Goal: Task Accomplishment & Management: Use online tool/utility

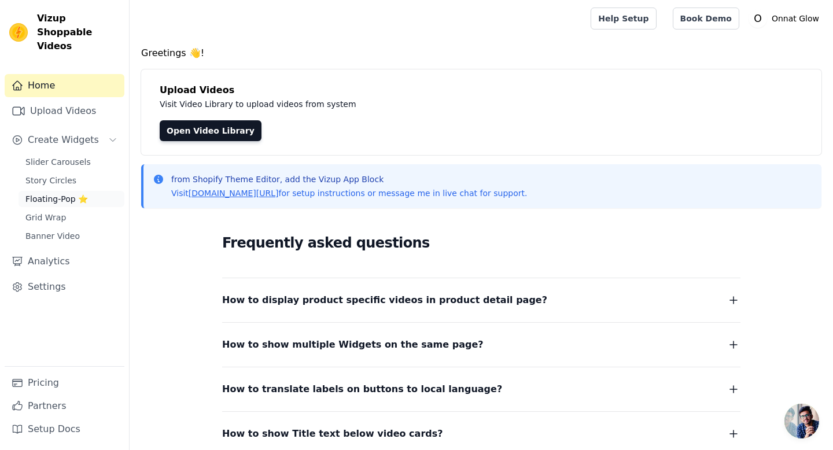
click at [57, 193] on span "Floating-Pop ⭐" at bounding box center [56, 199] width 62 height 12
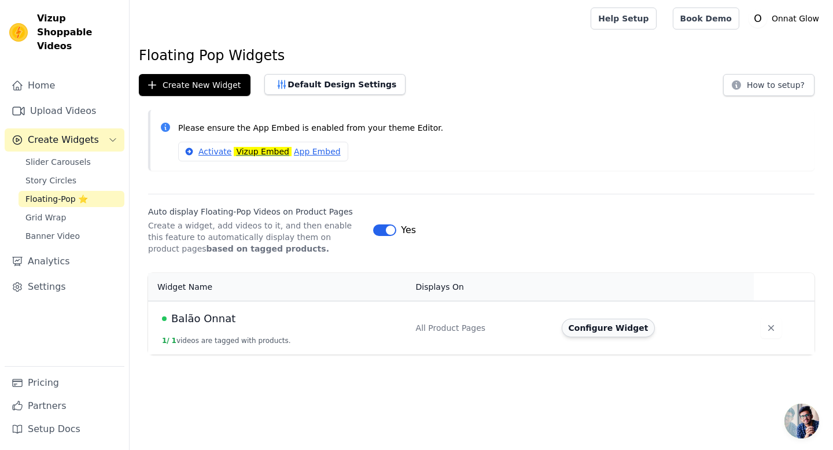
click at [603, 331] on button "Configure Widget" at bounding box center [609, 328] width 94 height 19
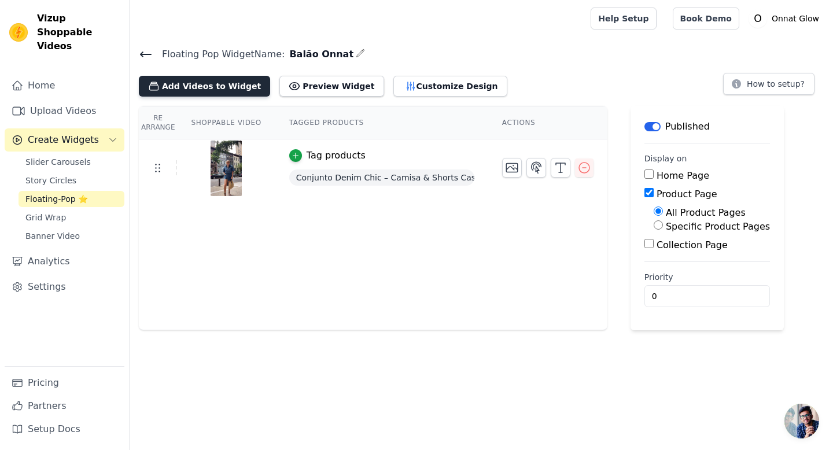
click at [170, 82] on button "Add Videos to Widget" at bounding box center [204, 86] width 131 height 21
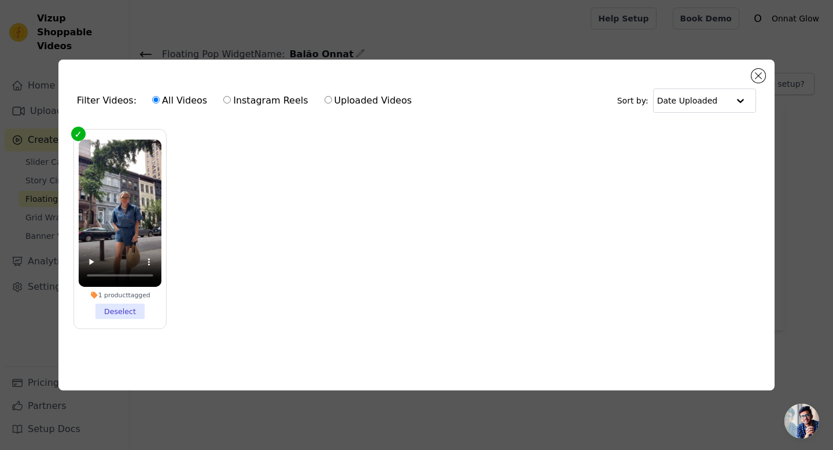
click at [366, 101] on label "Uploaded Videos" at bounding box center [368, 100] width 88 height 15
click at [332, 101] on input "Uploaded Videos" at bounding box center [328, 100] width 8 height 8
radio input "true"
click at [757, 74] on button "Close modal" at bounding box center [758, 76] width 14 height 14
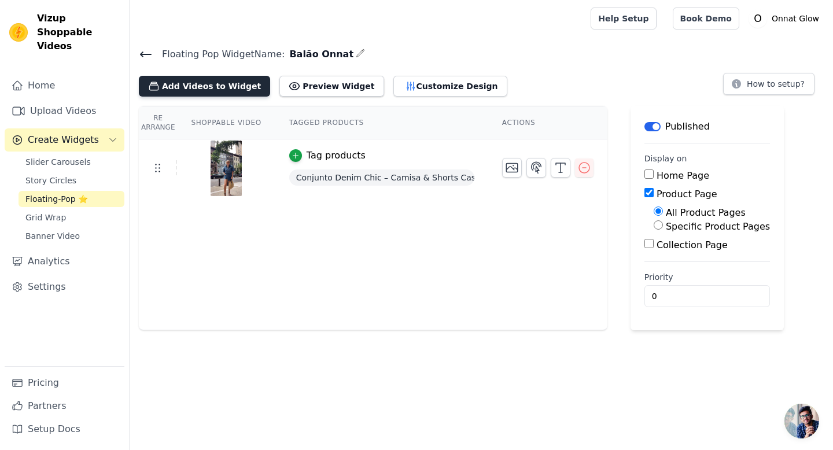
click at [200, 88] on button "Add Videos to Widget" at bounding box center [204, 86] width 131 height 21
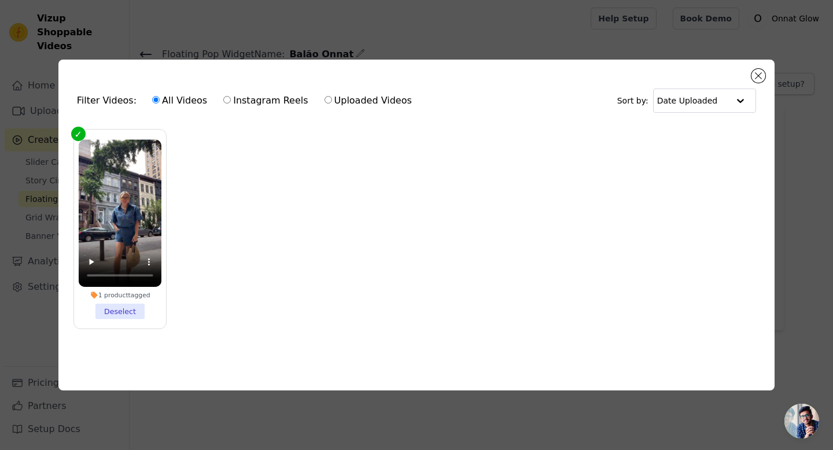
click at [372, 101] on label "Uploaded Videos" at bounding box center [368, 100] width 88 height 15
click at [332, 101] on input "Uploaded Videos" at bounding box center [328, 100] width 8 height 8
radio input "true"
click at [364, 100] on label "Uploaded Videos" at bounding box center [368, 100] width 88 height 15
click at [332, 100] on input "Uploaded Videos" at bounding box center [328, 100] width 8 height 8
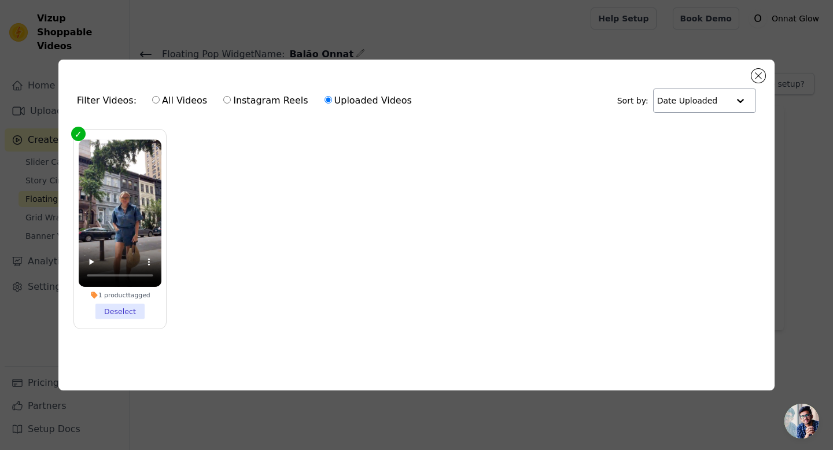
click at [719, 100] on input "text" at bounding box center [693, 100] width 72 height 23
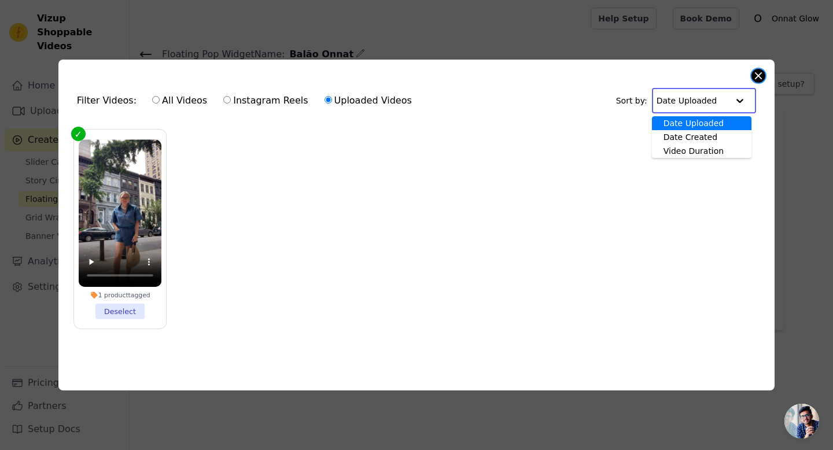
click at [755, 79] on button "Close modal" at bounding box center [758, 76] width 14 height 14
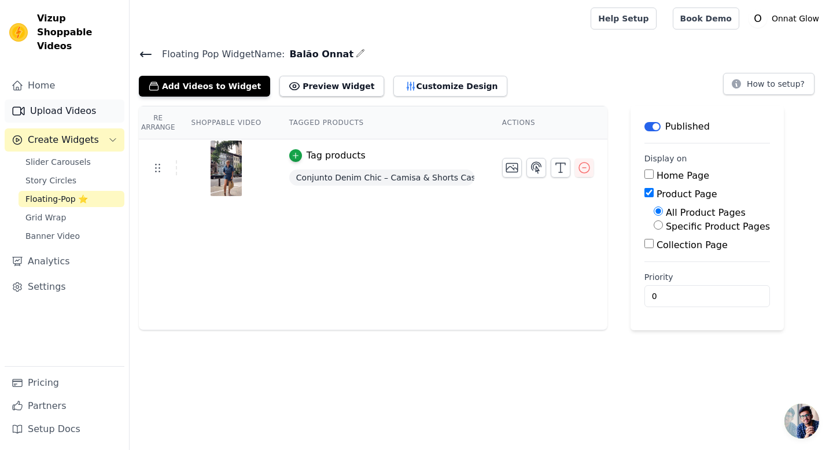
click at [55, 103] on link "Upload Videos" at bounding box center [65, 110] width 120 height 23
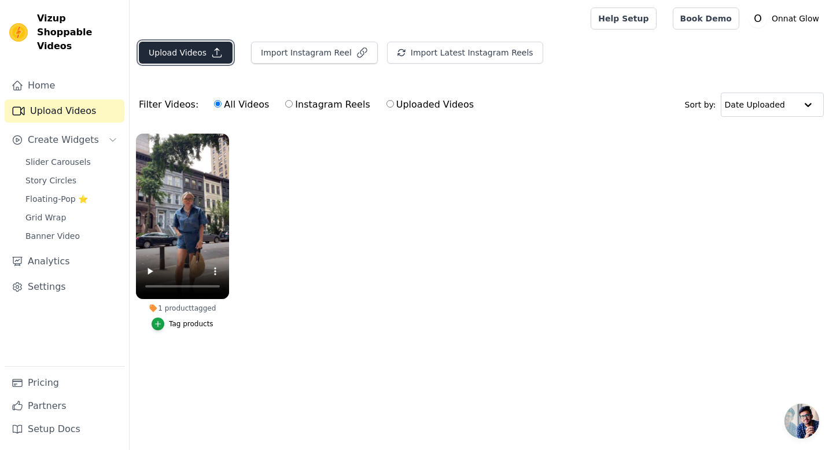
click at [205, 56] on button "Upload Videos" at bounding box center [186, 53] width 94 height 22
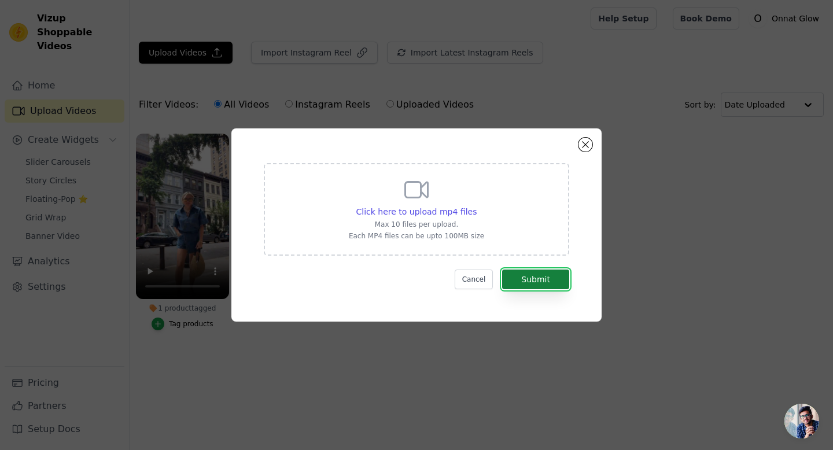
click at [521, 282] on button "Submit" at bounding box center [535, 280] width 67 height 20
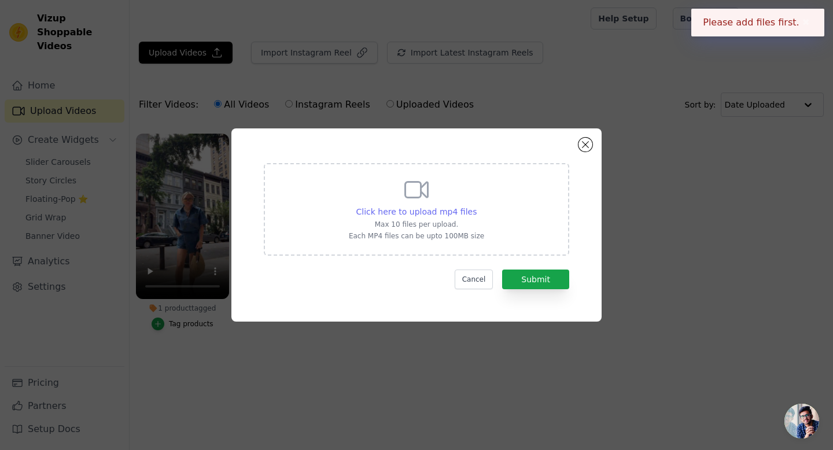
click at [424, 212] on span "Click here to upload mp4 files" at bounding box center [416, 211] width 121 height 9
click at [476, 206] on input "Click here to upload mp4 files Max 10 files per upload. Each MP4 files can be u…" at bounding box center [476, 205] width 1 height 1
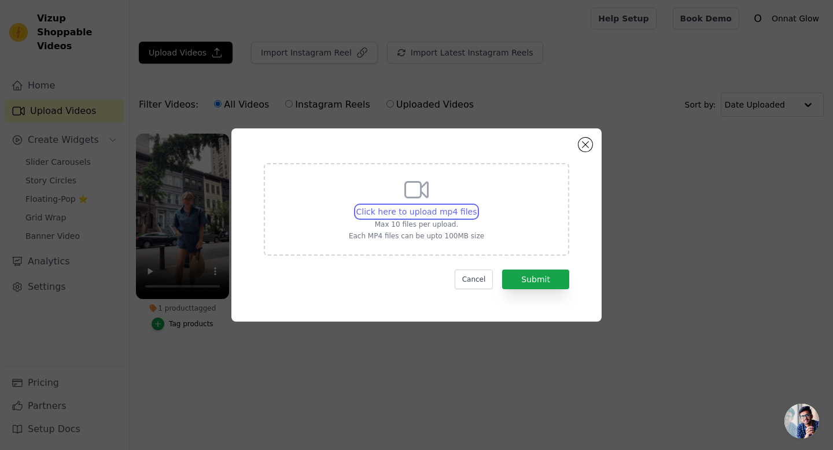
type input "C:\fakepath\3d912ab956515d6f9e211a894f6702d84539dc08gs2CV.f30.mp4"
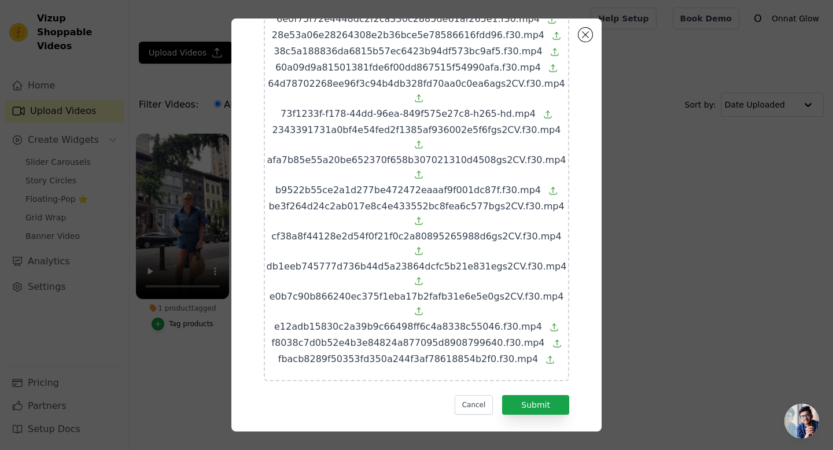
scroll to position [167, 0]
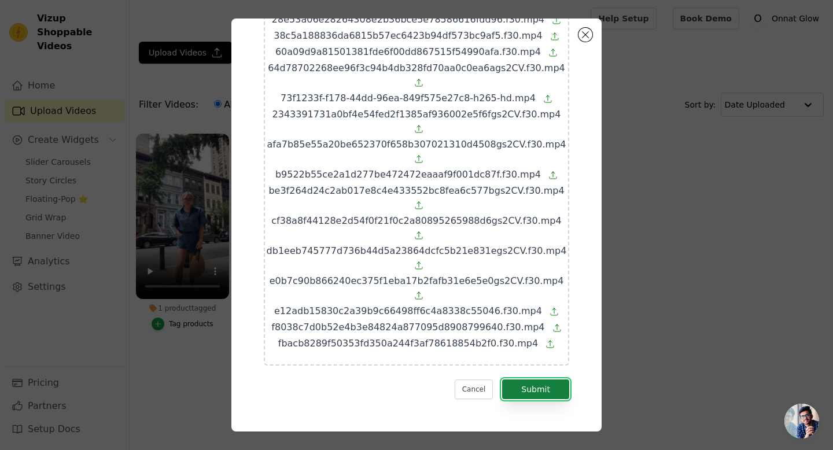
click at [545, 393] on button "Submit" at bounding box center [535, 389] width 67 height 20
click at [588, 36] on button "Close modal" at bounding box center [585, 35] width 14 height 14
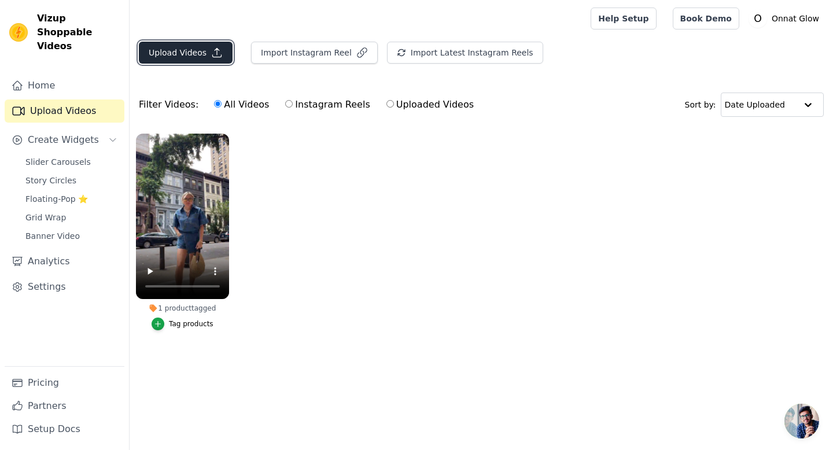
click at [184, 54] on button "Upload Videos" at bounding box center [186, 53] width 94 height 22
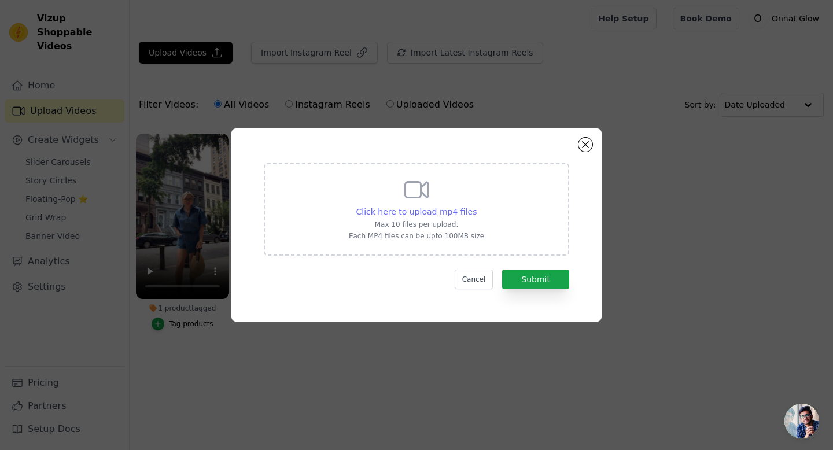
click at [441, 212] on span "Click here to upload mp4 files" at bounding box center [416, 211] width 121 height 9
click at [476, 206] on input "Click here to upload mp4 files Max 10 files per upload. Each MP4 files can be u…" at bounding box center [476, 205] width 1 height 1
type input "C:\fakepath\3d912ab956515d6f9e211a894f6702d84539dc08gs2CV.f30.mp4"
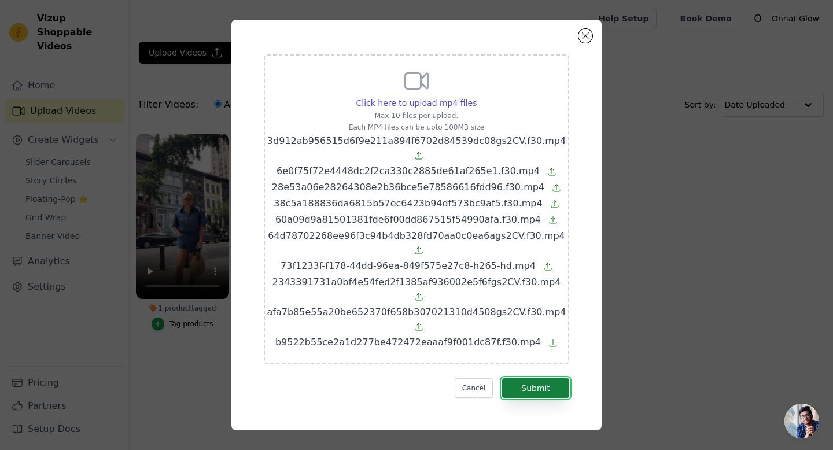
click at [523, 388] on button "Submit" at bounding box center [535, 388] width 67 height 20
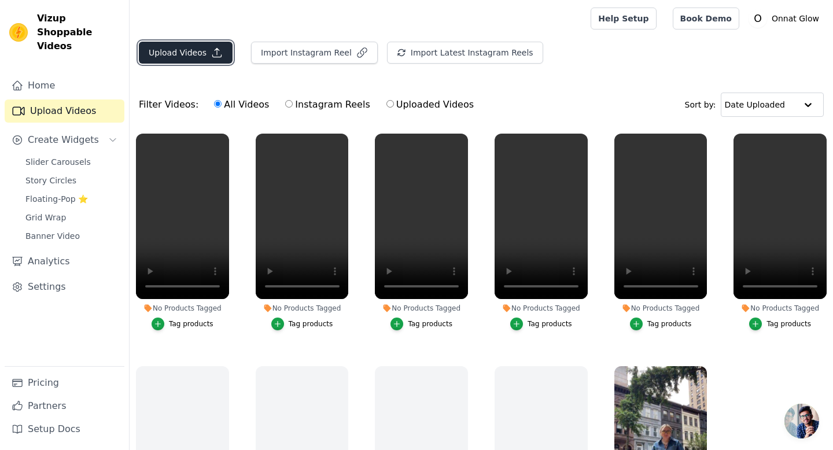
click at [201, 55] on button "Upload Videos" at bounding box center [186, 53] width 94 height 22
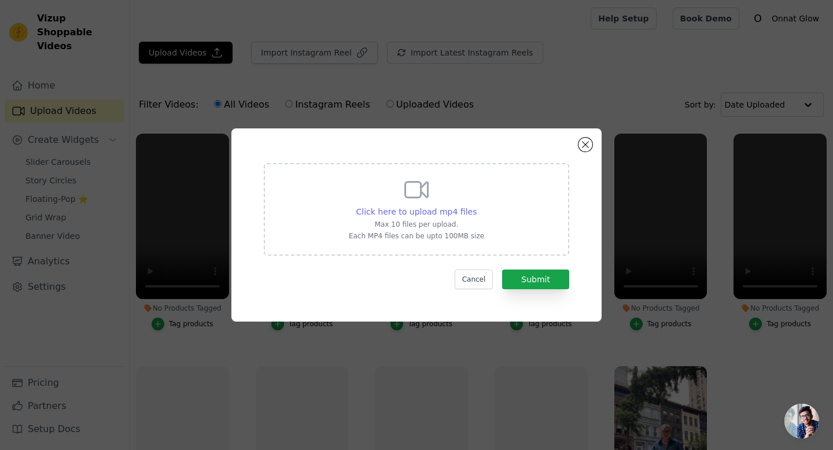
click at [405, 215] on span "Click here to upload mp4 files" at bounding box center [416, 211] width 121 height 9
click at [476, 206] on input "Click here to upload mp4 files Max 10 files per upload. Each MP4 files can be u…" at bounding box center [476, 205] width 1 height 1
type input "C:\fakepath\be3f264d24c2ab017e8c4e433552bc8fea6c577bgs2CV.f30.mp4"
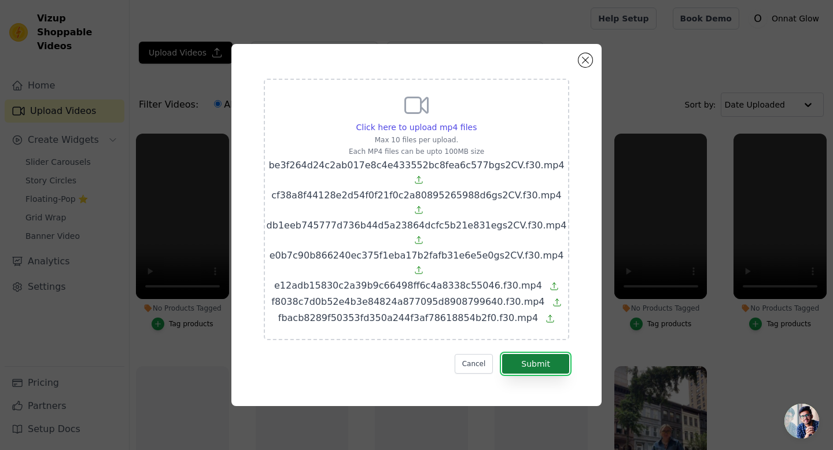
click at [540, 365] on button "Submit" at bounding box center [535, 364] width 67 height 20
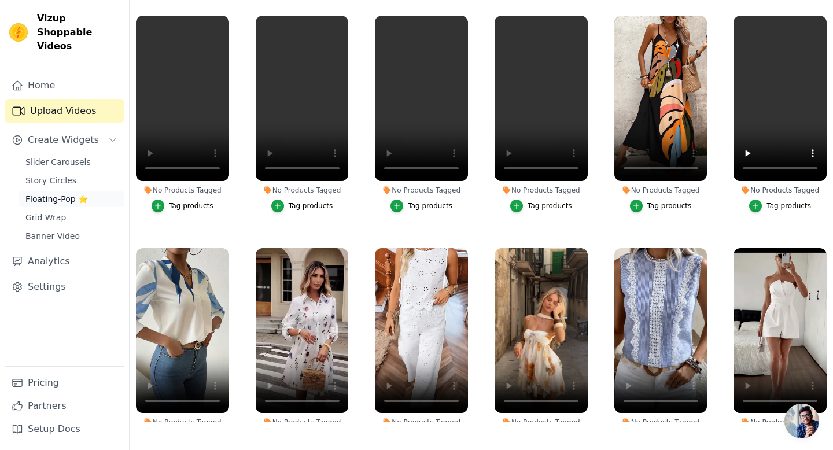
click at [48, 193] on span "Floating-Pop ⭐" at bounding box center [56, 199] width 62 height 12
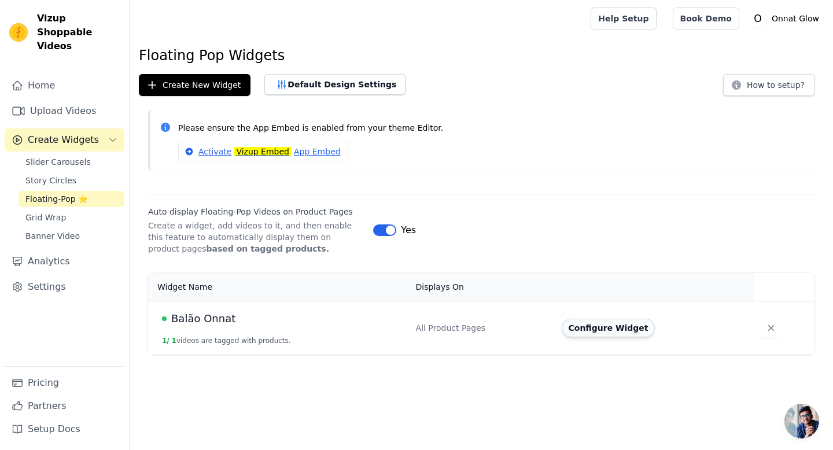
click at [601, 334] on button "Configure Widget" at bounding box center [609, 328] width 94 height 19
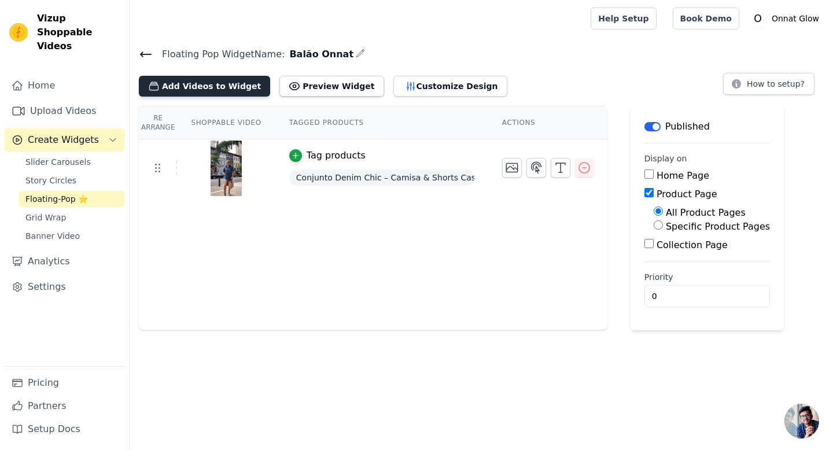
click at [210, 84] on button "Add Videos to Widget" at bounding box center [204, 86] width 131 height 21
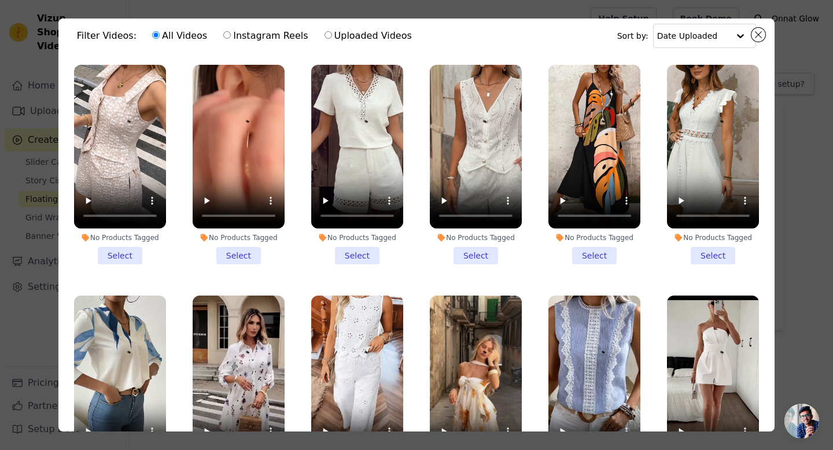
scroll to position [20, 0]
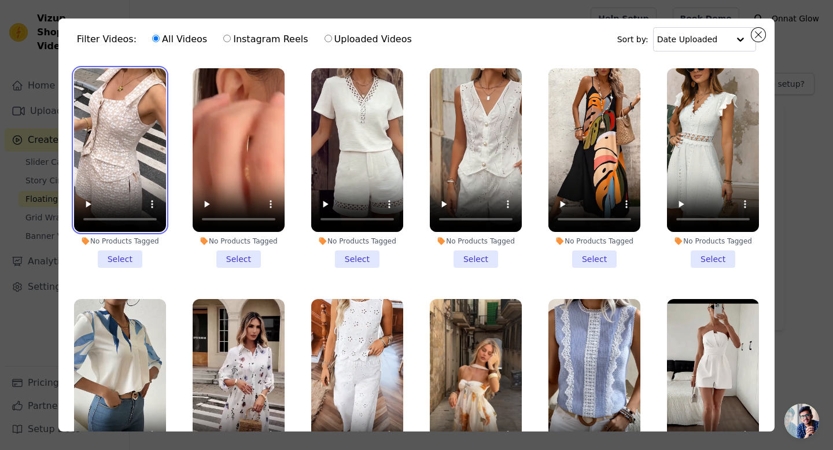
click at [104, 113] on video at bounding box center [120, 150] width 92 height 164
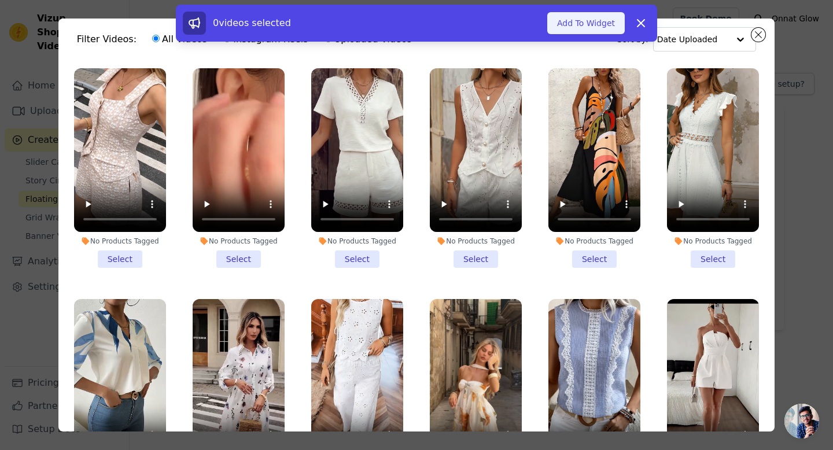
click at [571, 24] on button "Add To Widget" at bounding box center [586, 23] width 78 height 22
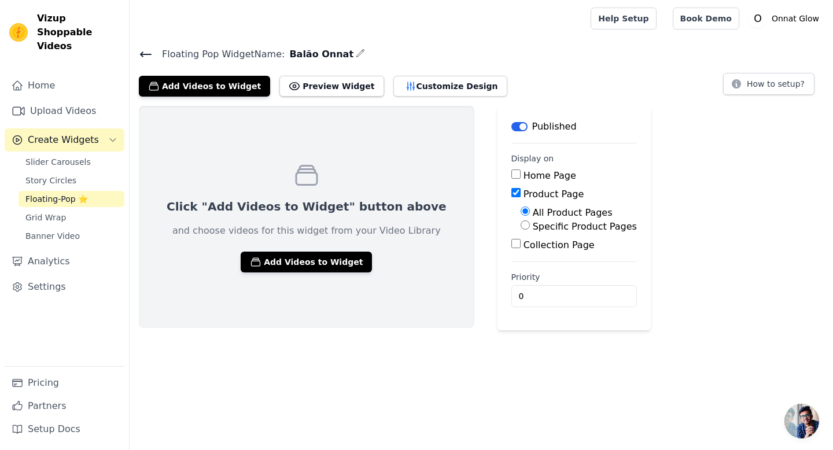
click at [521, 224] on input "Specific Product Pages" at bounding box center [525, 224] width 9 height 9
radio input "true"
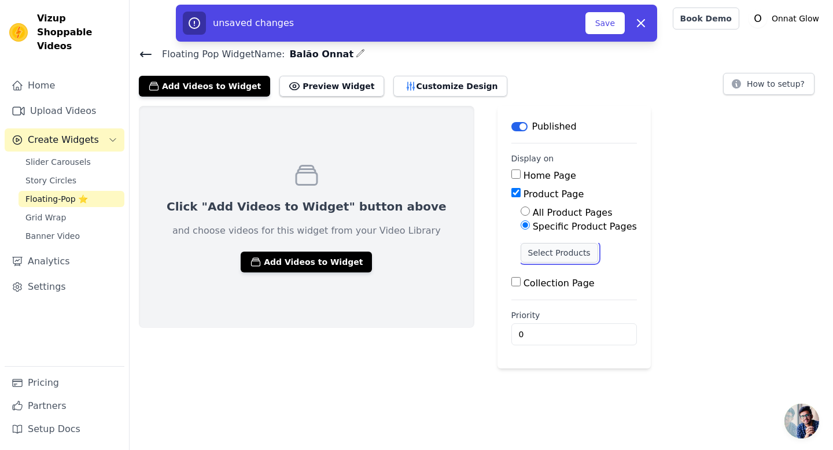
click at [521, 253] on button "Select Products" at bounding box center [560, 253] width 78 height 20
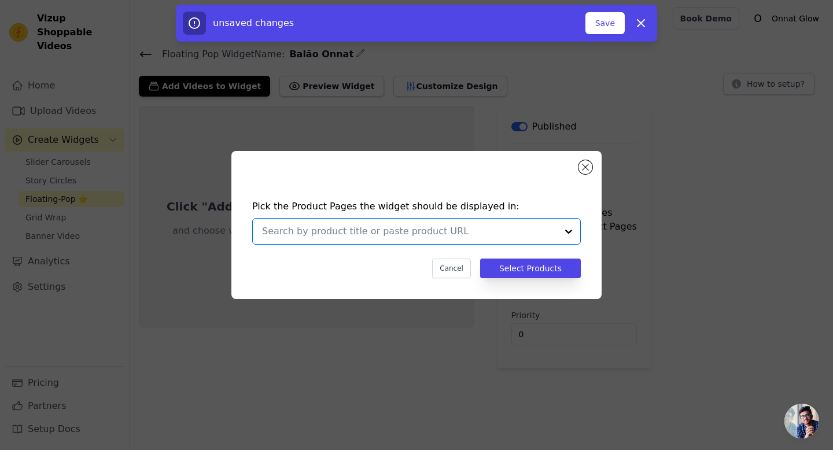
click at [460, 227] on input "text" at bounding box center [409, 231] width 295 height 14
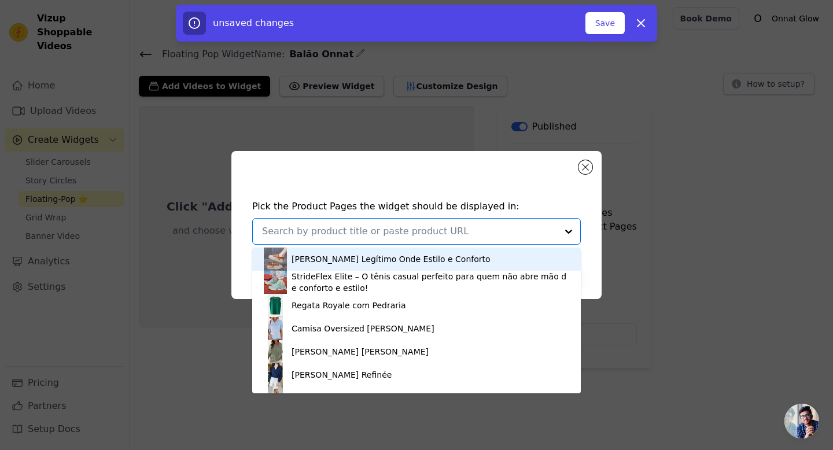
paste input "Conjunto [PERSON_NAME] - Top e Shorts"
type input "Conjunto [PERSON_NAME] - Top e Shorts"
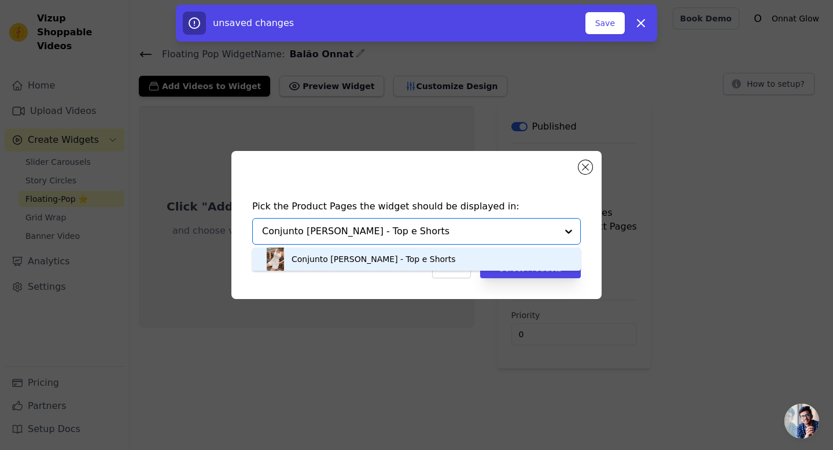
click at [430, 262] on div "Conjunto [PERSON_NAME] - Top e Shorts" at bounding box center [373, 259] width 164 height 12
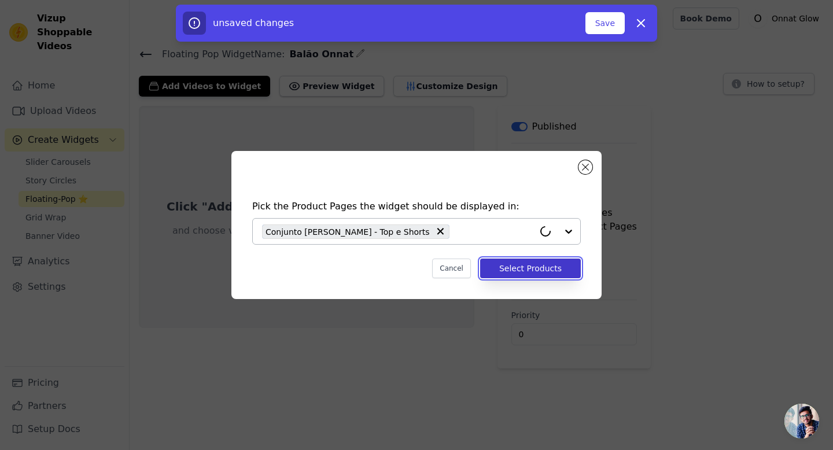
click at [539, 268] on button "Select Products" at bounding box center [530, 269] width 101 height 20
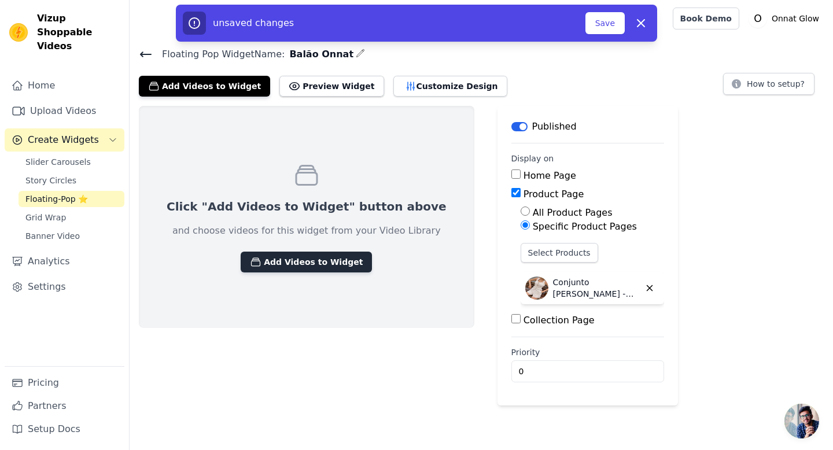
click at [311, 260] on button "Add Videos to Widget" at bounding box center [306, 262] width 131 height 21
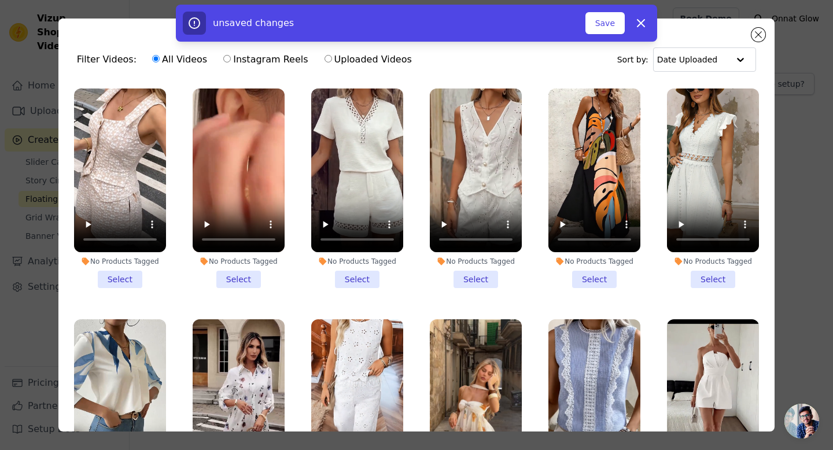
click at [121, 280] on li "No Products Tagged Select" at bounding box center [120, 188] width 92 height 200
click at [0, 0] on input "No Products Tagged Select" at bounding box center [0, 0] width 0 height 0
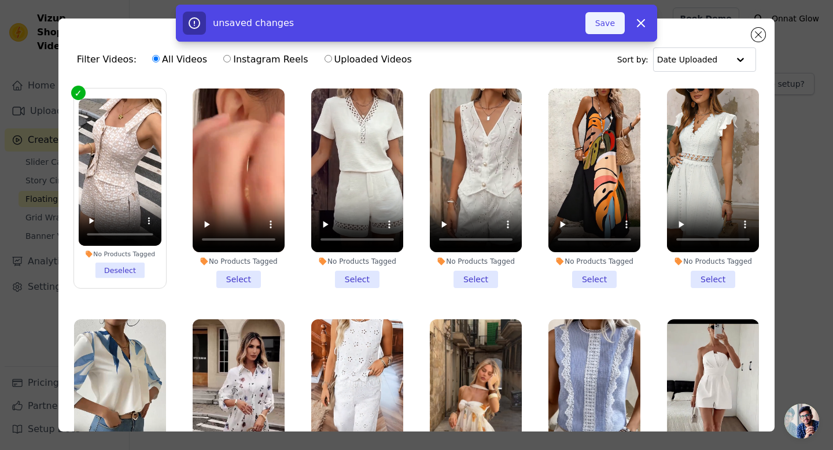
click at [603, 20] on button "Save" at bounding box center [604, 23] width 39 height 22
click at [642, 23] on icon "button" at bounding box center [641, 23] width 14 height 14
radio input "true"
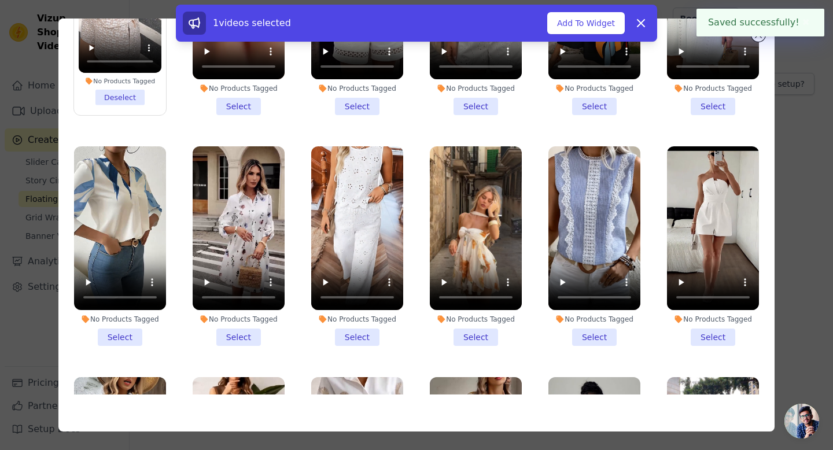
scroll to position [0, 0]
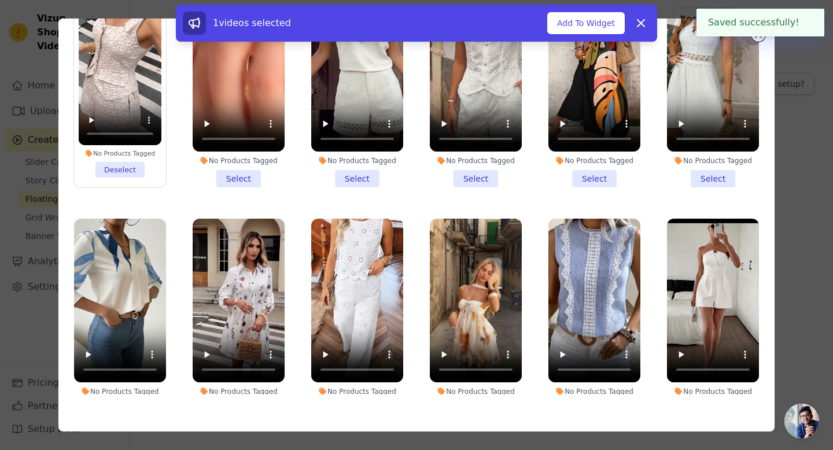
click at [802, 24] on button "✖" at bounding box center [805, 23] width 13 height 14
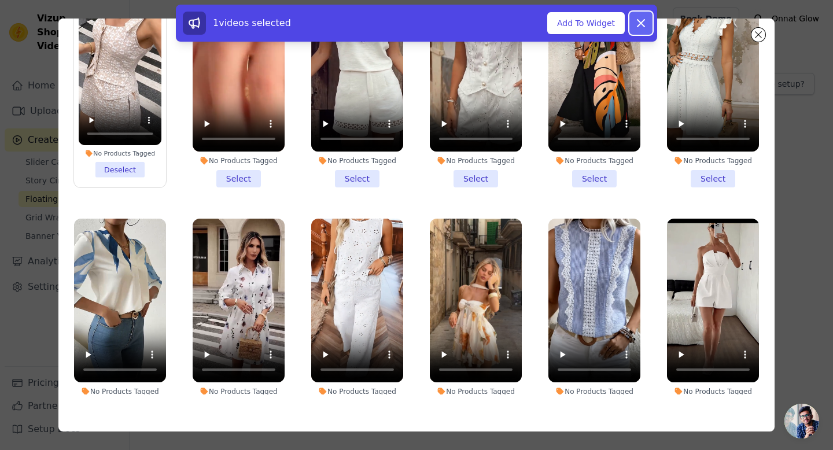
click at [643, 24] on icon at bounding box center [641, 23] width 14 height 14
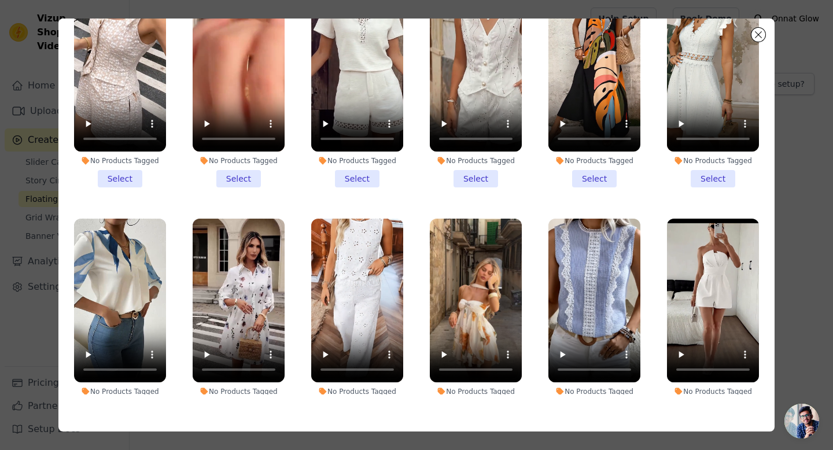
click at [135, 174] on li "No Products Tagged Select" at bounding box center [120, 88] width 92 height 200
click at [0, 0] on input "No Products Tagged Select" at bounding box center [0, 0] width 0 height 0
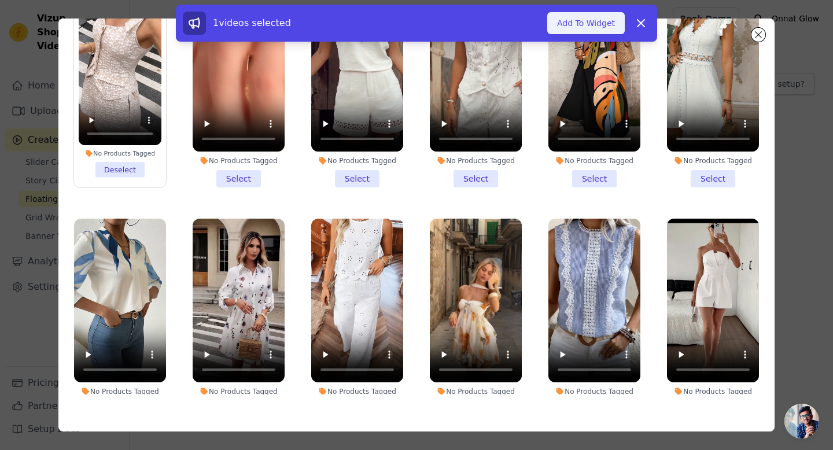
click at [564, 25] on button "Add To Widget" at bounding box center [586, 23] width 78 height 22
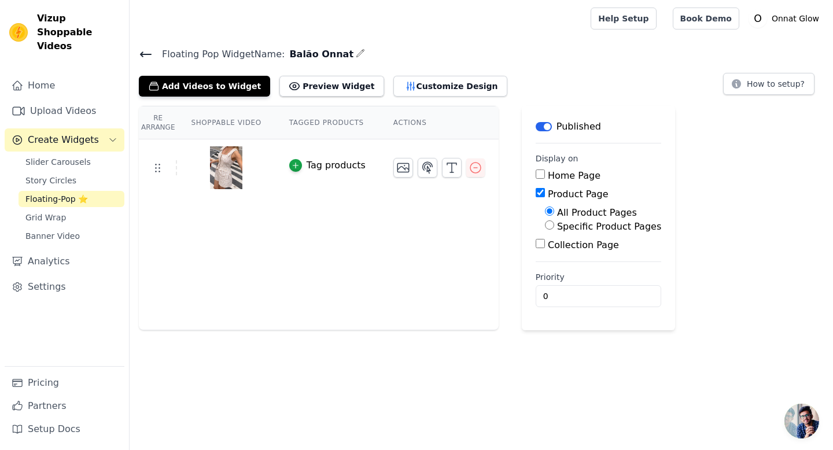
click at [304, 158] on button "Tag products" at bounding box center [327, 165] width 76 height 14
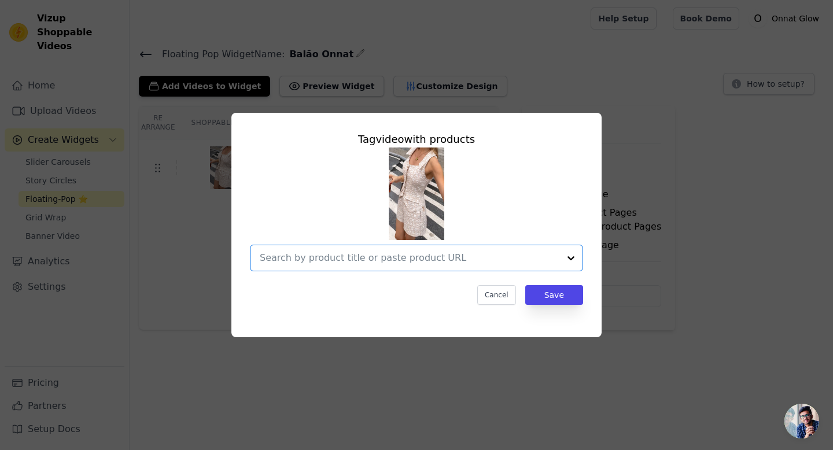
click at [350, 262] on input "text" at bounding box center [410, 258] width 300 height 14
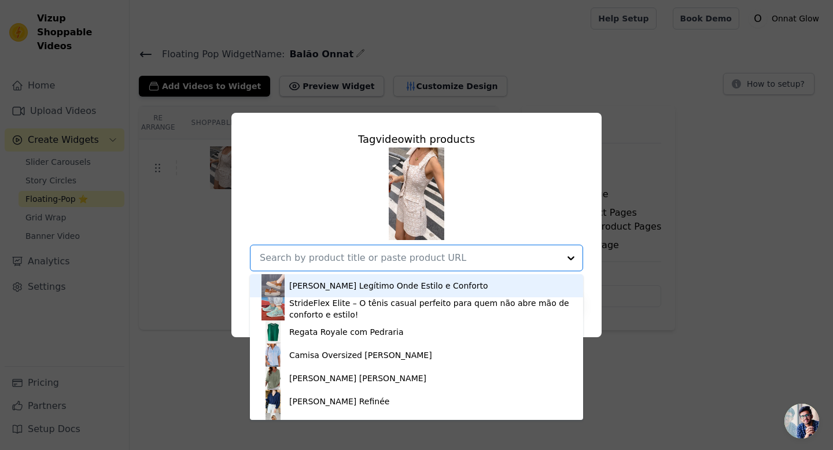
paste input "Conjunto [PERSON_NAME] - Top e Shorts"
type input "Conjunto [PERSON_NAME] - Top e Shorts"
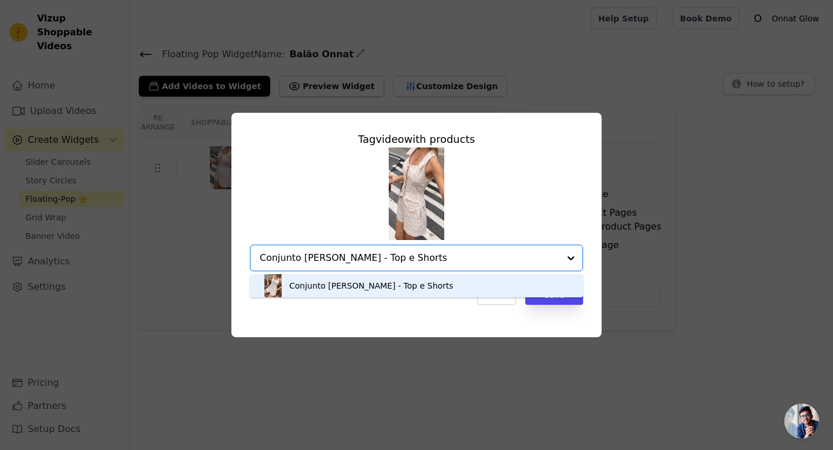
click at [351, 285] on div "Conjunto [PERSON_NAME] - Top e Shorts" at bounding box center [371, 286] width 164 height 12
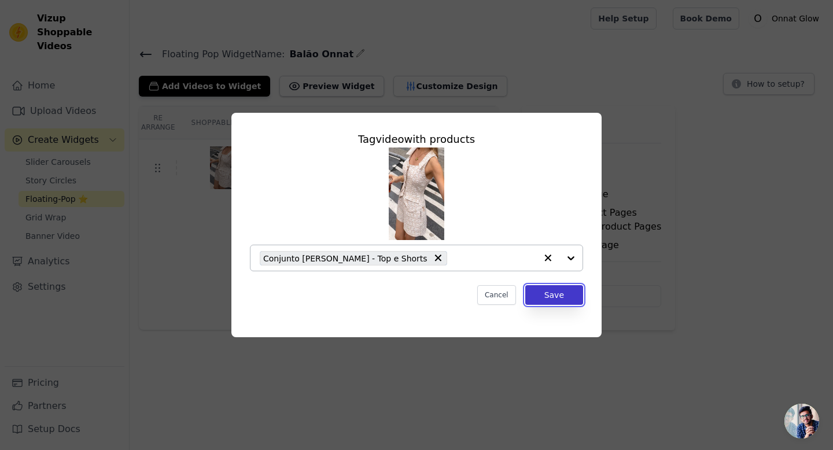
click at [551, 294] on button "Save" at bounding box center [554, 295] width 58 height 20
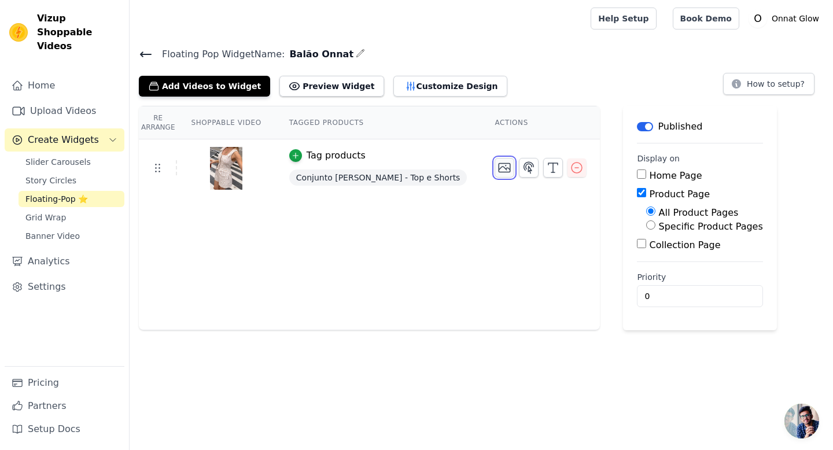
click at [497, 167] on icon "button" at bounding box center [504, 168] width 14 height 14
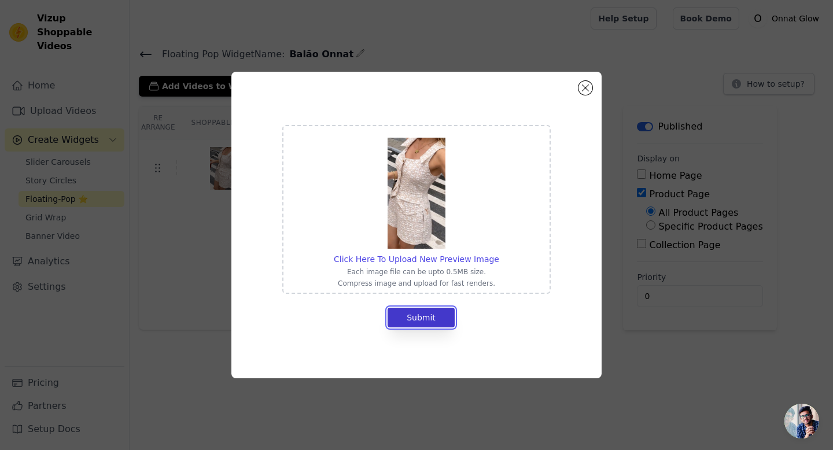
click at [423, 320] on button "Submit" at bounding box center [421, 318] width 67 height 20
click at [585, 90] on button "Close modal" at bounding box center [585, 88] width 14 height 14
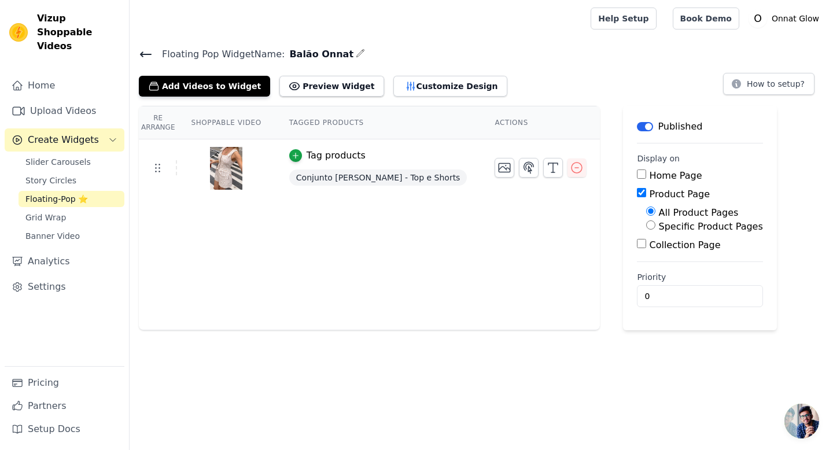
click at [142, 57] on icon at bounding box center [146, 54] width 14 height 14
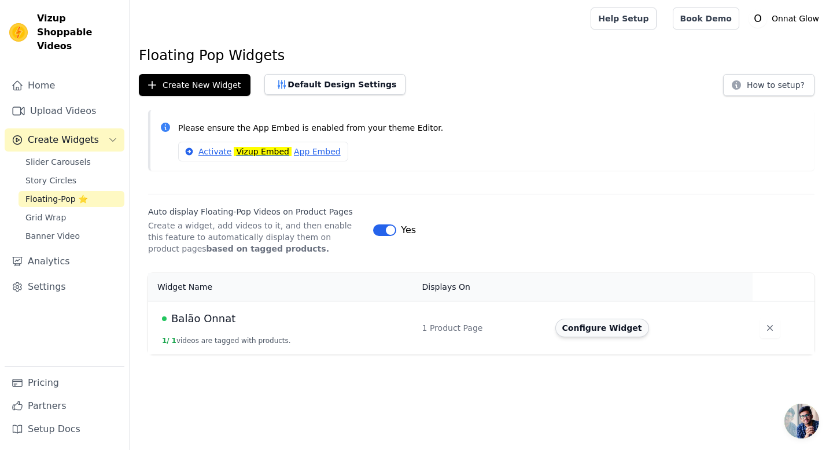
click at [614, 333] on button "Configure Widget" at bounding box center [602, 328] width 94 height 19
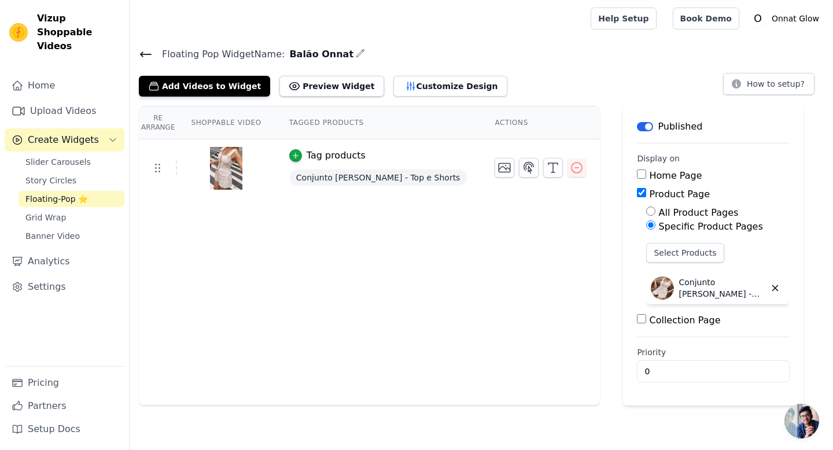
click at [646, 212] on input "All Product Pages" at bounding box center [650, 210] width 9 height 9
radio input "true"
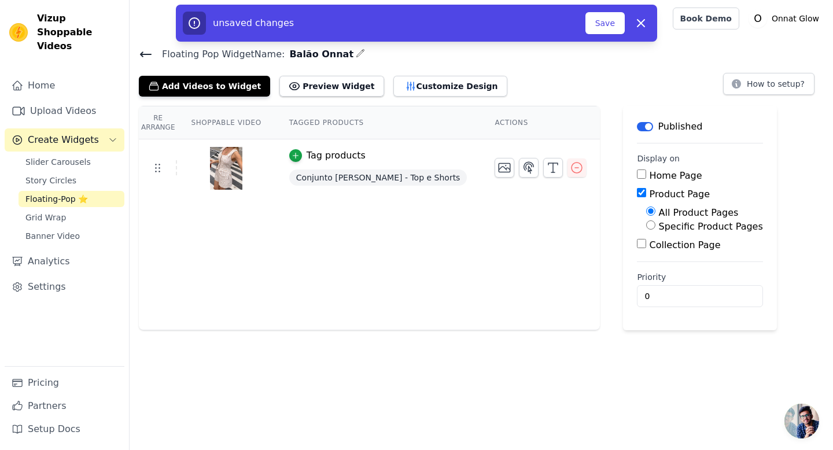
click at [646, 228] on input "Specific Product Pages" at bounding box center [650, 224] width 9 height 9
radio input "true"
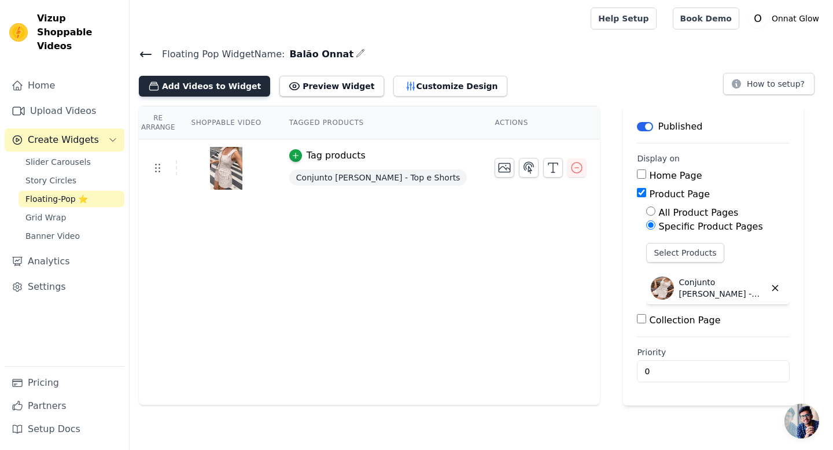
click at [226, 82] on button "Add Videos to Widget" at bounding box center [204, 86] width 131 height 21
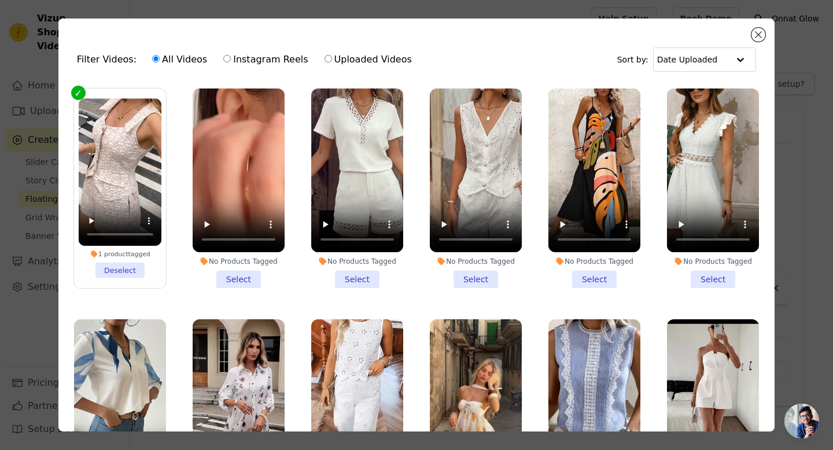
click at [257, 279] on li "No Products Tagged Select" at bounding box center [239, 188] width 92 height 200
click at [0, 0] on input "No Products Tagged Select" at bounding box center [0, 0] width 0 height 0
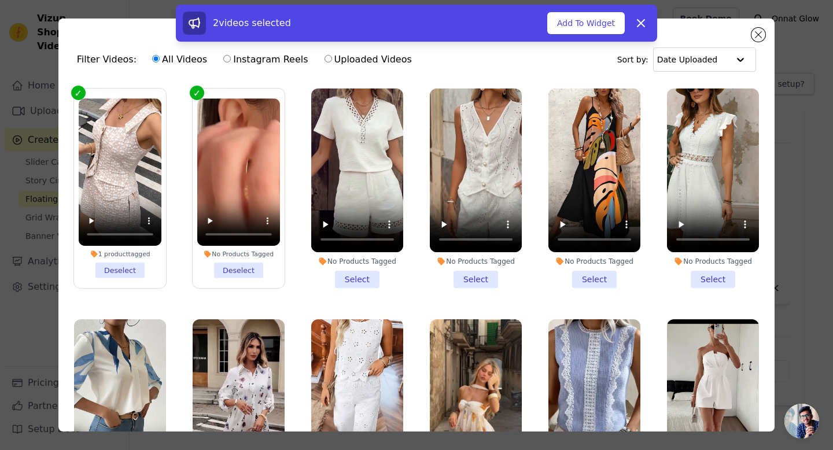
click at [357, 276] on li "No Products Tagged Select" at bounding box center [357, 188] width 92 height 200
click at [0, 0] on input "No Products Tagged Select" at bounding box center [0, 0] width 0 height 0
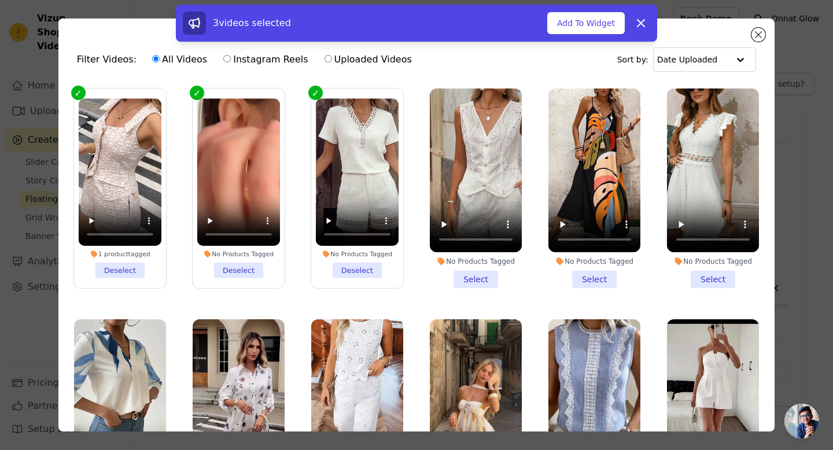
click at [247, 269] on li "No Products Tagged Deselect" at bounding box center [238, 187] width 83 height 179
click at [0, 0] on input "No Products Tagged Deselect" at bounding box center [0, 0] width 0 height 0
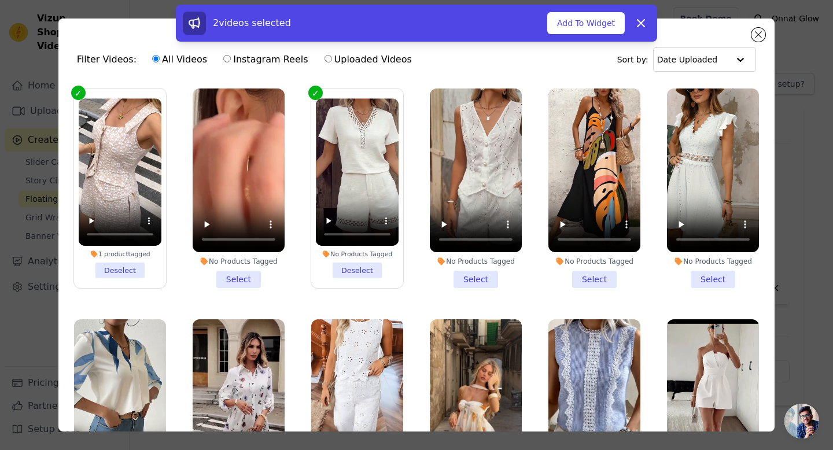
click at [350, 267] on li "No Products Tagged Deselect" at bounding box center [357, 187] width 83 height 179
click at [0, 0] on input "No Products Tagged Deselect" at bounding box center [0, 0] width 0 height 0
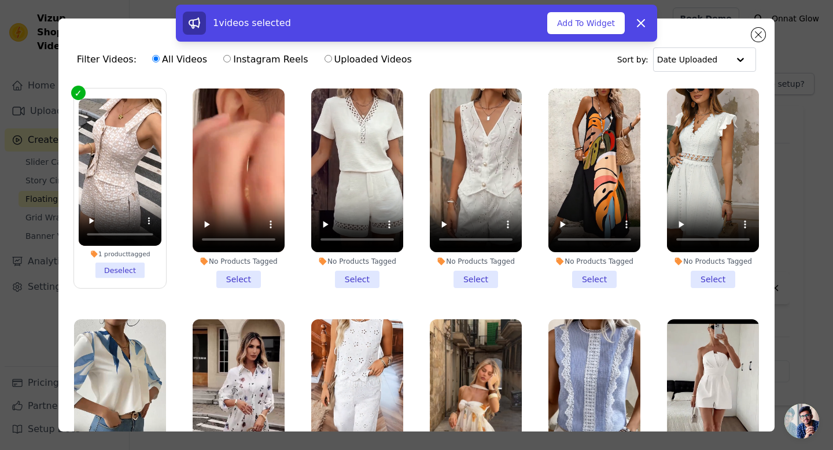
click at [468, 274] on li "No Products Tagged Select" at bounding box center [476, 188] width 92 height 200
click at [0, 0] on input "No Products Tagged Select" at bounding box center [0, 0] width 0 height 0
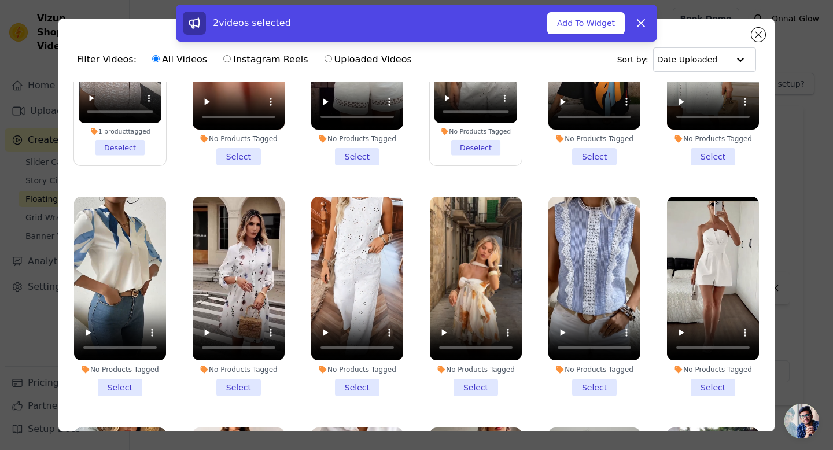
scroll to position [121, 0]
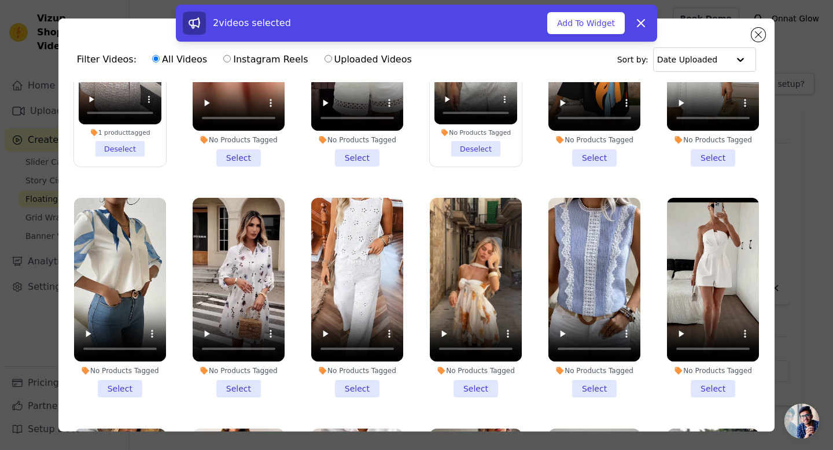
click at [355, 389] on li "No Products Tagged Select" at bounding box center [357, 298] width 92 height 200
click at [0, 0] on input "No Products Tagged Select" at bounding box center [0, 0] width 0 height 0
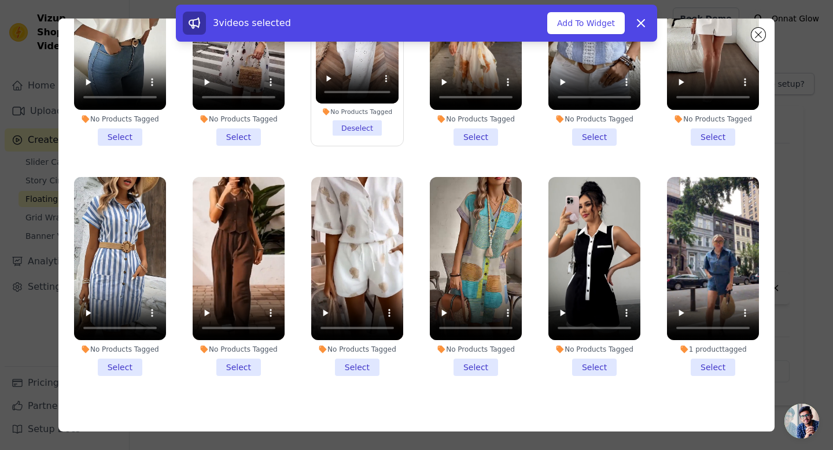
scroll to position [82, 0]
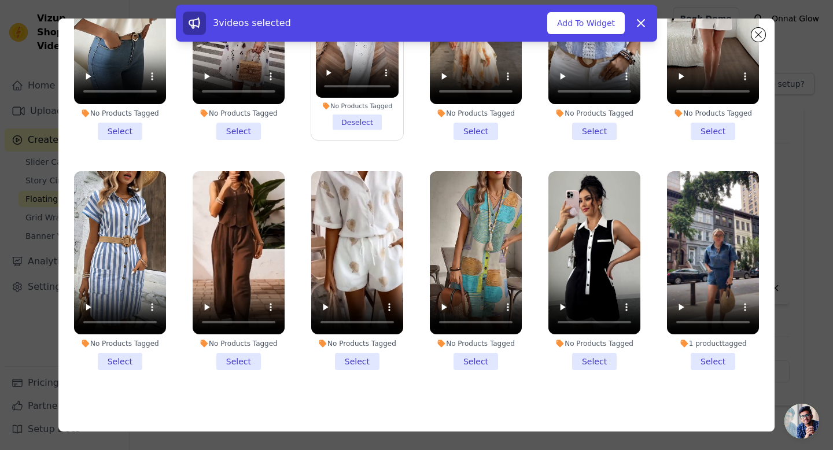
click at [242, 365] on li "No Products Tagged Select" at bounding box center [239, 271] width 92 height 200
click at [0, 0] on input "No Products Tagged Select" at bounding box center [0, 0] width 0 height 0
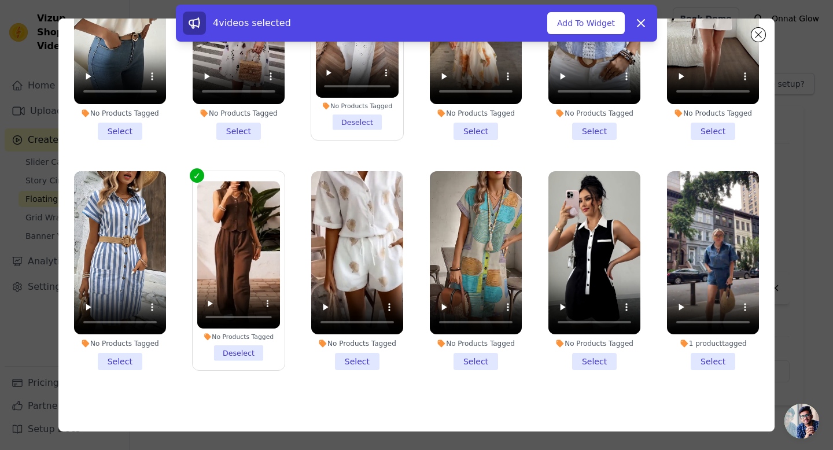
click at [360, 363] on li "No Products Tagged Select" at bounding box center [357, 271] width 92 height 200
click at [0, 0] on input "No Products Tagged Select" at bounding box center [0, 0] width 0 height 0
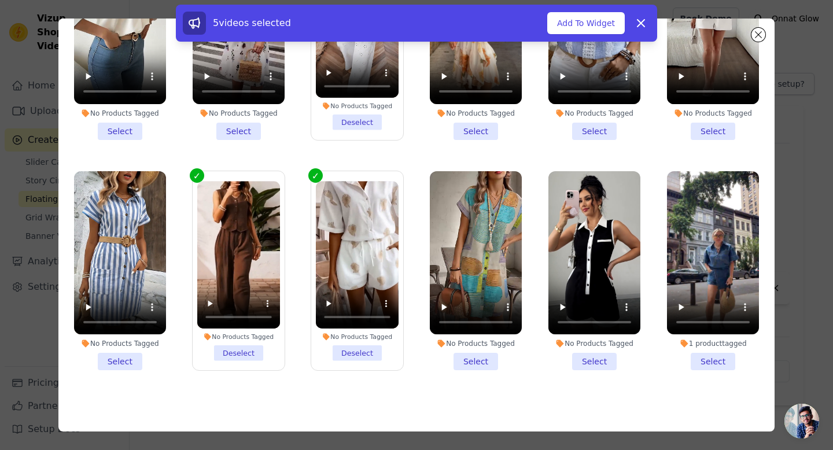
click at [596, 357] on li "No Products Tagged Select" at bounding box center [594, 271] width 92 height 200
click at [0, 0] on input "No Products Tagged Select" at bounding box center [0, 0] width 0 height 0
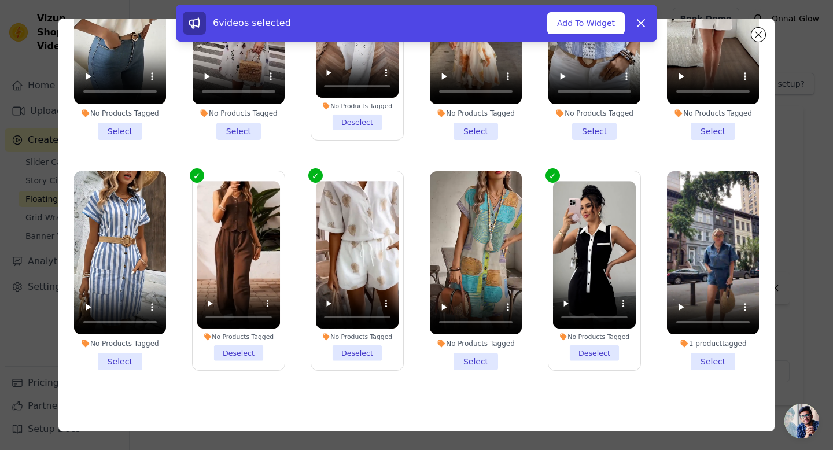
click at [713, 360] on li "1 product tagged Select" at bounding box center [713, 271] width 92 height 200
click at [0, 0] on input "1 product tagged Select" at bounding box center [0, 0] width 0 height 0
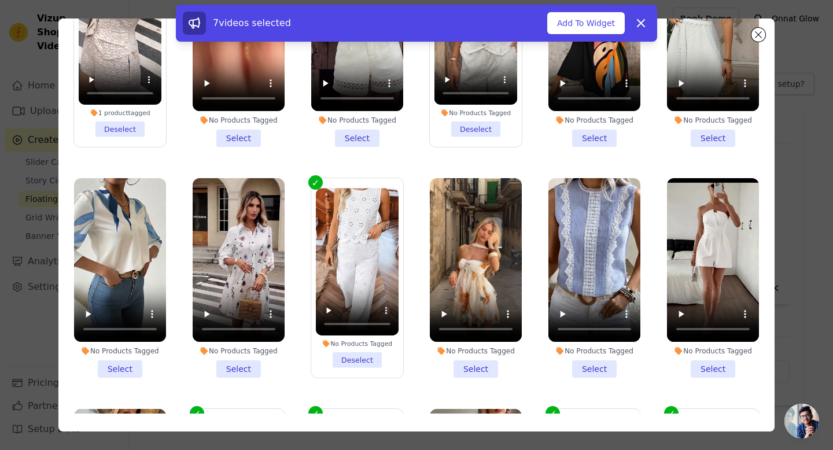
scroll to position [20, 0]
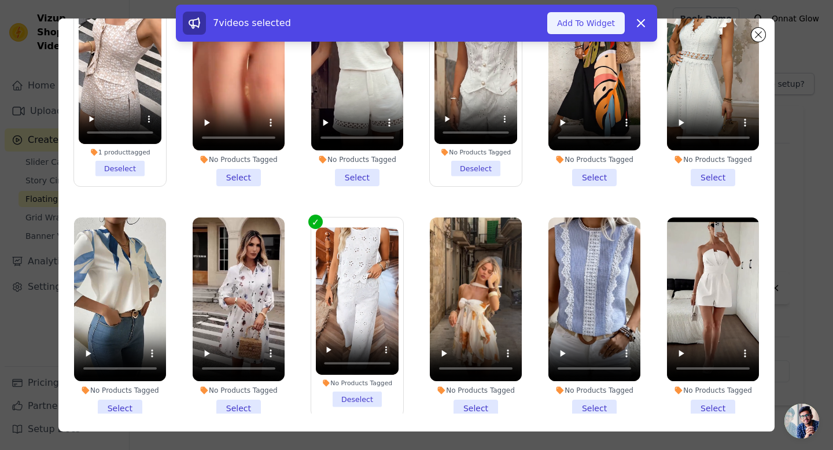
click at [582, 27] on button "Add To Widget" at bounding box center [586, 23] width 78 height 22
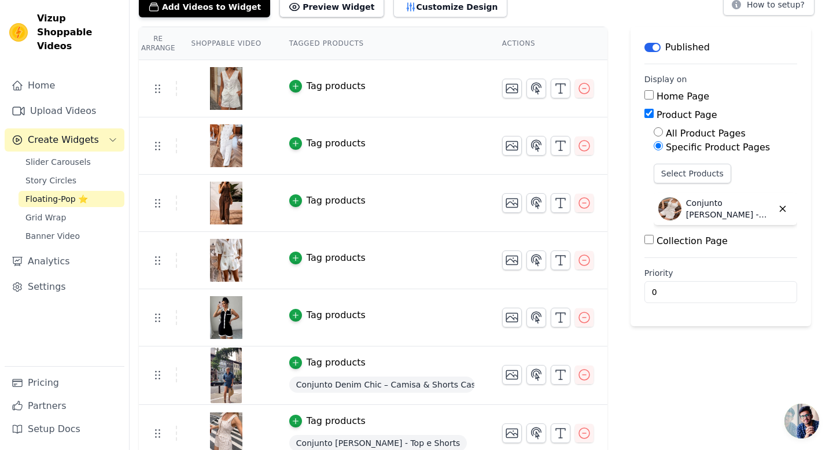
scroll to position [92, 0]
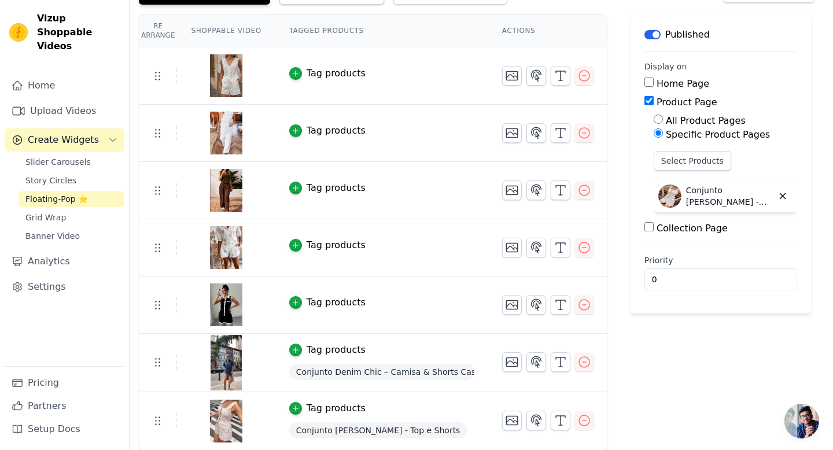
click at [454, 371] on span "Conjunto Denim Chic – Camisa & Shorts Casual Elegante" at bounding box center [381, 372] width 185 height 16
click at [297, 300] on icon "button" at bounding box center [295, 302] width 8 height 8
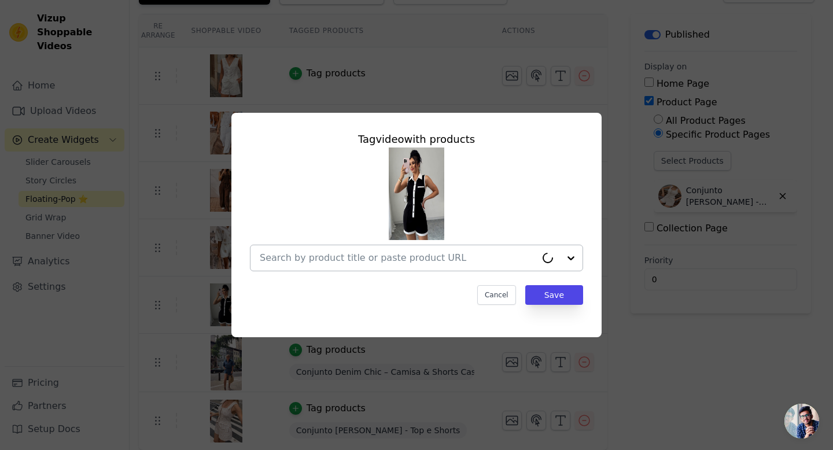
click at [368, 249] on div at bounding box center [398, 257] width 276 height 25
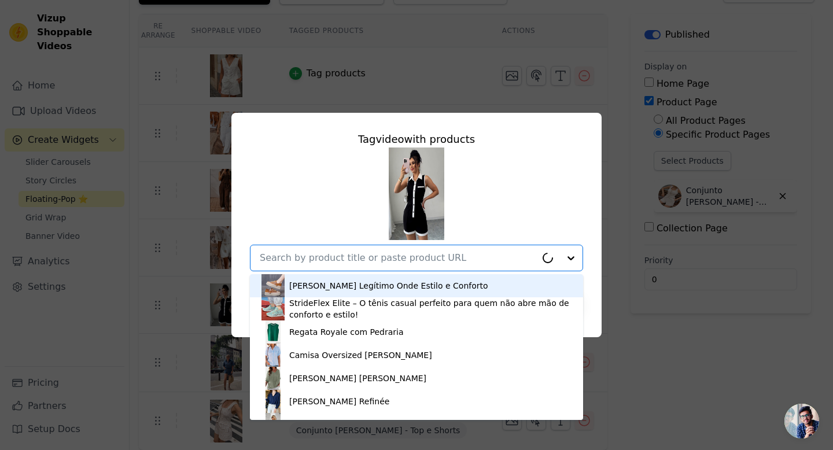
paste input "Macacão Lapela Sublime - Conforto e Elegância para Todos os Momentos"
type input "Macacão Lapela Sublime - Conforto e Elegância para Todos os Momentos"
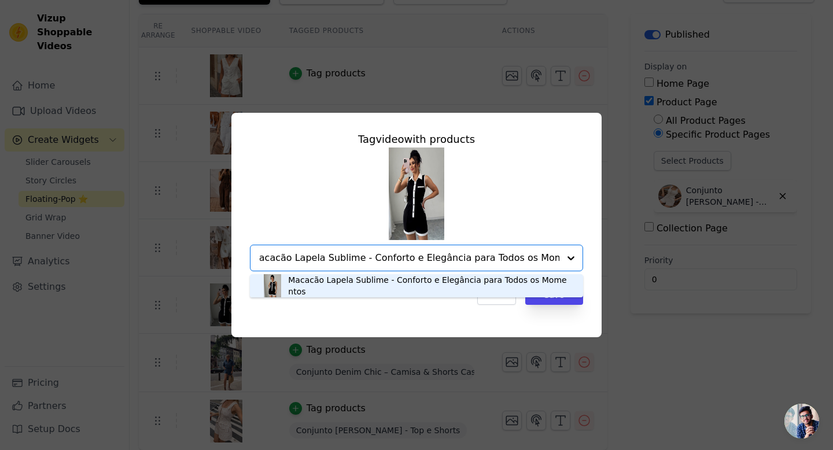
click at [456, 290] on div "Macacão Lapela Sublime - Conforto e Elegância para Todos os Momentos" at bounding box center [429, 285] width 283 height 23
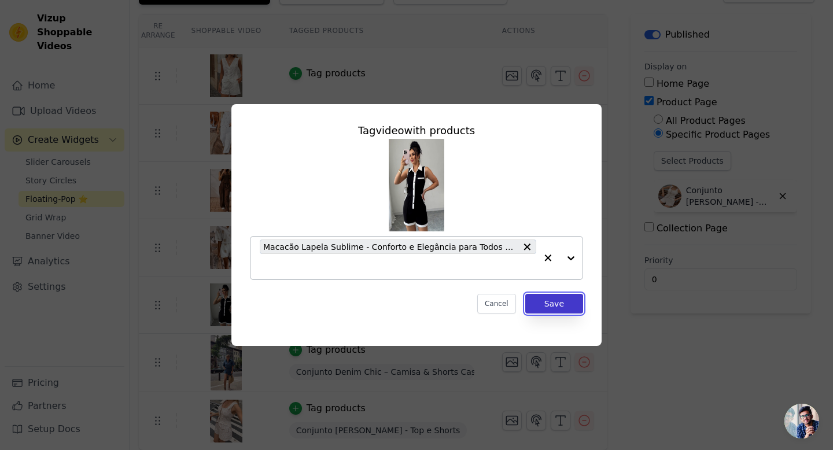
click at [562, 300] on button "Save" at bounding box center [554, 304] width 58 height 20
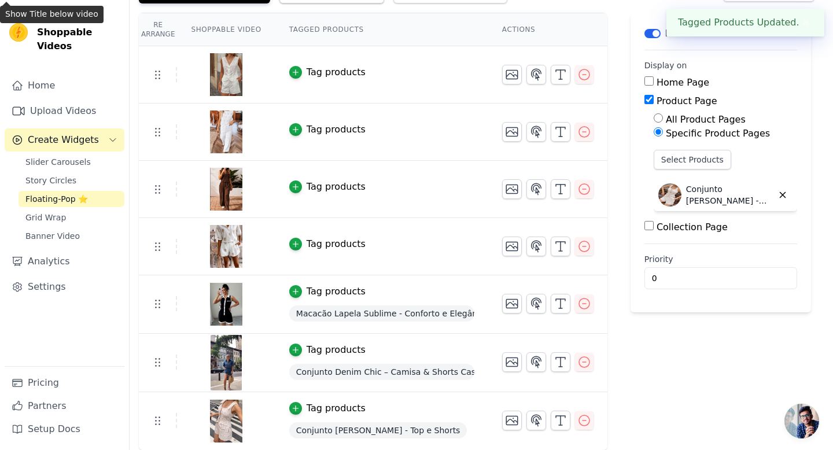
scroll to position [93, 0]
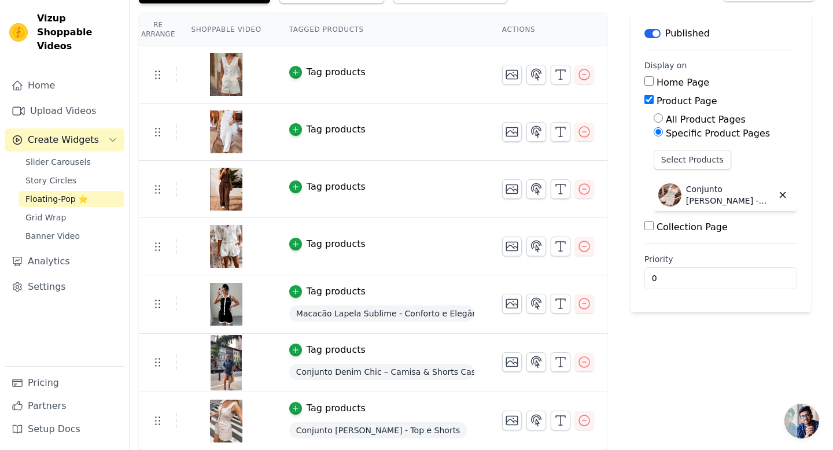
click at [345, 247] on div "Tag products" at bounding box center [336, 244] width 59 height 14
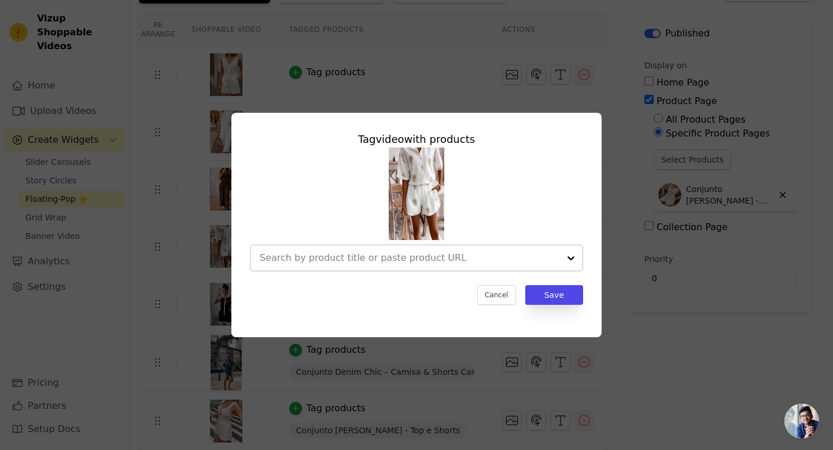
click at [339, 262] on input "text" at bounding box center [410, 258] width 300 height 14
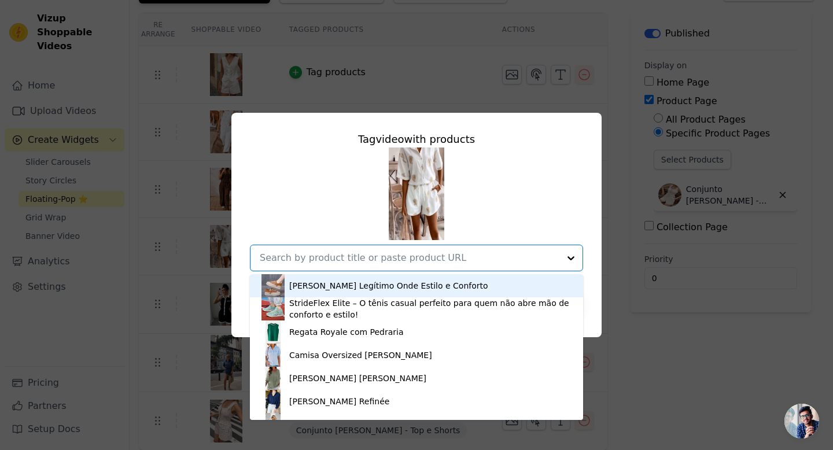
paste input "Kaelis Set – Conjunto Elegância Geométrica"
type input "Kaelis Set – Conjunto Elegância Geométrica"
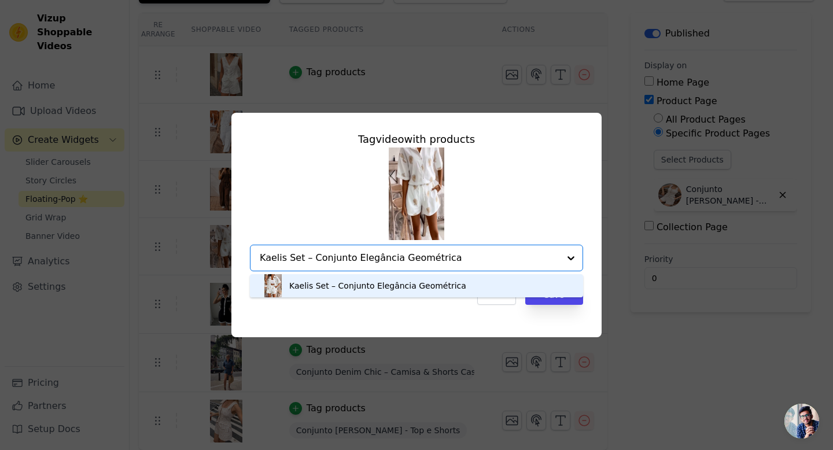
click at [531, 280] on div "Kaelis Set – Conjunto Elegância Geométrica" at bounding box center [416, 285] width 310 height 23
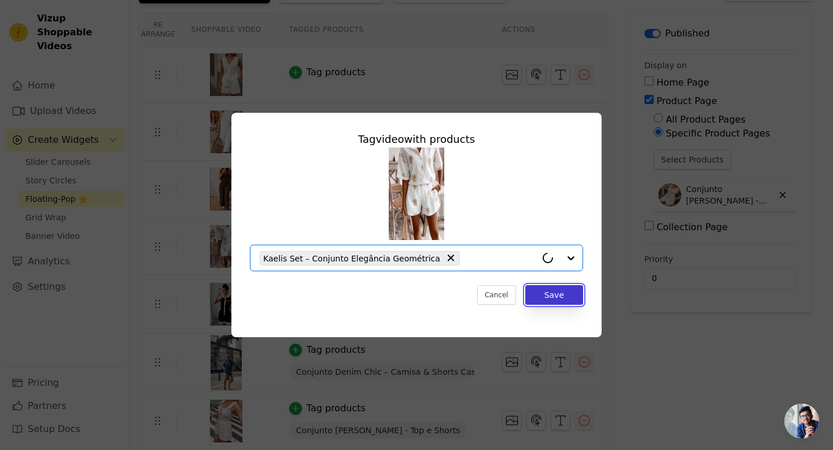
click at [563, 298] on button "Save" at bounding box center [554, 295] width 58 height 20
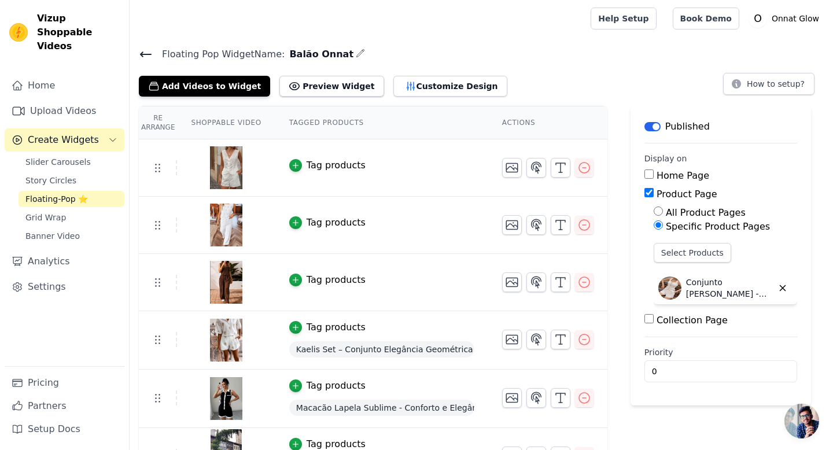
click at [333, 279] on div "Tag products" at bounding box center [336, 280] width 59 height 14
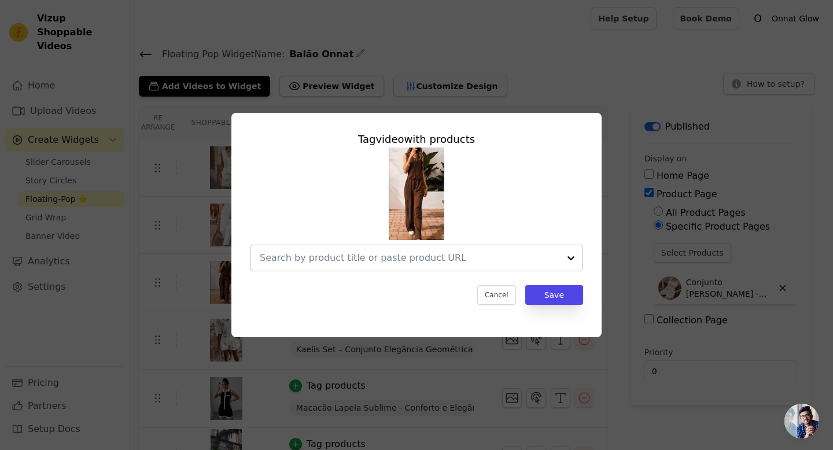
click at [350, 252] on input "text" at bounding box center [410, 258] width 300 height 14
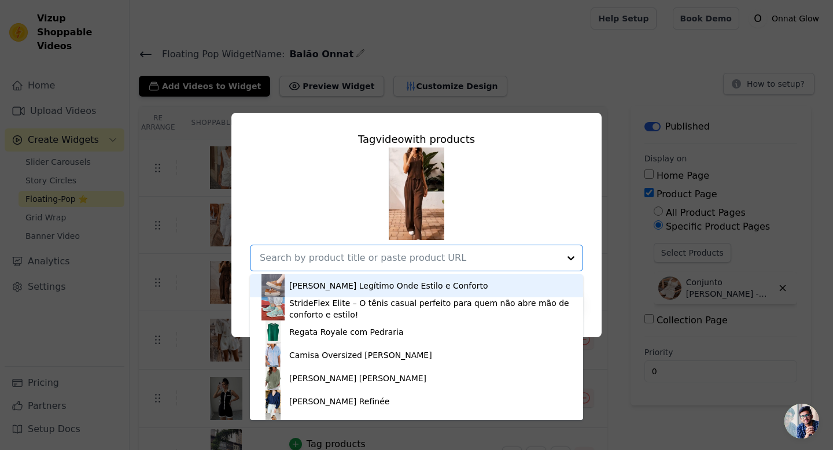
paste input "Conjunto Chic Comfort - Elegância e Conforto em cada detalhe"
type input "Conjunto Chic Comfort - Elegância e Conforto em cada detalhe"
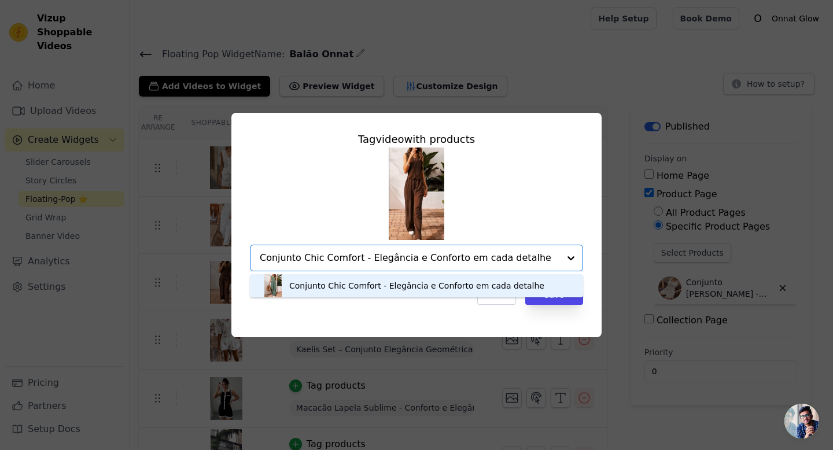
click at [362, 287] on div "Conjunto Chic Comfort - Elegância e Conforto em cada detalhe" at bounding box center [416, 286] width 255 height 12
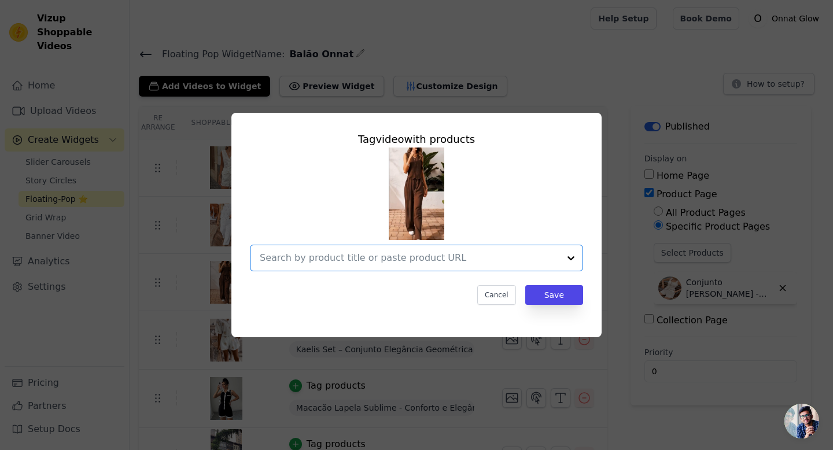
click at [434, 254] on input "text" at bounding box center [410, 258] width 300 height 14
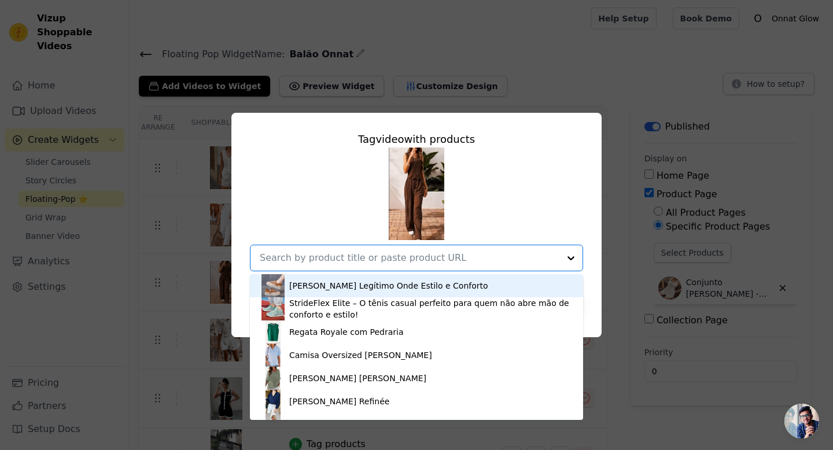
paste input "Conjunto Chic Comfort - Elegância e Conforto em cada detalhe"
type input "Conjunto Chic Comfort - Elegância e Conforto em cada detalhe"
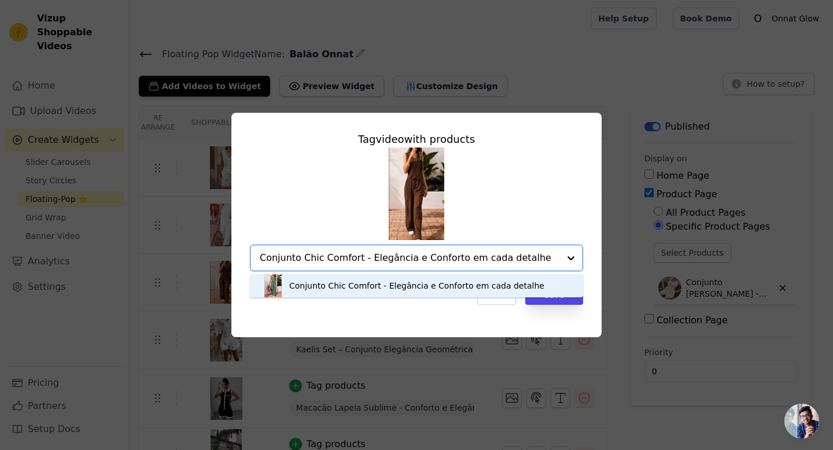
click at [406, 282] on div "Conjunto Chic Comfort - Elegância e Conforto em cada detalhe" at bounding box center [416, 286] width 255 height 12
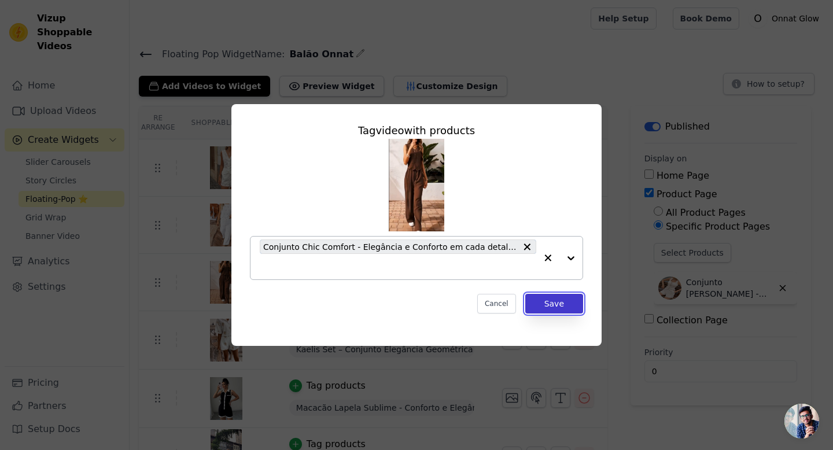
click at [557, 304] on button "Save" at bounding box center [554, 304] width 58 height 20
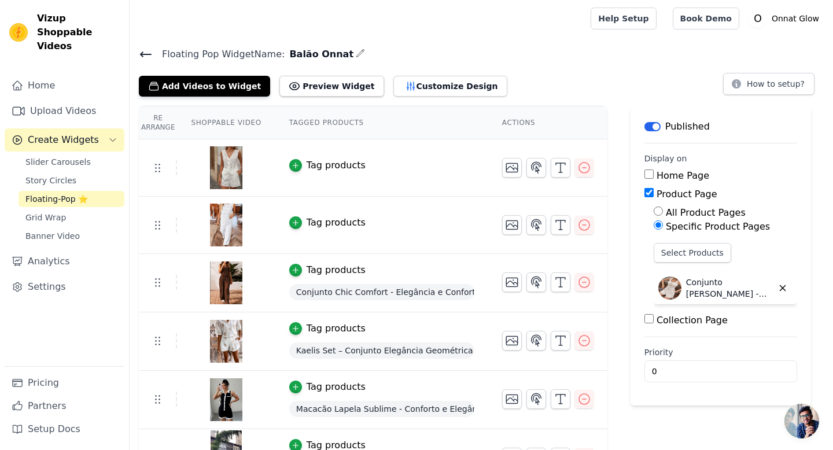
click at [336, 230] on td "Tag products" at bounding box center [381, 225] width 213 height 57
click at [333, 220] on div "Tag products" at bounding box center [336, 223] width 59 height 14
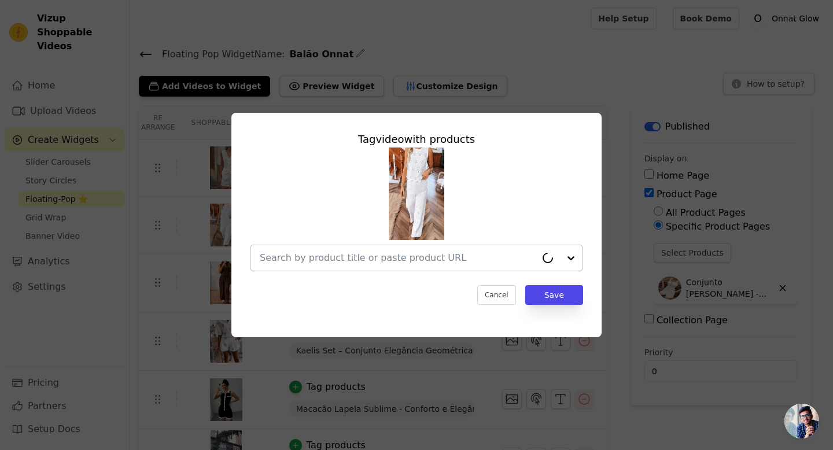
click at [336, 254] on input "text" at bounding box center [398, 258] width 276 height 14
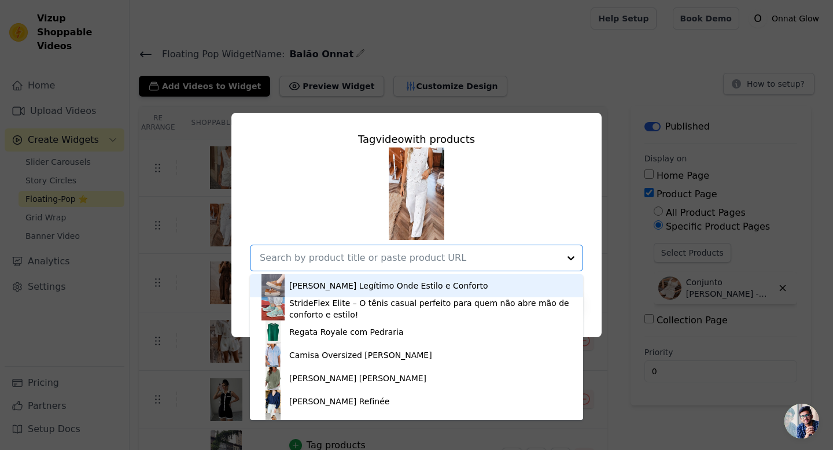
paste input "Conjunto [PERSON_NAME]"
type input "Conjunto [PERSON_NAME]"
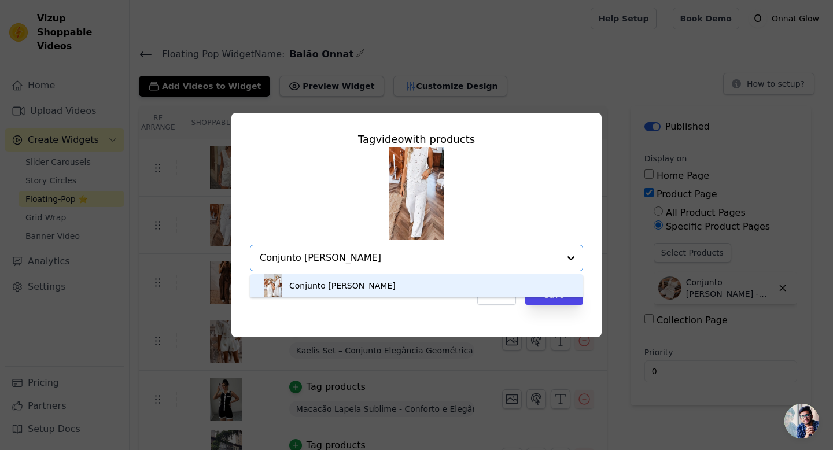
click at [367, 284] on div "Conjunto [PERSON_NAME]" at bounding box center [342, 286] width 106 height 12
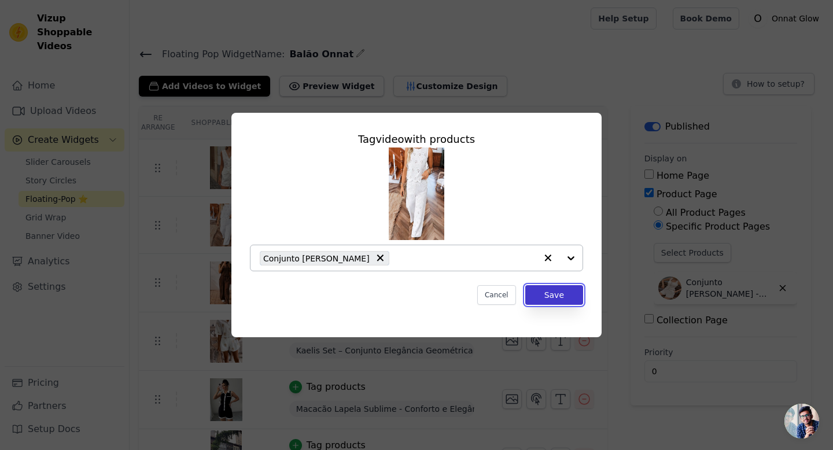
click at [563, 293] on button "Save" at bounding box center [554, 295] width 58 height 20
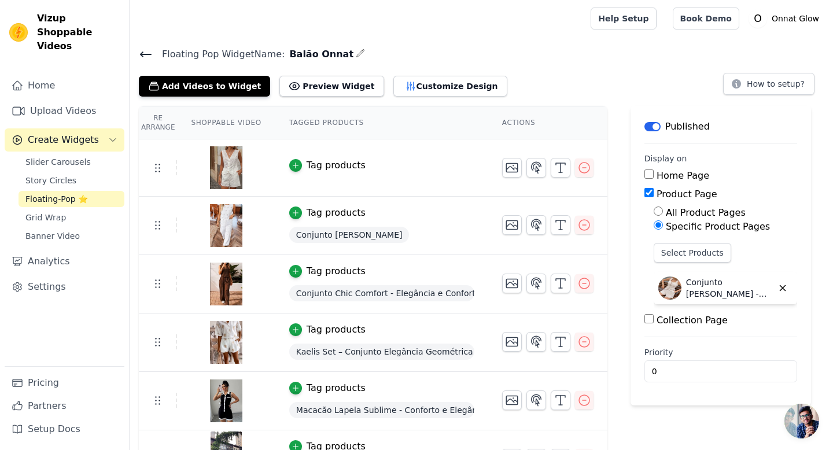
click at [314, 164] on div "Tag products" at bounding box center [336, 165] width 59 height 14
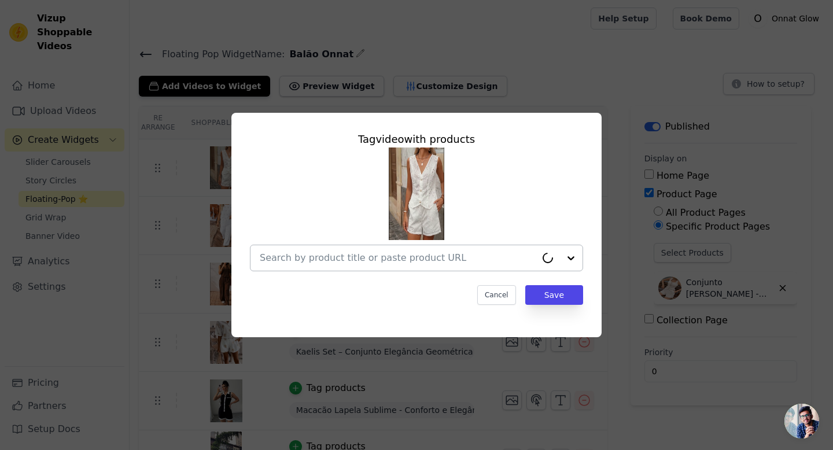
click at [312, 253] on input "text" at bounding box center [398, 258] width 276 height 14
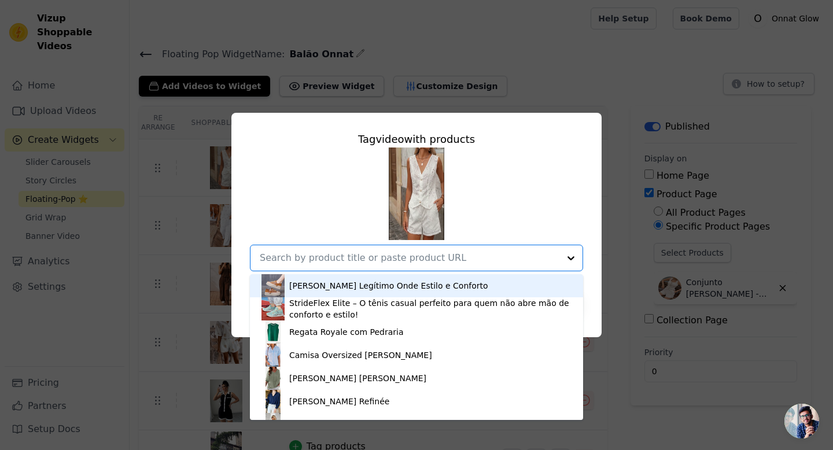
paste input "Vestido Avelora Essence"
type input "Vestido Avelora Essence"
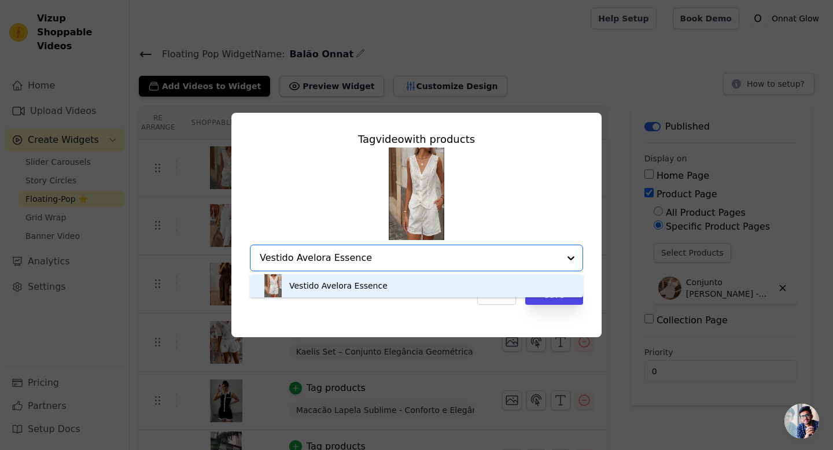
click at [362, 282] on div "Vestido Avelora Essence" at bounding box center [338, 286] width 98 height 12
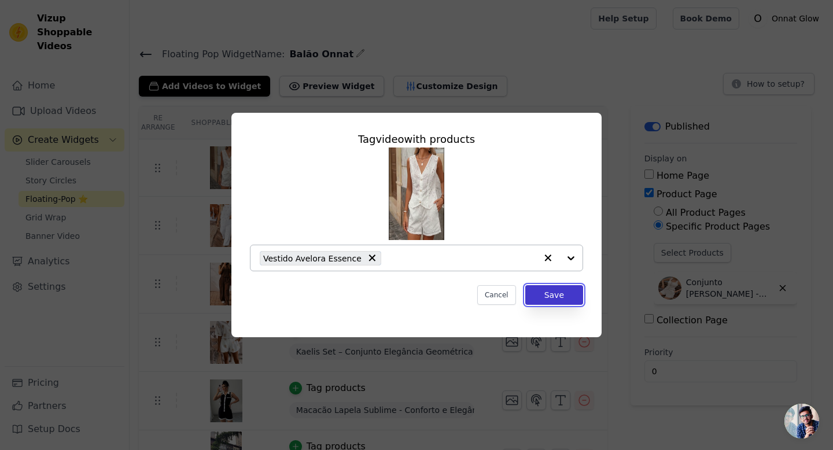
click at [552, 296] on button "Save" at bounding box center [554, 295] width 58 height 20
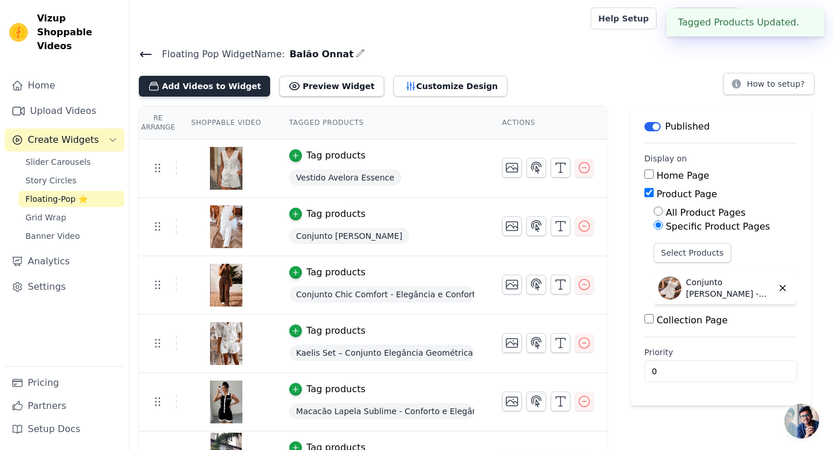
click at [216, 82] on button "Add Videos to Widget" at bounding box center [204, 86] width 131 height 21
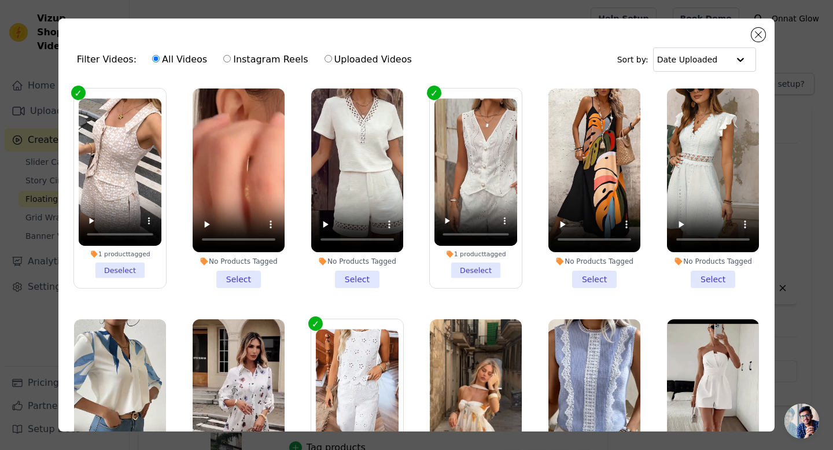
click at [352, 281] on li "No Products Tagged Select" at bounding box center [357, 188] width 92 height 200
click at [0, 0] on input "No Products Tagged Select" at bounding box center [0, 0] width 0 height 0
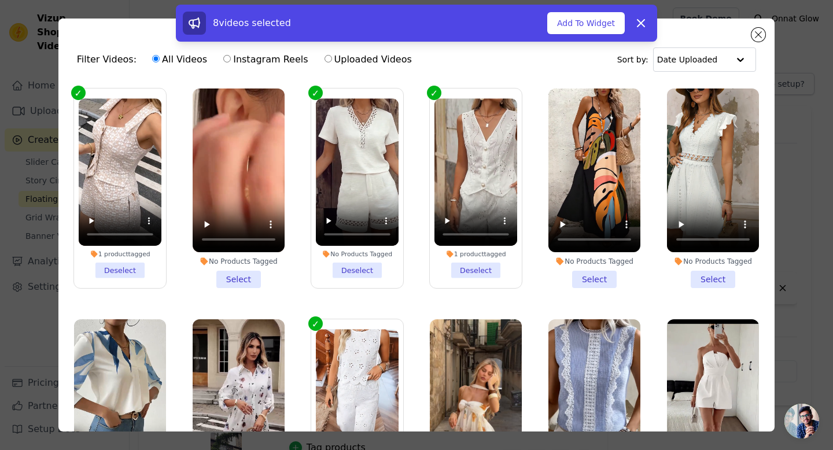
click at [242, 279] on li "No Products Tagged Select" at bounding box center [239, 188] width 92 height 200
click at [0, 0] on input "No Products Tagged Select" at bounding box center [0, 0] width 0 height 0
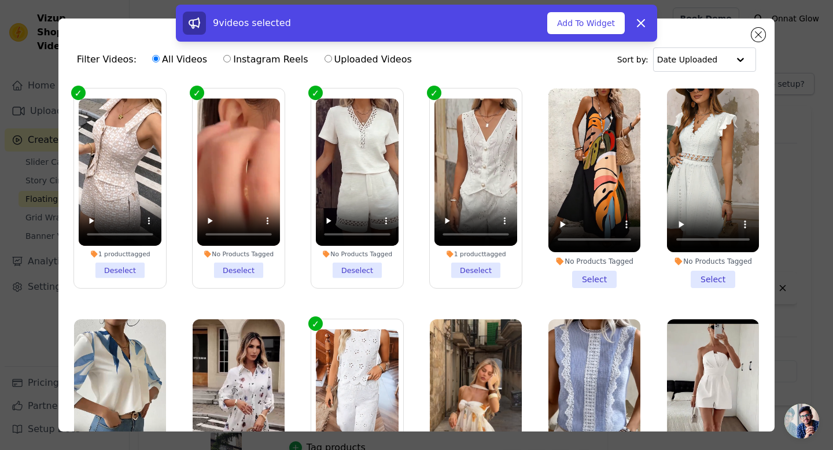
click at [712, 279] on li "No Products Tagged Select" at bounding box center [713, 188] width 92 height 200
click at [0, 0] on input "No Products Tagged Select" at bounding box center [0, 0] width 0 height 0
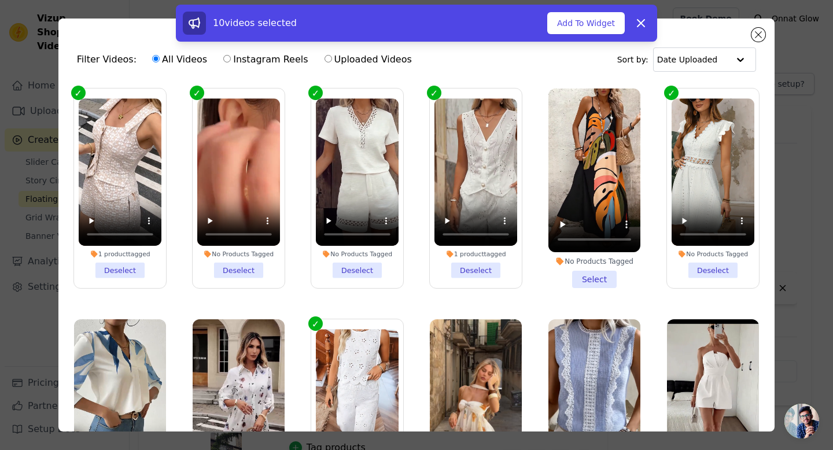
click at [584, 272] on li "No Products Tagged Select" at bounding box center [594, 188] width 92 height 200
click at [0, 0] on input "No Products Tagged Select" at bounding box center [0, 0] width 0 height 0
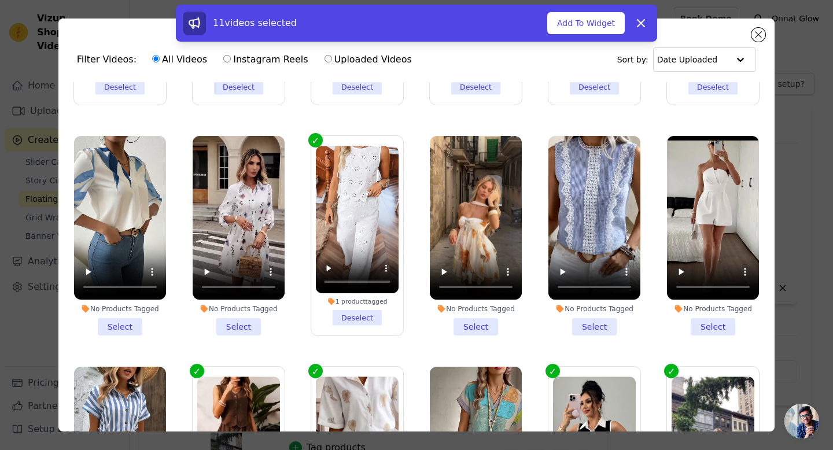
scroll to position [189, 0]
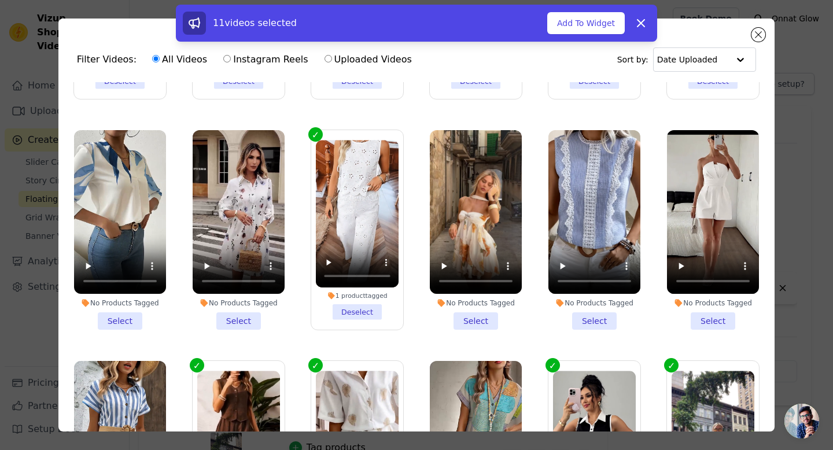
click at [116, 315] on li "No Products Tagged Select" at bounding box center [120, 230] width 92 height 200
click at [0, 0] on input "No Products Tagged Select" at bounding box center [0, 0] width 0 height 0
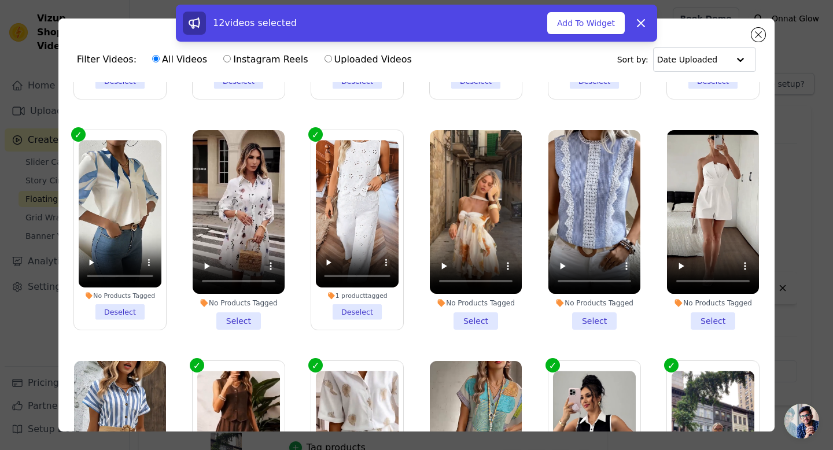
click at [245, 323] on li "No Products Tagged Select" at bounding box center [239, 230] width 92 height 200
click at [0, 0] on input "No Products Tagged Select" at bounding box center [0, 0] width 0 height 0
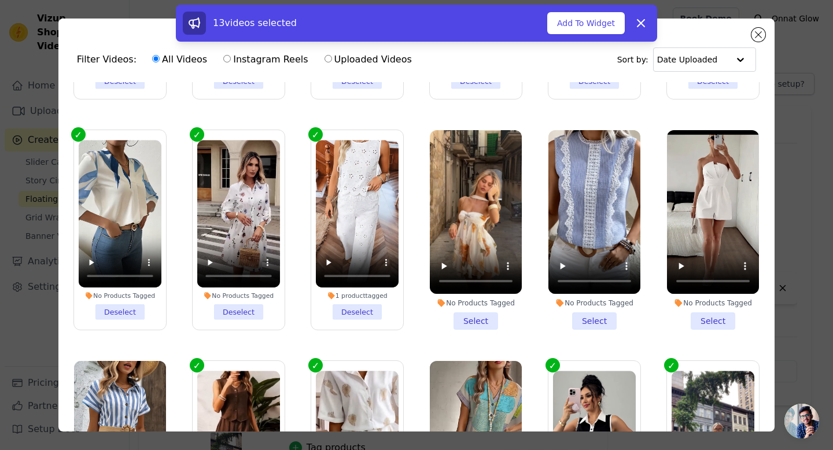
click at [468, 320] on li "No Products Tagged Select" at bounding box center [476, 230] width 92 height 200
click at [0, 0] on input "No Products Tagged Select" at bounding box center [0, 0] width 0 height 0
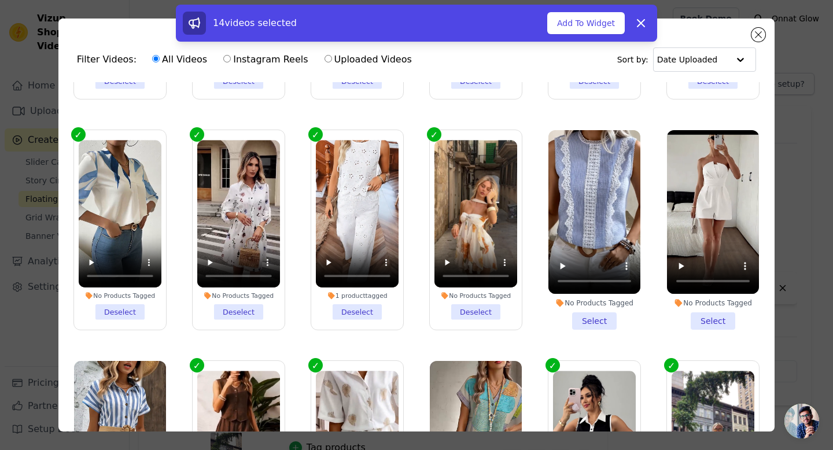
click at [588, 315] on li "No Products Tagged Select" at bounding box center [594, 230] width 92 height 200
click at [0, 0] on input "No Products Tagged Select" at bounding box center [0, 0] width 0 height 0
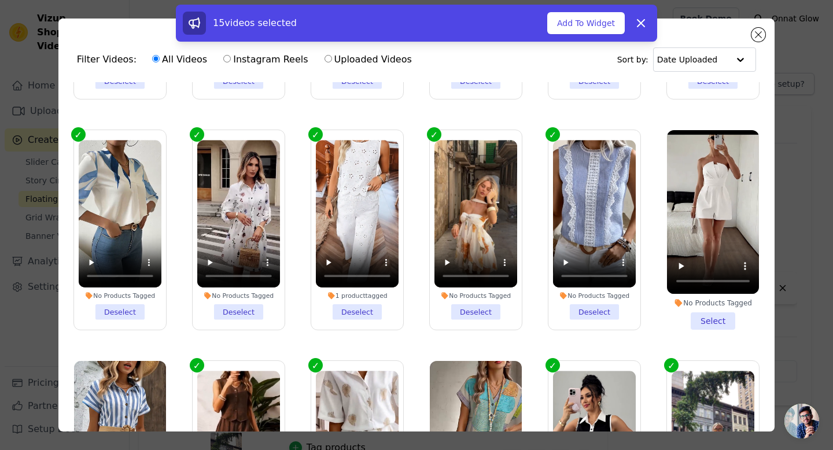
click at [706, 319] on li "No Products Tagged Select" at bounding box center [713, 230] width 92 height 200
click at [0, 0] on input "No Products Tagged Select" at bounding box center [0, 0] width 0 height 0
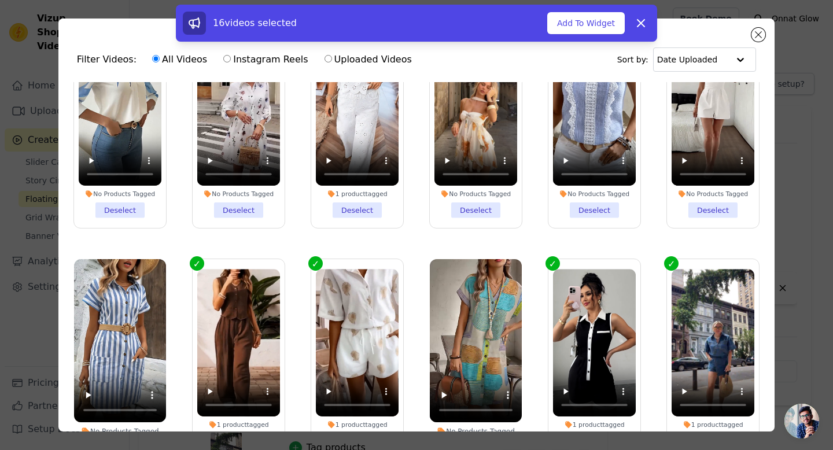
scroll to position [297, 0]
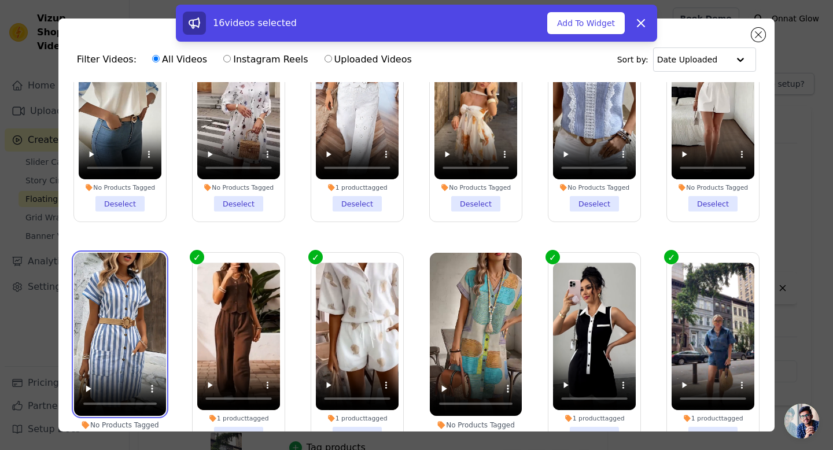
click at [150, 261] on video at bounding box center [120, 335] width 92 height 164
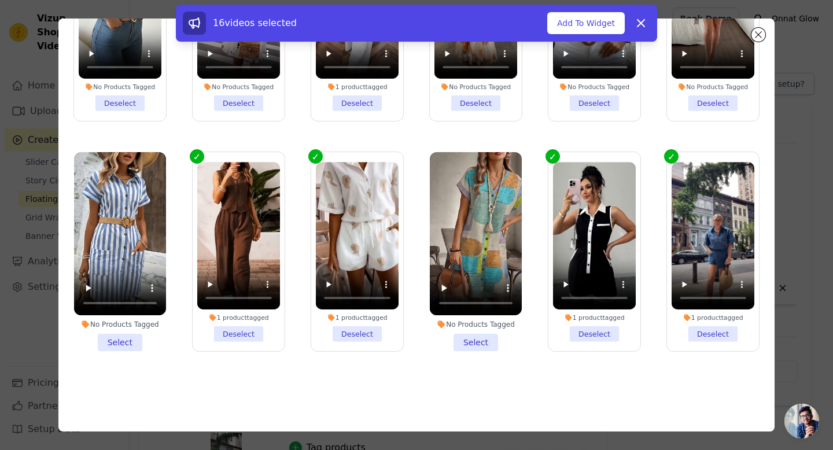
click at [128, 342] on li "No Products Tagged Select" at bounding box center [120, 252] width 92 height 200
click at [0, 0] on input "No Products Tagged Select" at bounding box center [0, 0] width 0 height 0
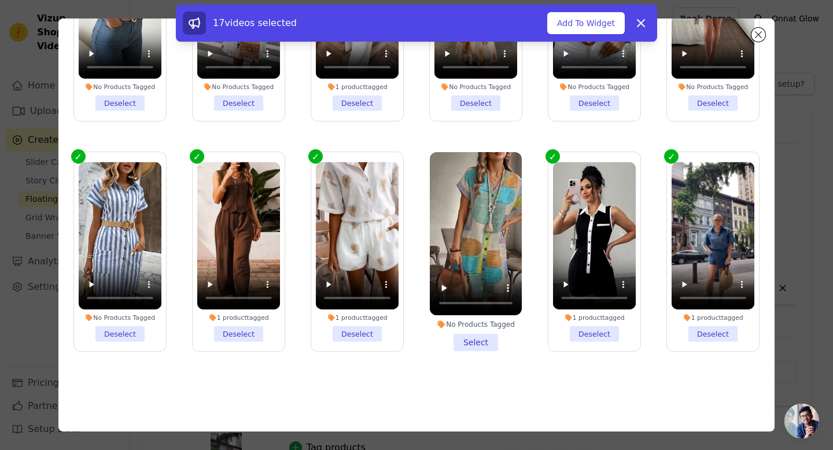
click at [485, 342] on li "No Products Tagged Select" at bounding box center [476, 252] width 92 height 200
click at [0, 0] on input "No Products Tagged Select" at bounding box center [0, 0] width 0 height 0
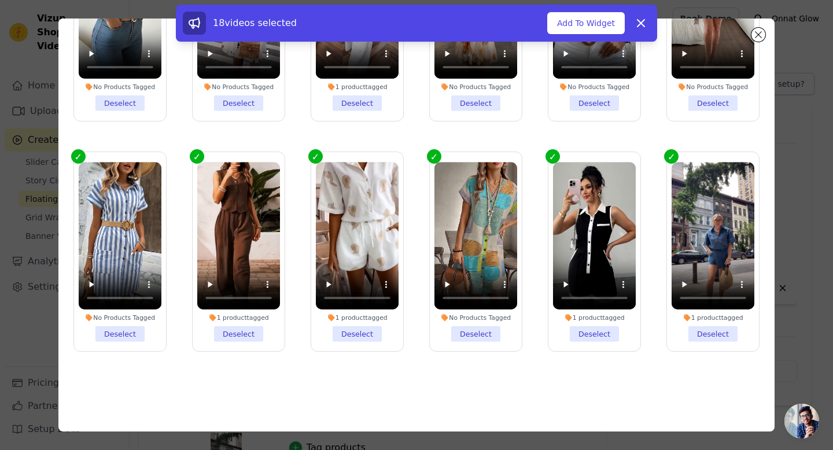
scroll to position [0, 0]
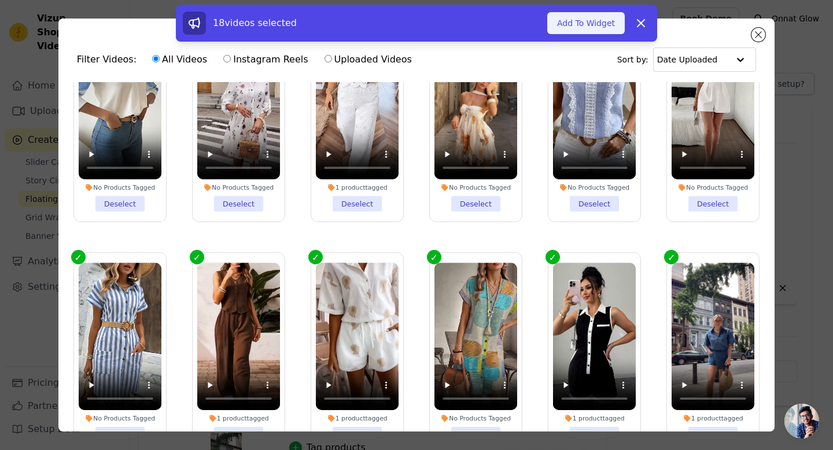
click at [586, 20] on button "Add To Widget" at bounding box center [586, 23] width 78 height 22
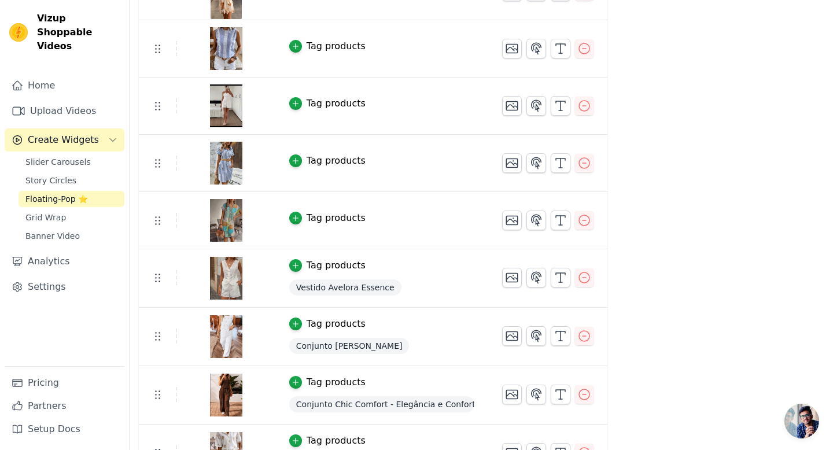
scroll to position [518, 0]
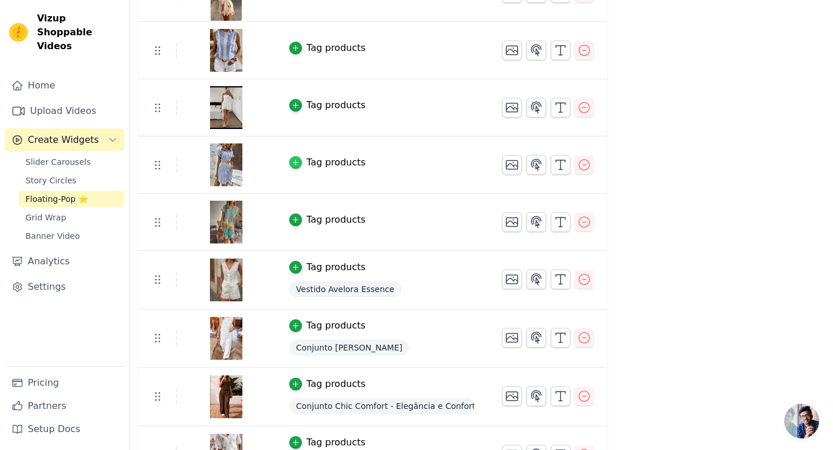
click at [296, 158] on icon "button" at bounding box center [295, 162] width 8 height 8
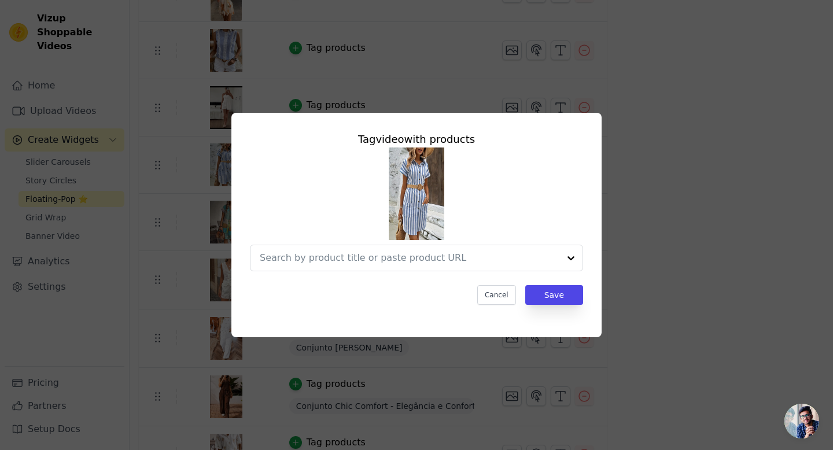
scroll to position [0, 0]
click at [340, 268] on div at bounding box center [398, 257] width 276 height 25
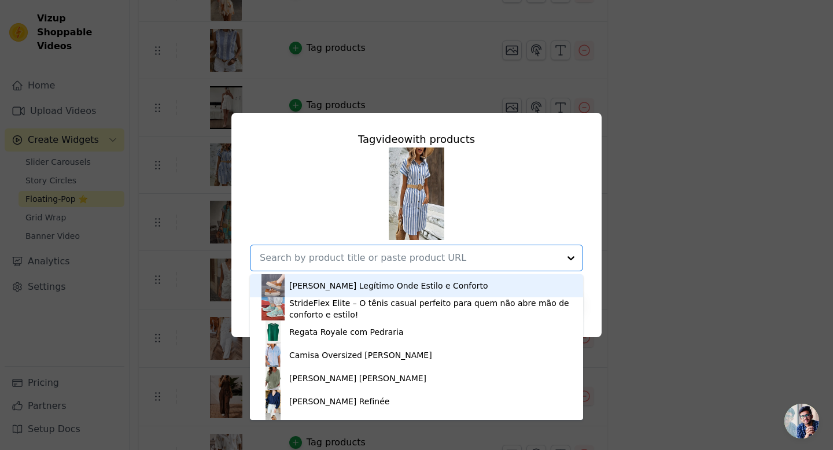
click at [338, 259] on input "text" at bounding box center [410, 258] width 300 height 14
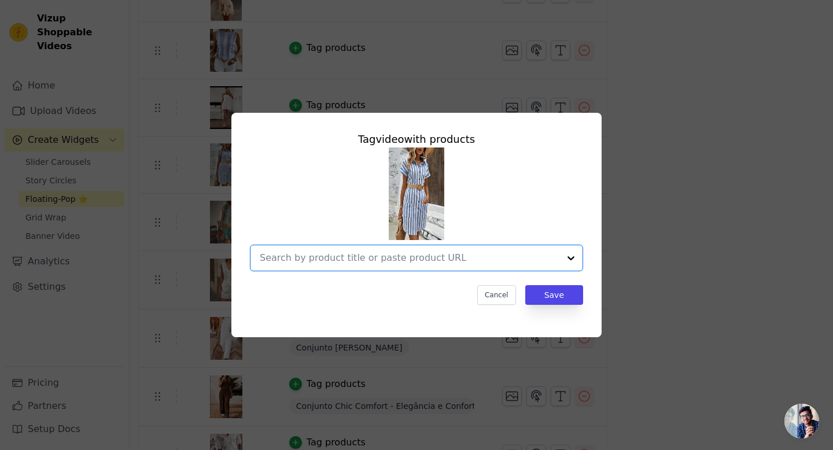
paste input "👗 Zahara Essence – Vestido Listrado Elegante"
type input "👗 Zahara Essence – Vestido Listrado Elegante"
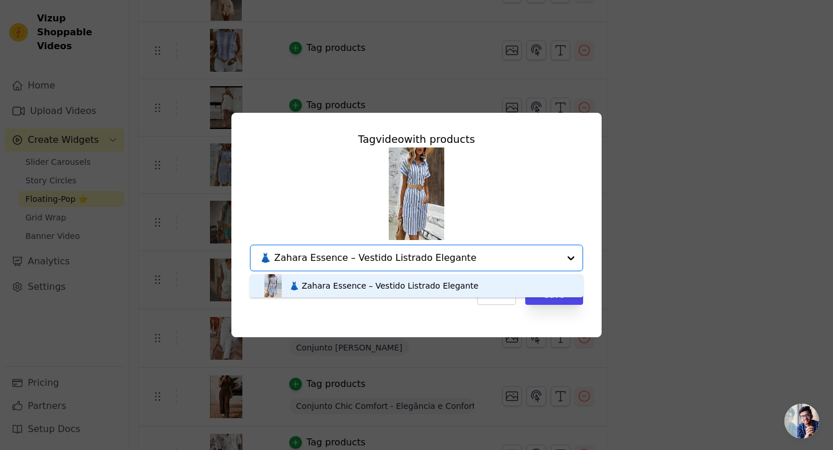
click at [353, 288] on div "👗 Zahara Essence – Vestido Listrado Elegante" at bounding box center [383, 286] width 189 height 12
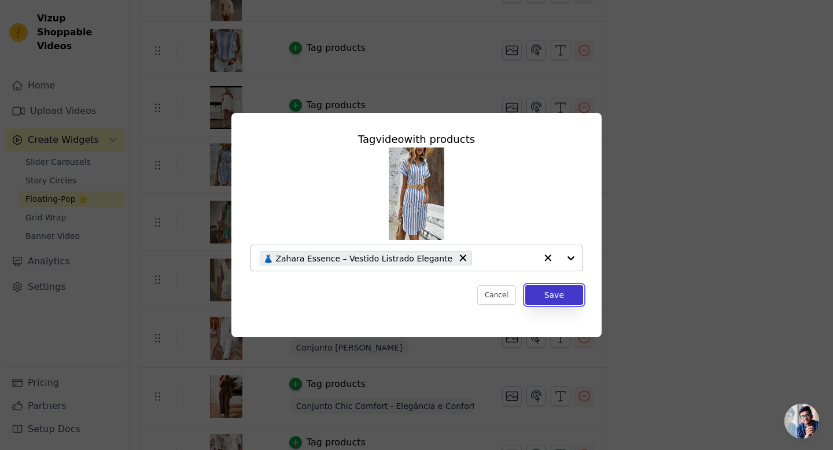
click at [552, 296] on button "Save" at bounding box center [554, 295] width 58 height 20
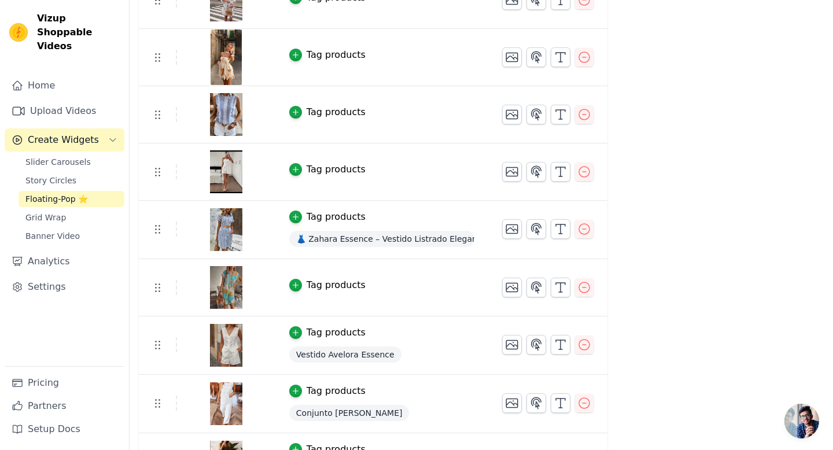
scroll to position [457, 0]
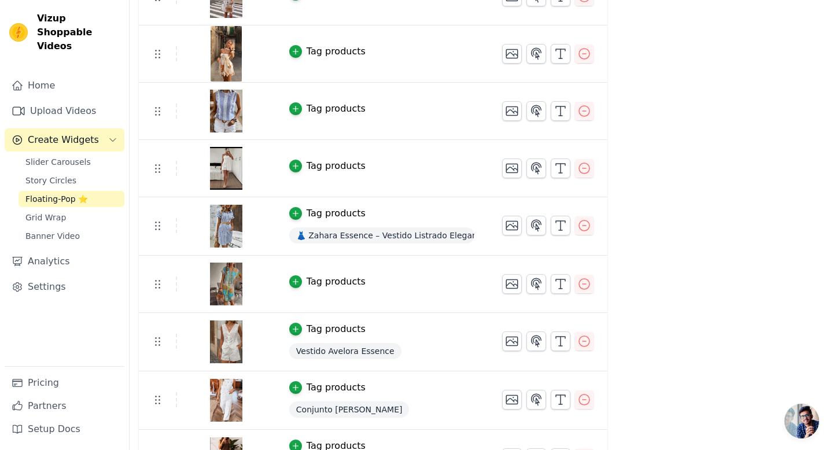
click at [348, 280] on div "Tag products" at bounding box center [336, 282] width 59 height 14
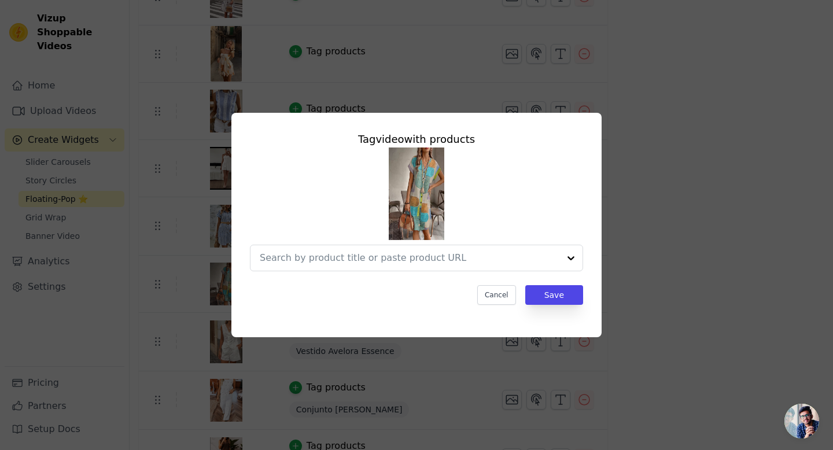
scroll to position [0, 0]
click at [336, 257] on input "text" at bounding box center [398, 258] width 276 height 14
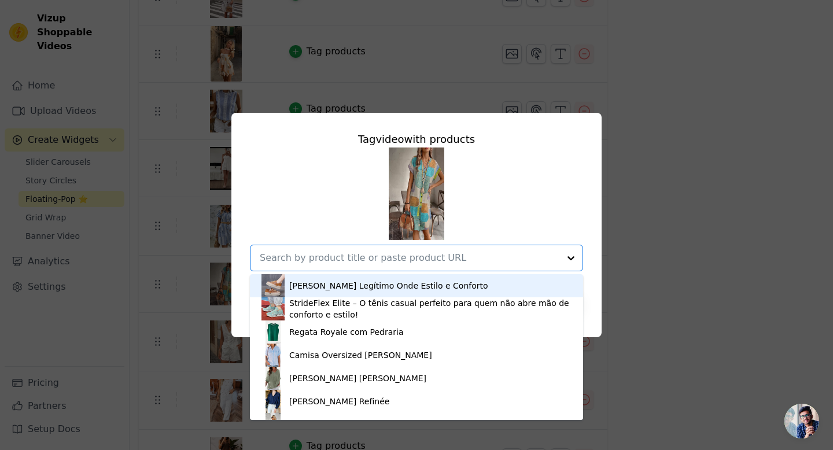
paste input "Vestido Geométrico V-Neck - Elegância Contemporânea com Estampa Exclusiva"
type input "Vestido Geométrico V-Neck - Elegância Contemporânea com Estampa Exclusiva"
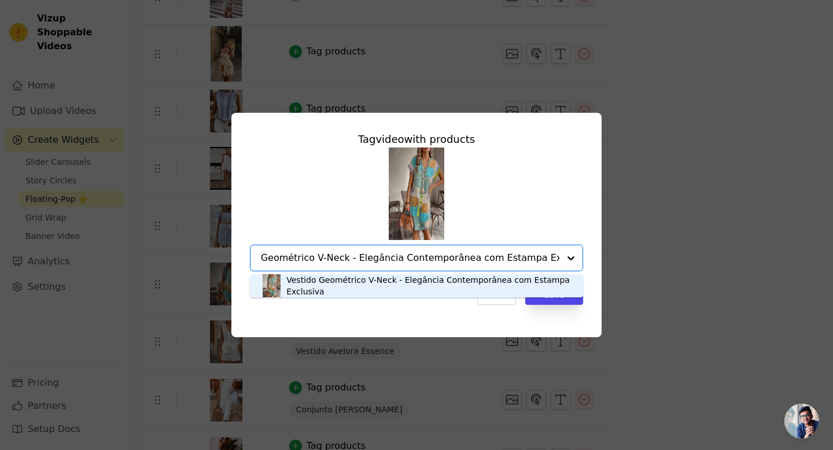
click at [334, 282] on div "Vestido Geométrico V-Neck - Elegância Contemporânea com Estampa Exclusiva" at bounding box center [428, 285] width 285 height 23
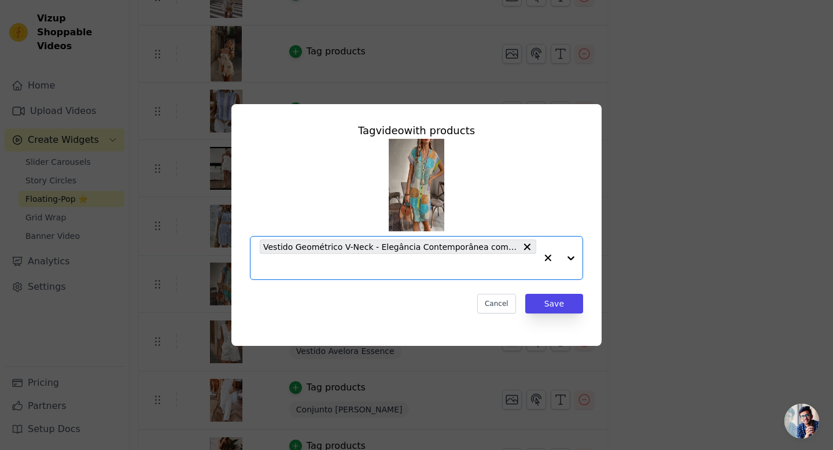
scroll to position [0, 0]
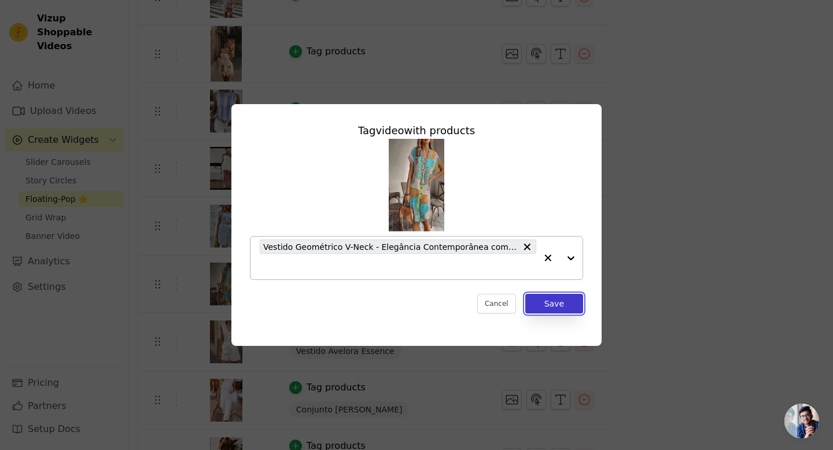
click at [564, 304] on button "Save" at bounding box center [554, 304] width 58 height 20
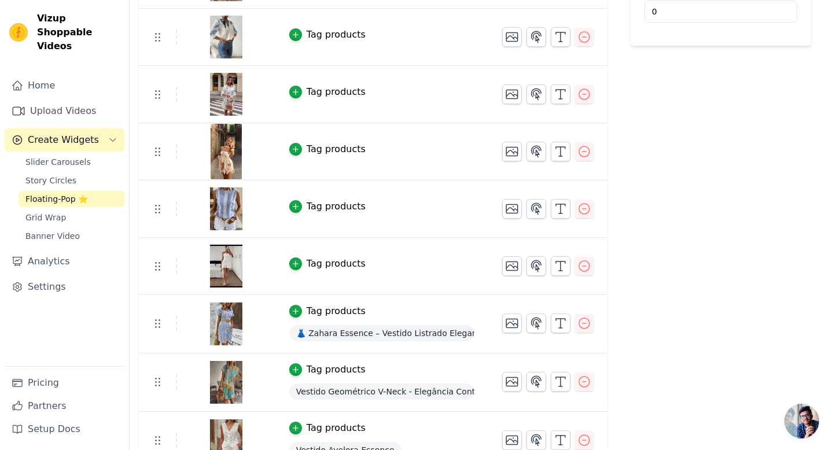
scroll to position [359, 0]
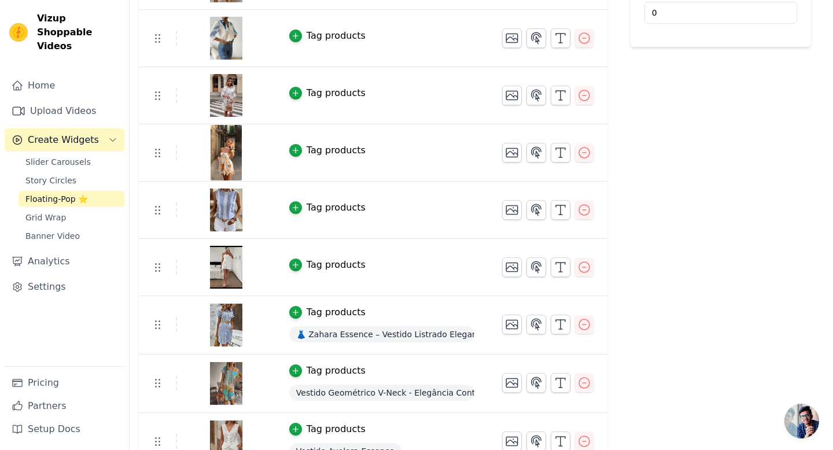
click at [335, 156] on div "Tag products" at bounding box center [336, 150] width 59 height 14
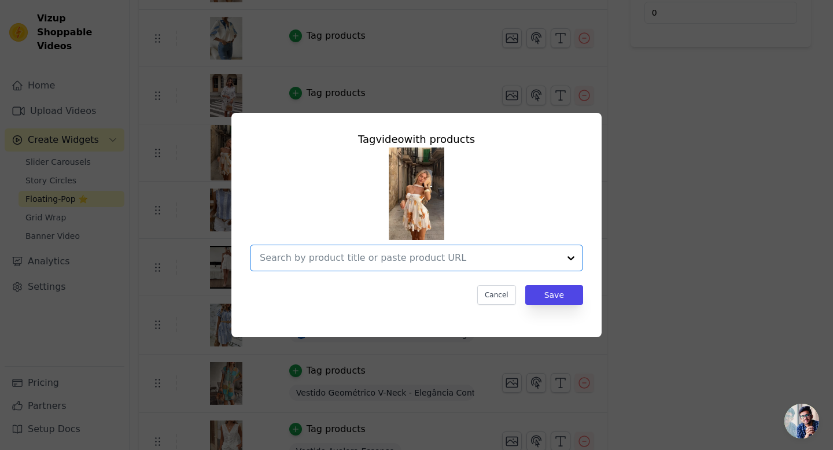
click at [320, 260] on input "text" at bounding box center [410, 258] width 300 height 14
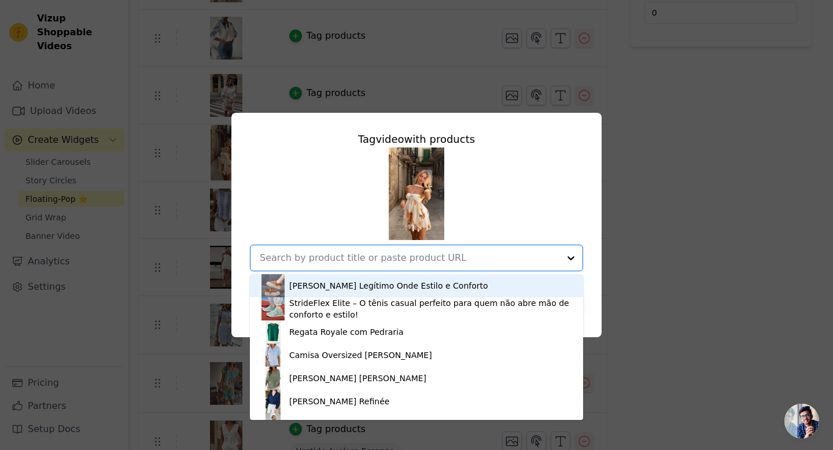
paste input "👗 [PERSON_NAME] – Vestido [PERSON_NAME] Elegante & Sensual ✨"
type input "👗 [PERSON_NAME] – Vestido [PERSON_NAME] Elegante & Sensual ✨"
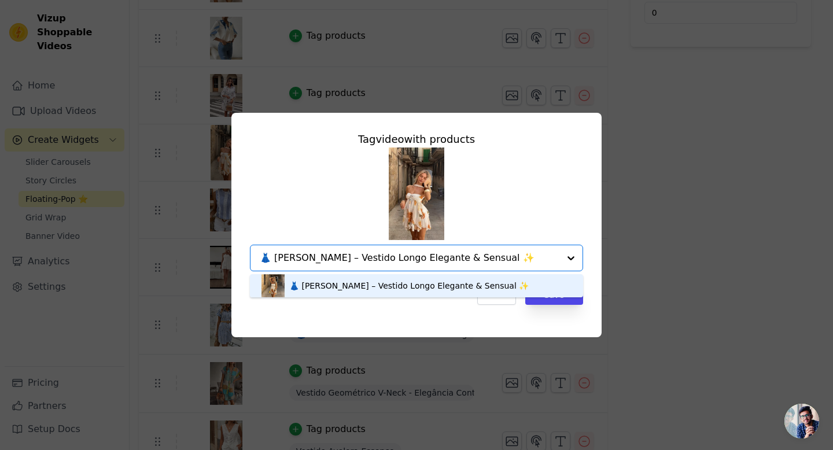
click at [452, 285] on div "👗 [PERSON_NAME] – Vestido [PERSON_NAME] Elegante & Sensual ✨" at bounding box center [408, 286] width 239 height 12
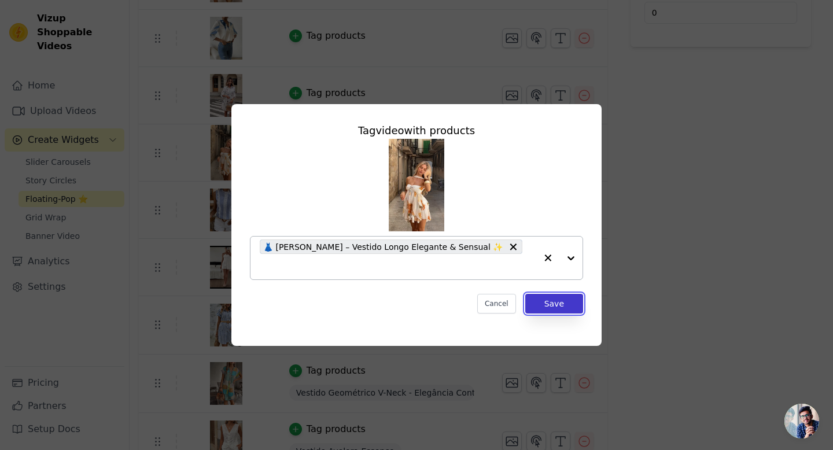
click at [555, 294] on button "Save" at bounding box center [554, 304] width 58 height 20
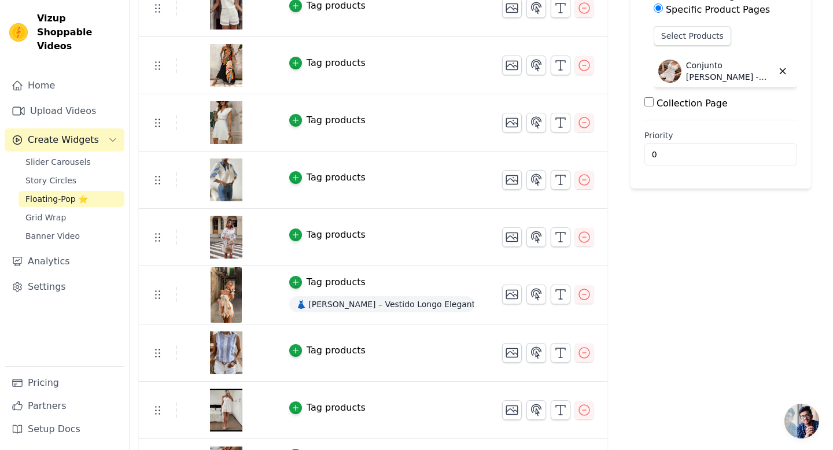
scroll to position [223, 0]
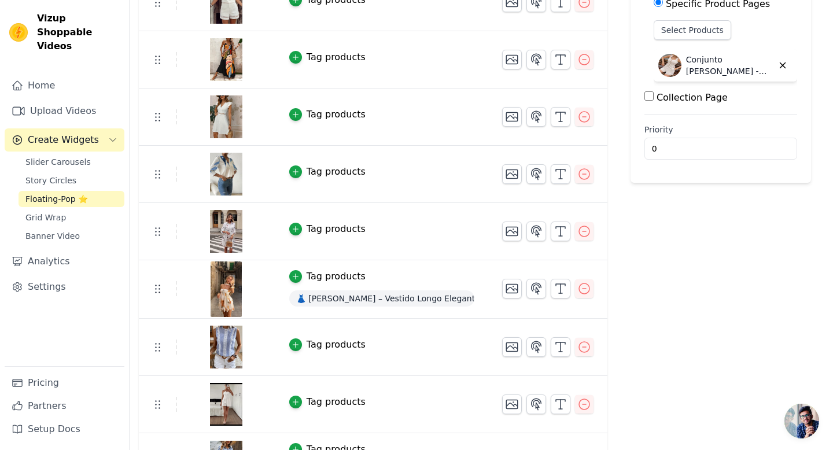
click at [319, 222] on div "Tag products" at bounding box center [336, 229] width 59 height 14
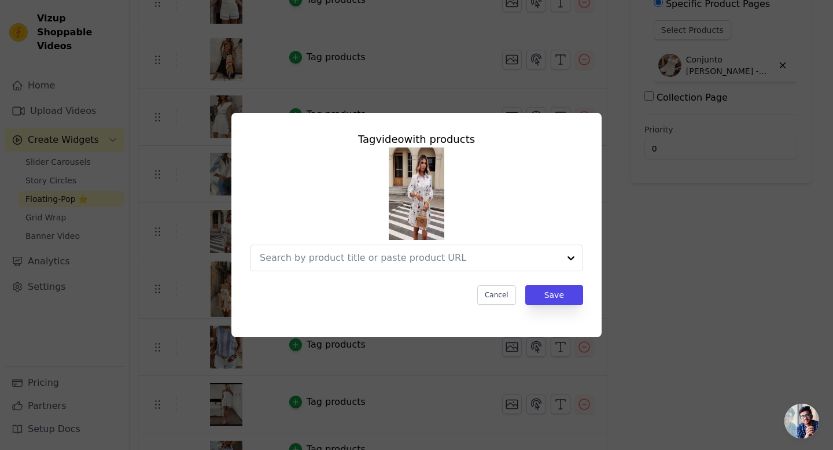
scroll to position [0, 0]
click at [322, 256] on input "text" at bounding box center [398, 258] width 276 height 14
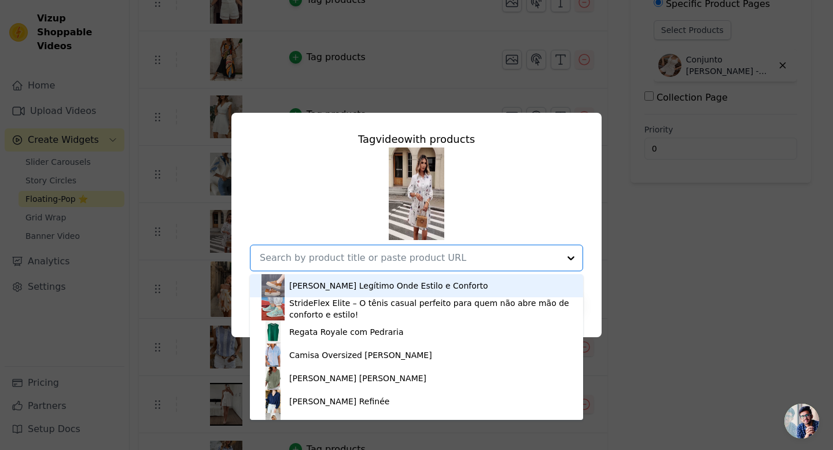
paste input "Vestido Florenza Bloom™"
type input "Vestido Florenza Bloom™"
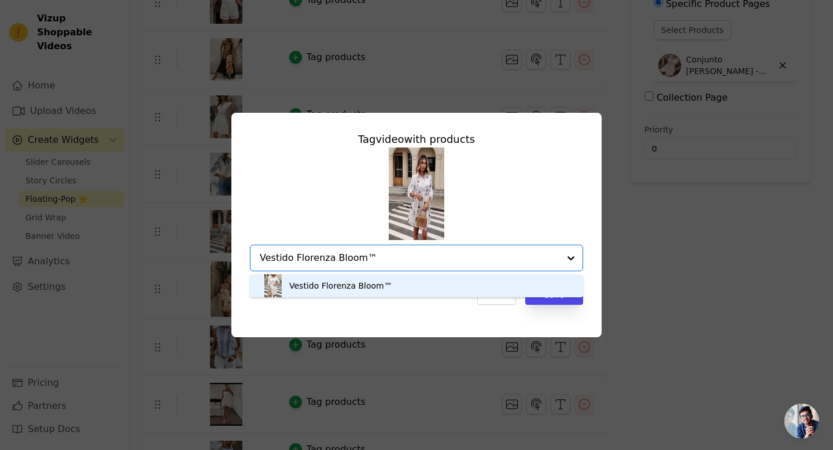
click at [334, 287] on div "Vestido Florenza Bloom™" at bounding box center [340, 286] width 103 height 12
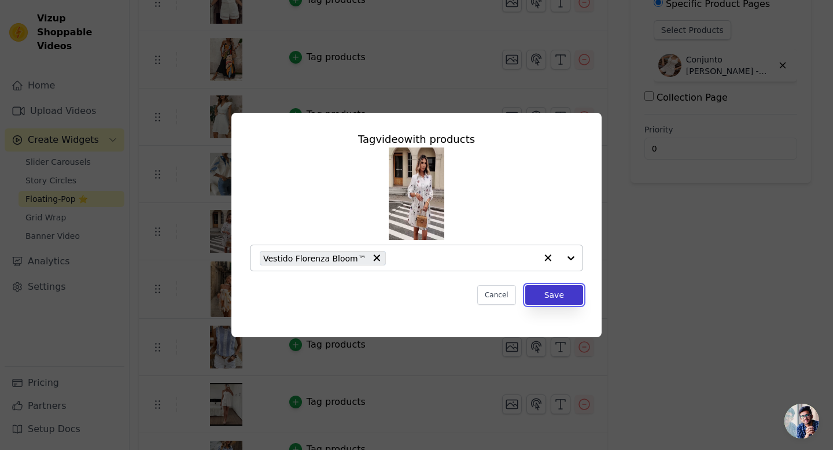
click at [553, 293] on button "Save" at bounding box center [554, 295] width 58 height 20
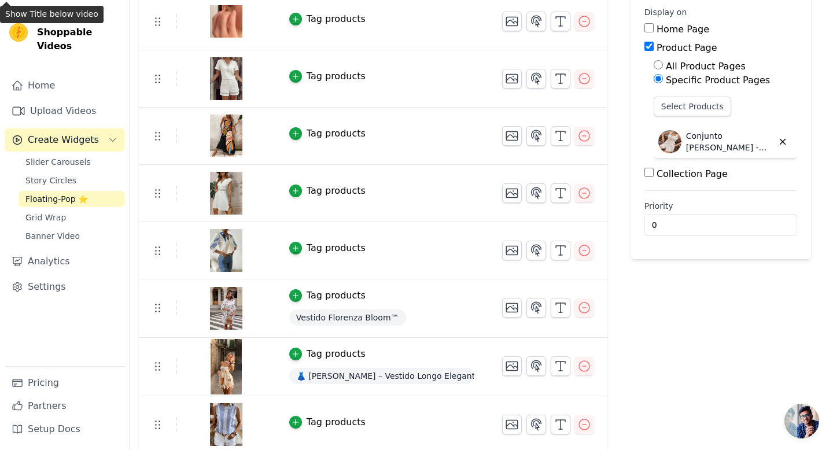
scroll to position [141, 0]
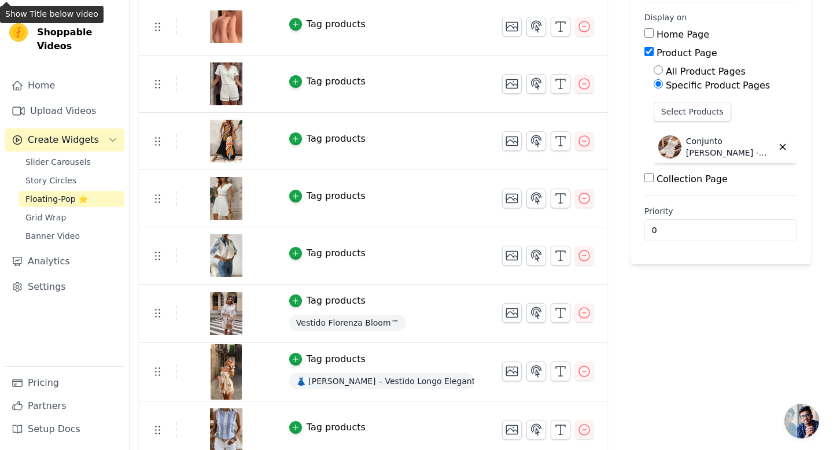
click at [319, 198] on div "Tag products" at bounding box center [336, 196] width 59 height 14
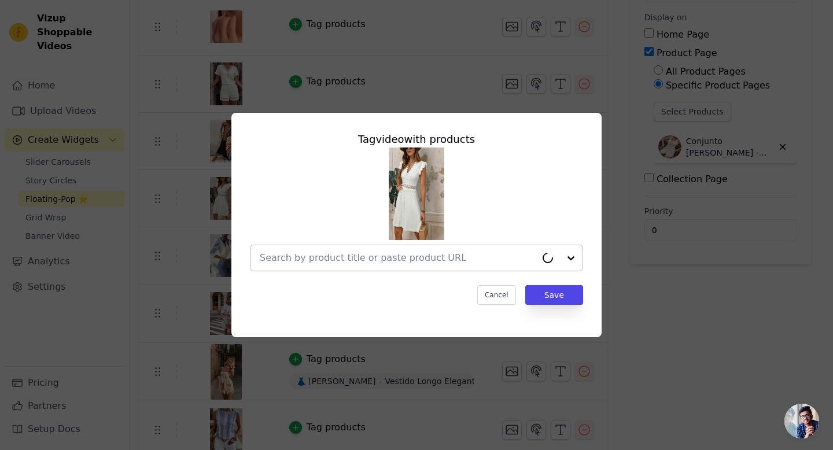
click at [316, 256] on input "text" at bounding box center [398, 258] width 276 height 14
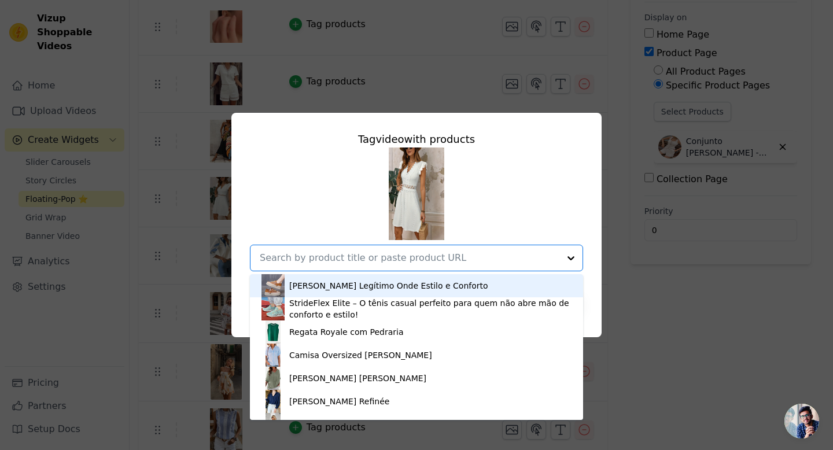
paste input "Vestido Avelora Grace"
type input "Vestido Avelora Grace"
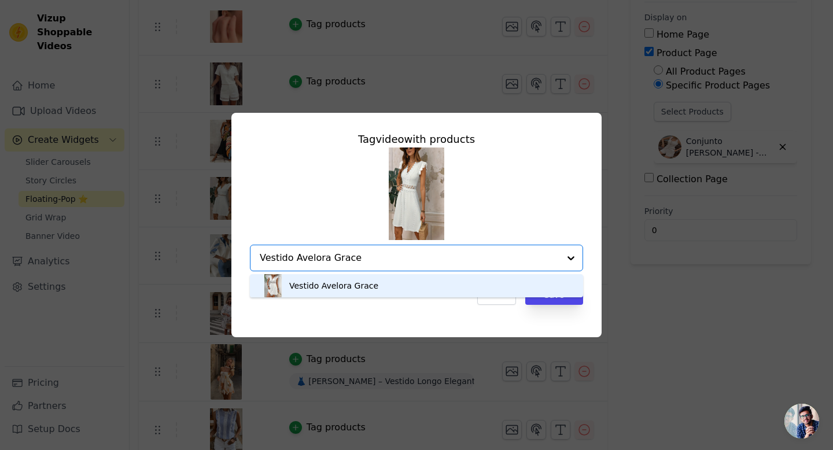
click at [448, 286] on div "Vestido Avelora Grace" at bounding box center [416, 285] width 310 height 23
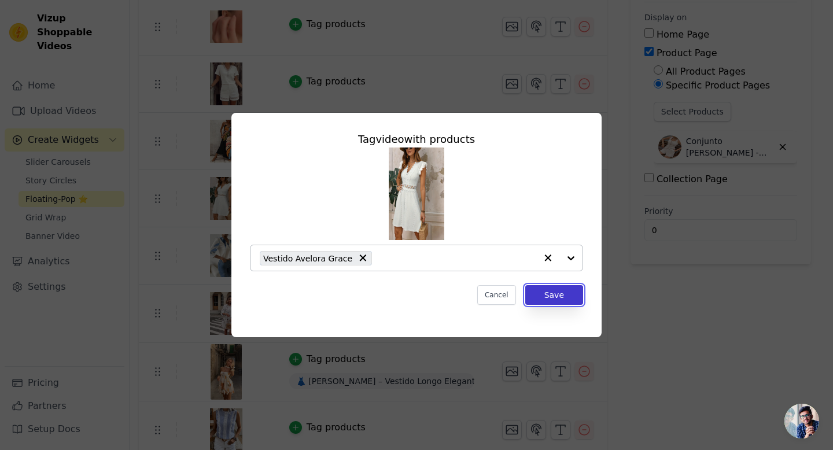
click at [562, 297] on button "Save" at bounding box center [554, 295] width 58 height 20
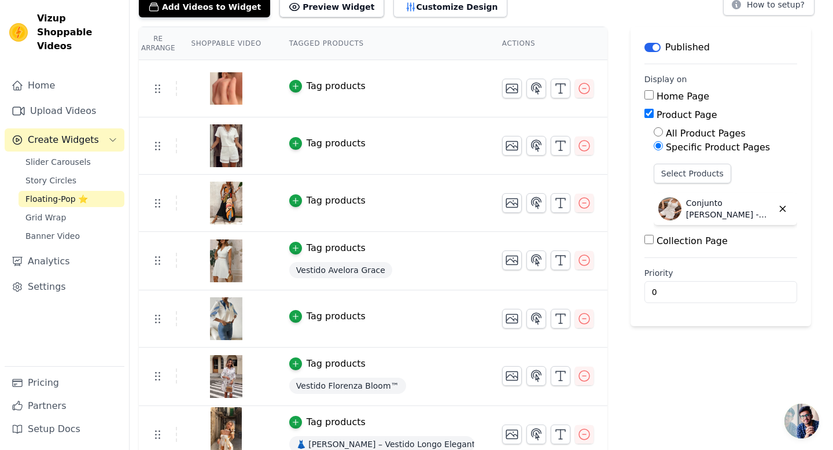
scroll to position [56, 0]
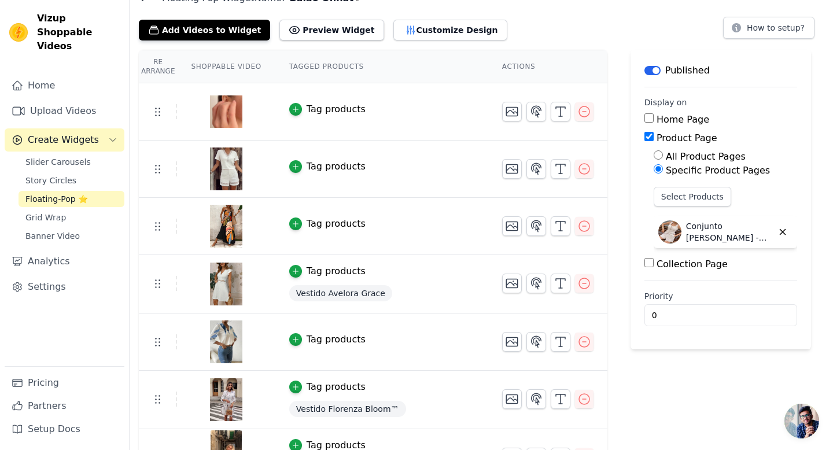
click at [342, 218] on div "Tag products" at bounding box center [336, 224] width 59 height 14
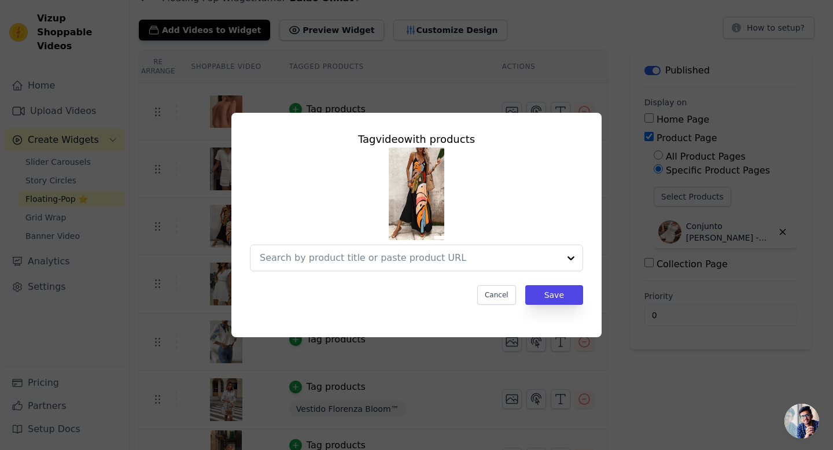
scroll to position [0, 0]
click at [334, 259] on input "text" at bounding box center [398, 258] width 276 height 14
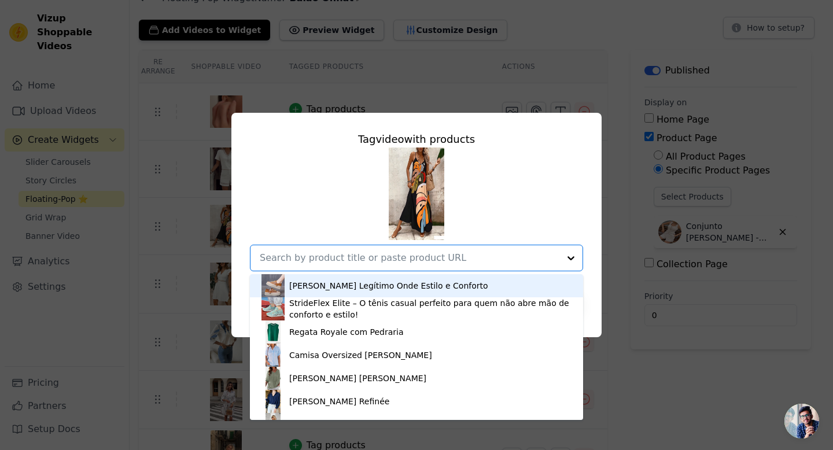
paste input "Vestido Spaghetti Prints - Leveza e Elegância para o Verão"
type input "Vestido Spaghetti Prints - Leveza e Elegância para o Verão"
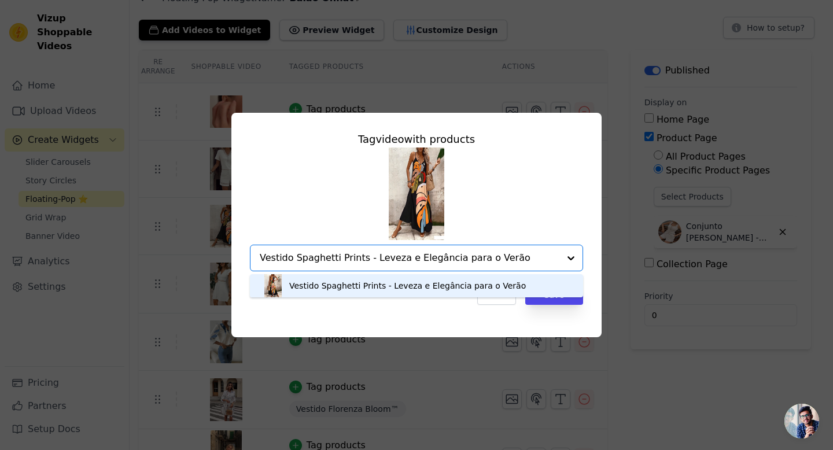
click at [421, 284] on div "Vestido Spaghetti Prints - Leveza e Elegância para o Verão" at bounding box center [407, 286] width 237 height 12
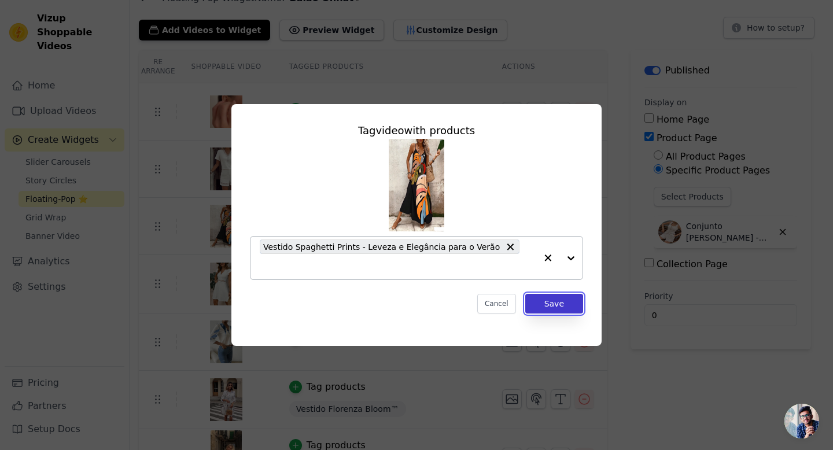
click at [549, 295] on button "Save" at bounding box center [554, 304] width 58 height 20
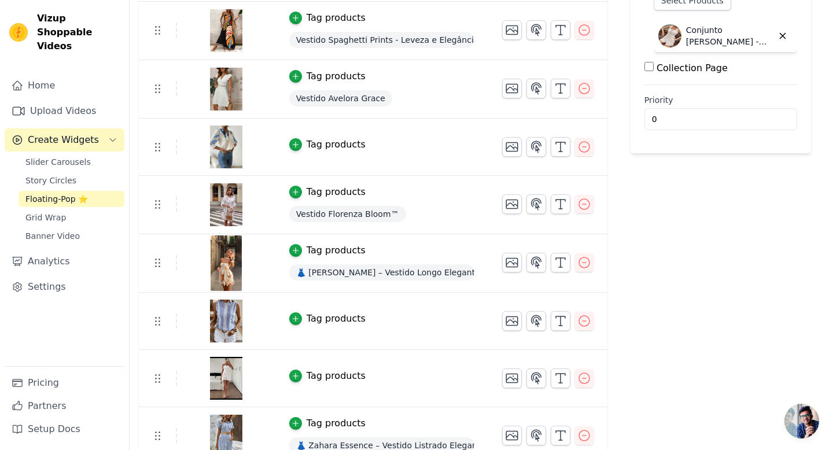
scroll to position [320, 0]
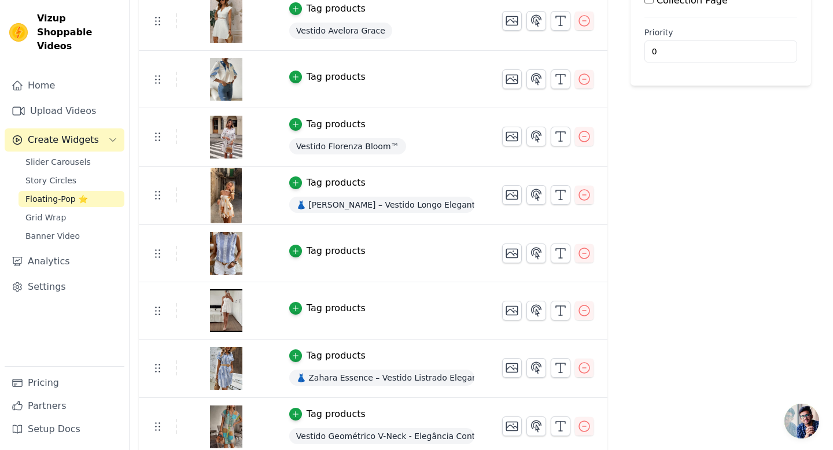
click at [320, 313] on div "Tag products" at bounding box center [336, 308] width 59 height 14
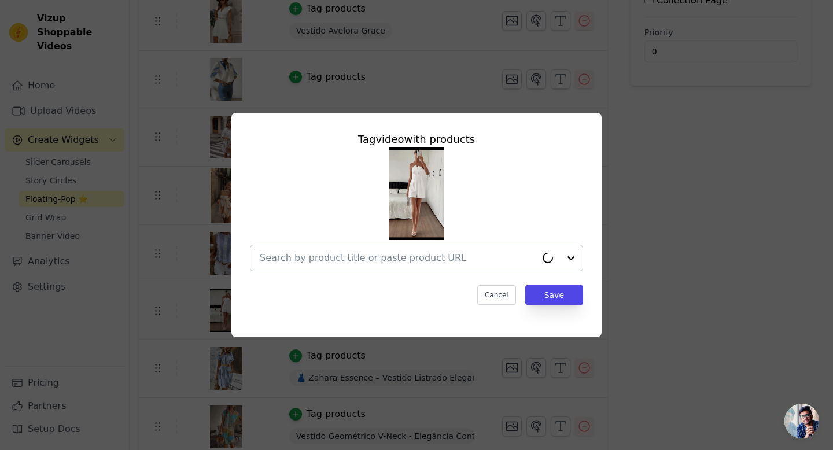
click at [320, 259] on input "text" at bounding box center [398, 258] width 276 height 14
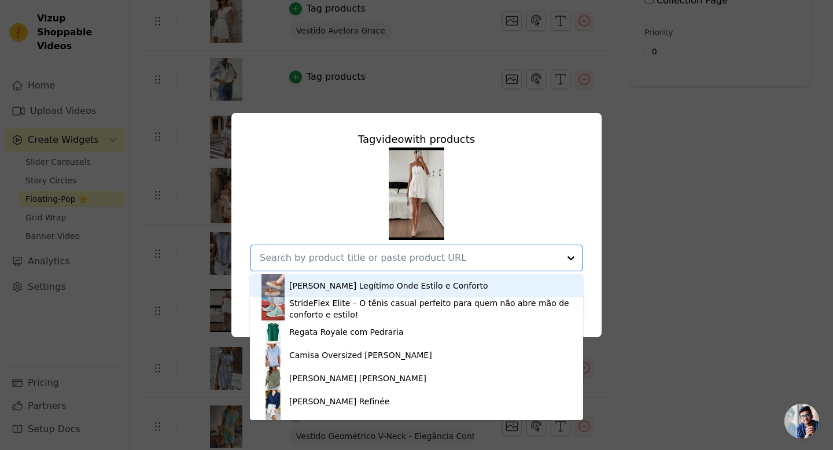
paste input "Macacão Off the Shoulder: Elegância e Conforto"
type input "Macacão Off the Shoulder: Elegância e Conforto"
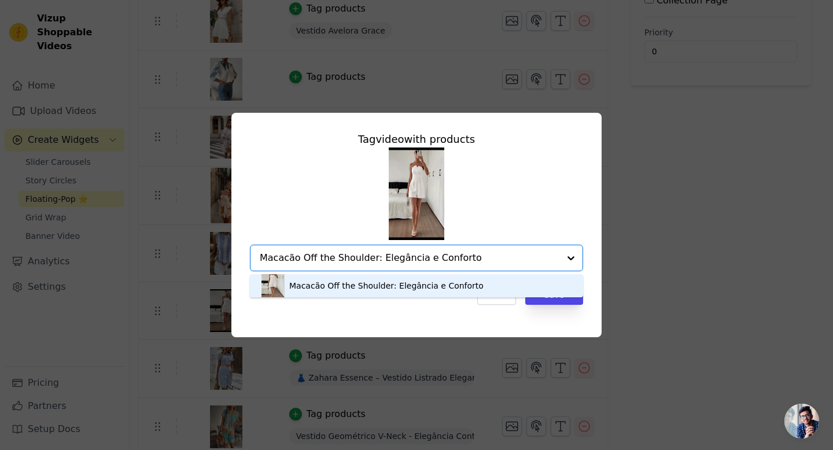
click at [331, 286] on div "Macacão Off the Shoulder: Elegância e Conforto" at bounding box center [386, 286] width 194 height 12
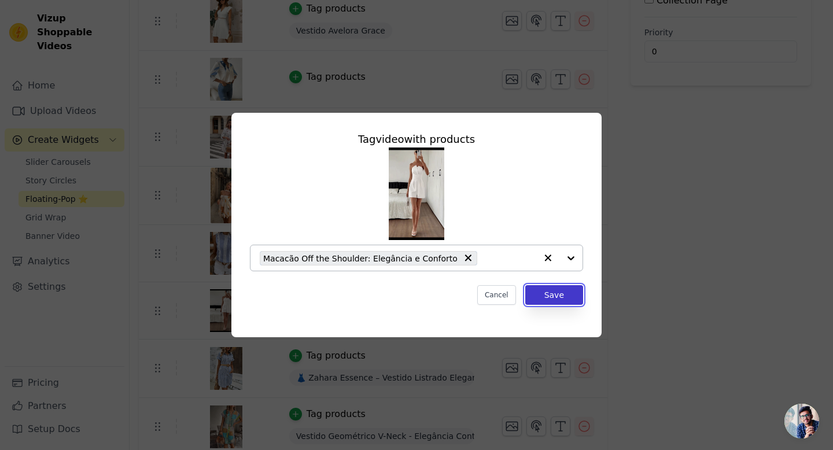
click at [558, 296] on button "Save" at bounding box center [554, 295] width 58 height 20
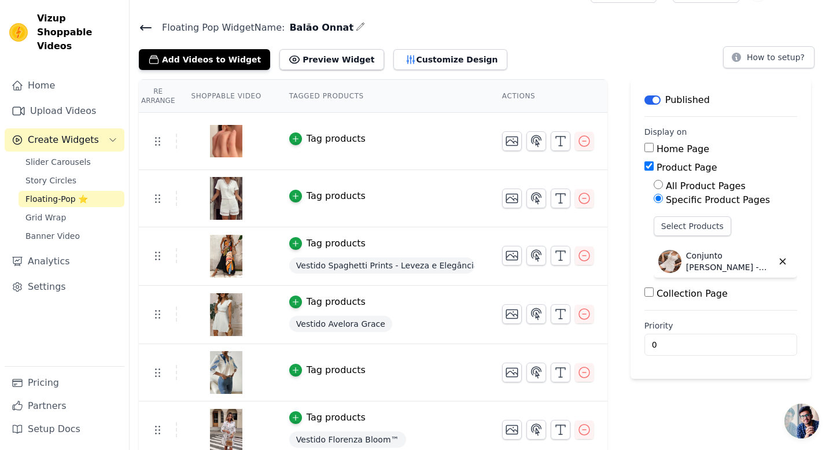
scroll to position [25, 0]
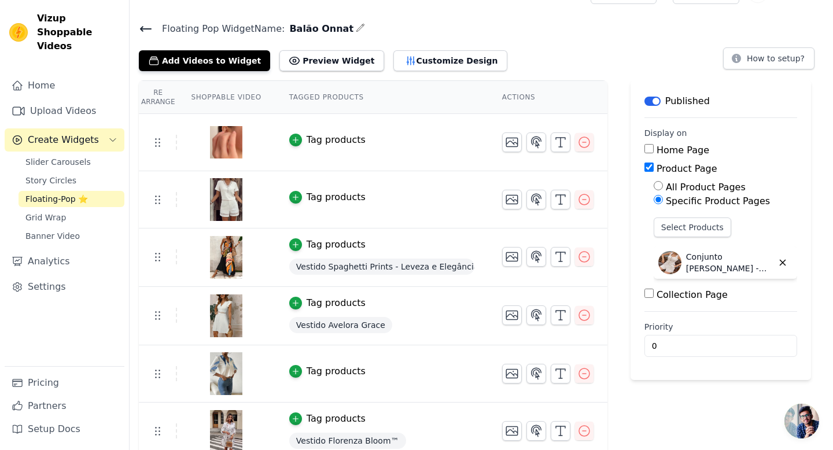
click at [304, 193] on button "Tag products" at bounding box center [327, 197] width 76 height 14
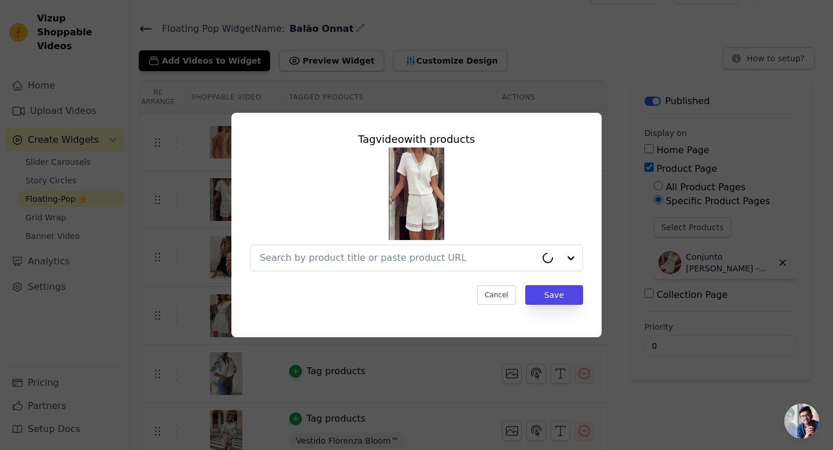
click at [320, 274] on div "Tag video with products Cancel Save" at bounding box center [417, 218] width 352 height 192
click at [317, 264] on input "text" at bounding box center [410, 258] width 300 height 14
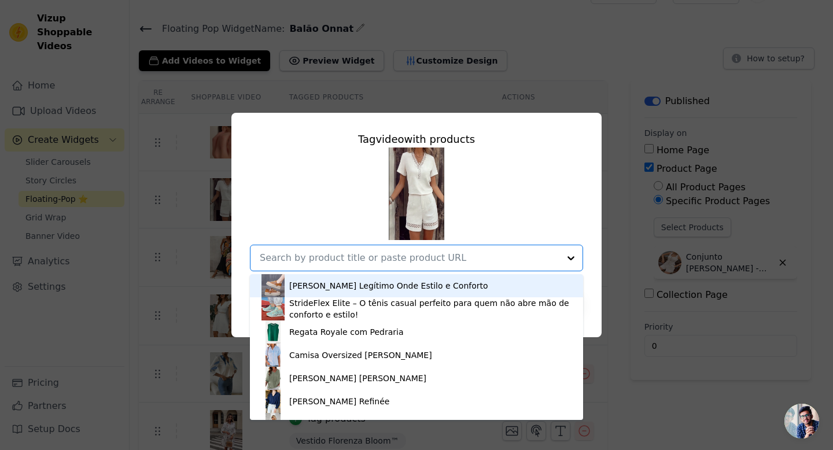
paste input "Conjunto Selvara Luxe"
type input "Conjunto Selvara Luxe"
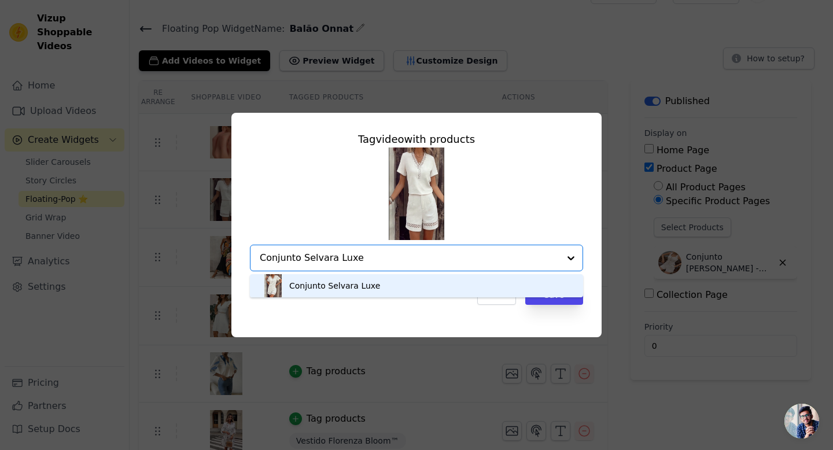
click at [407, 277] on div "Conjunto Selvara Luxe" at bounding box center [416, 285] width 310 height 23
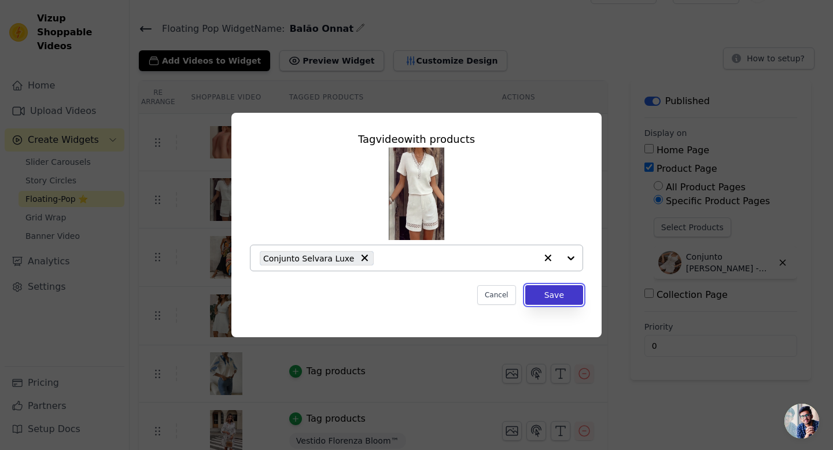
click at [560, 295] on button "Save" at bounding box center [554, 295] width 58 height 20
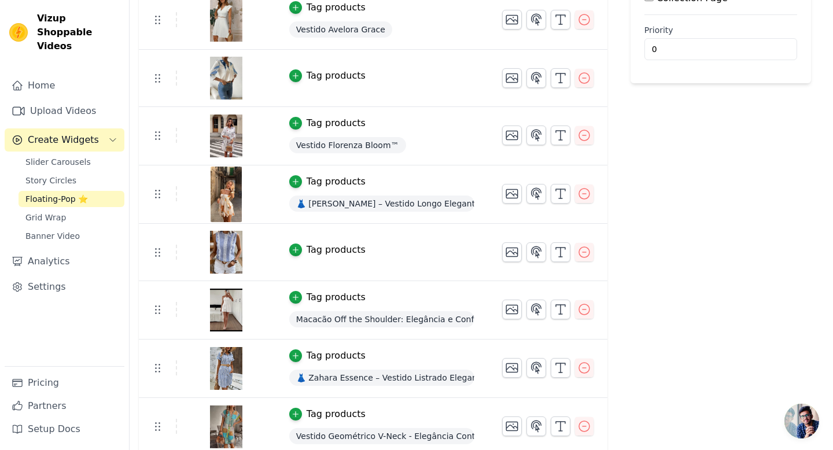
scroll to position [330, 0]
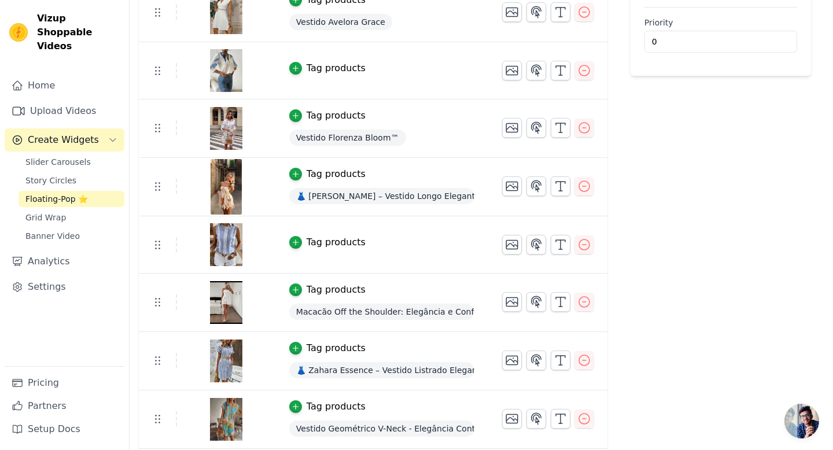
click at [329, 68] on div "Tag products" at bounding box center [336, 68] width 59 height 14
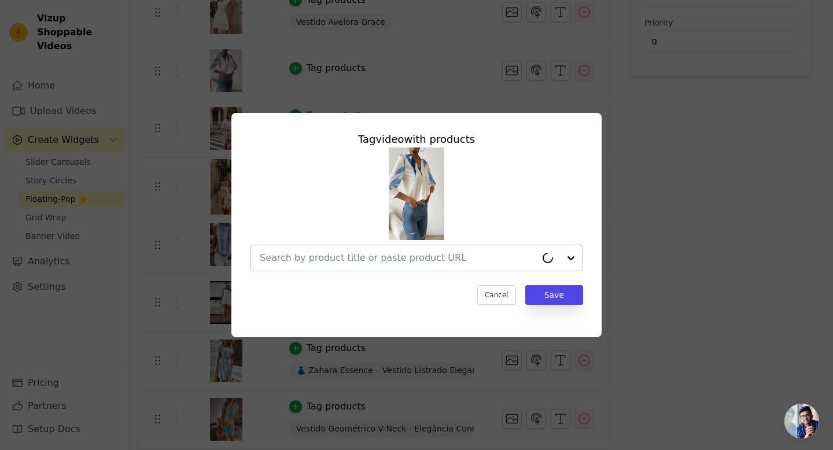
click at [324, 254] on input "text" at bounding box center [398, 258] width 276 height 14
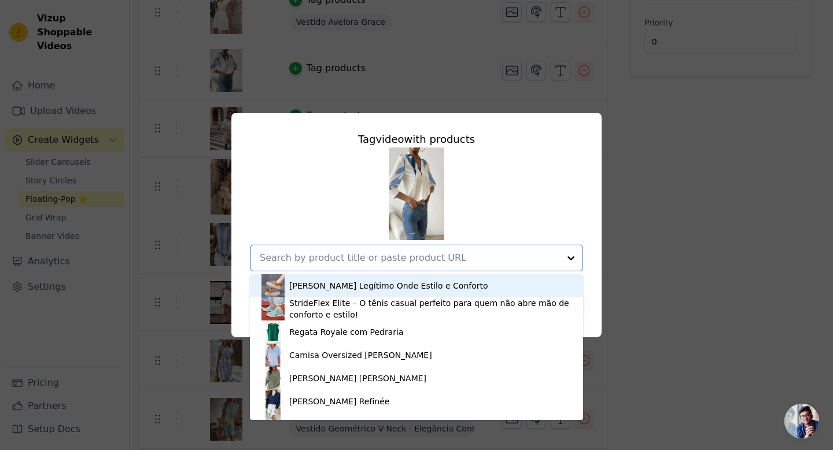
paste input "Blusa Geométrica Vibes - Elegância em Cada Detalhe"
type input "Blusa Geométrica Vibes - Elegância em Cada Detalhe"
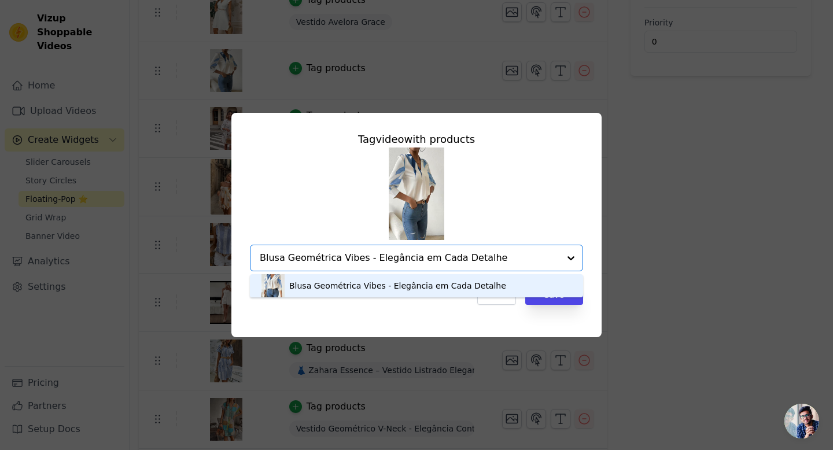
click at [349, 286] on div "Blusa Geométrica Vibes - Elegância em Cada Detalhe" at bounding box center [397, 286] width 217 height 12
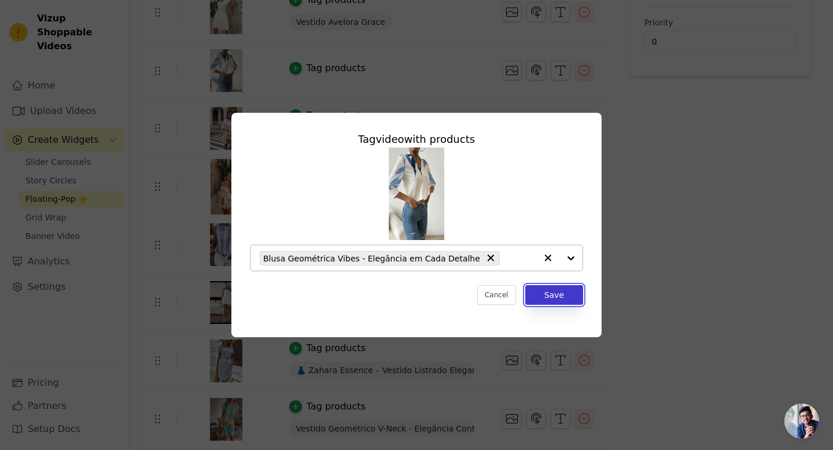
click at [556, 297] on button "Save" at bounding box center [554, 295] width 58 height 20
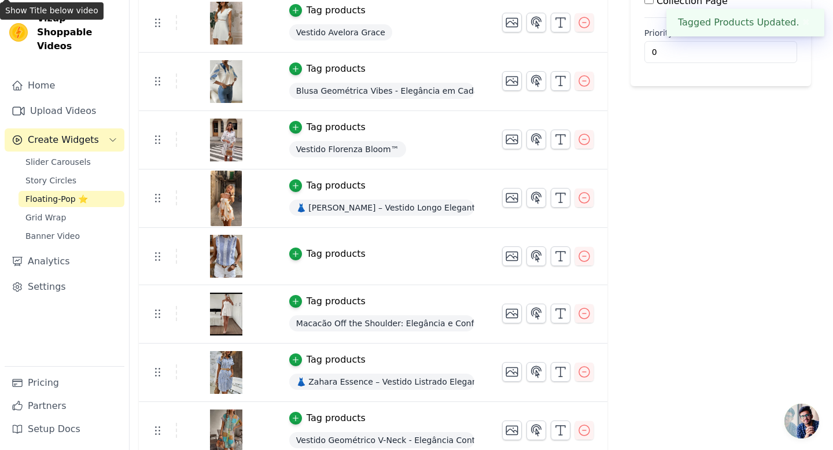
scroll to position [320, 0]
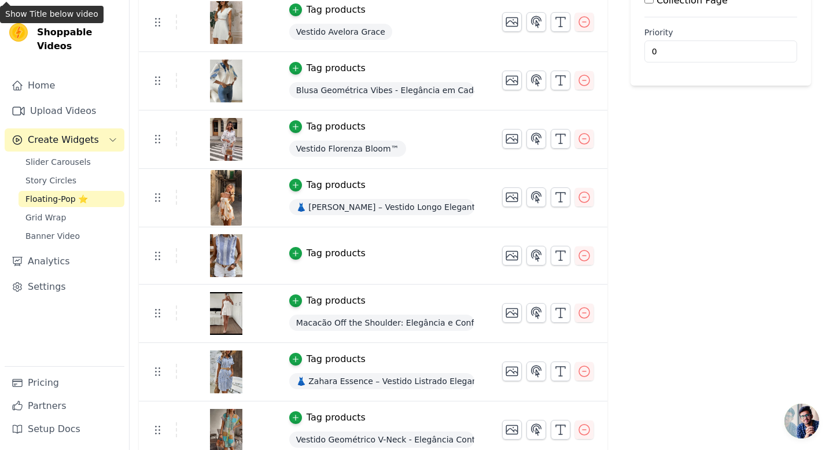
click at [335, 256] on div "Tag products" at bounding box center [336, 253] width 59 height 14
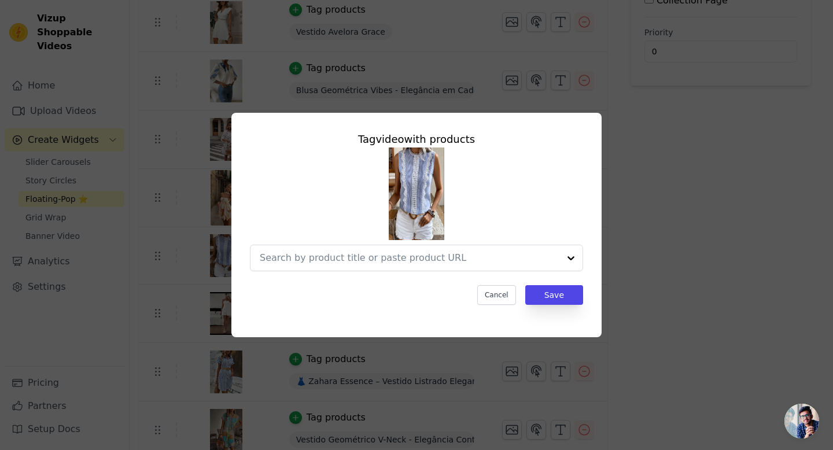
scroll to position [0, 0]
click at [335, 256] on input "text" at bounding box center [398, 258] width 276 height 14
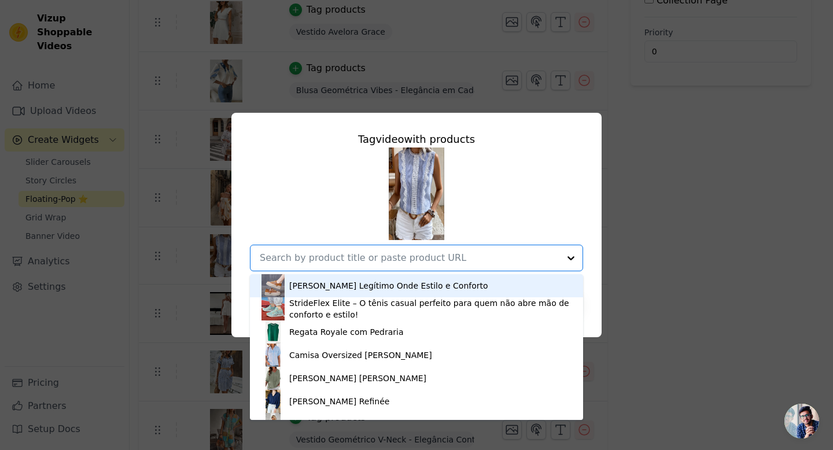
paste input "Blusa Listrada Lace Touch - Elegância com Detalhes Sofisticados"
type input "Blusa Listrada Lace Touch - Elegância com Detalhes Sofisticados"
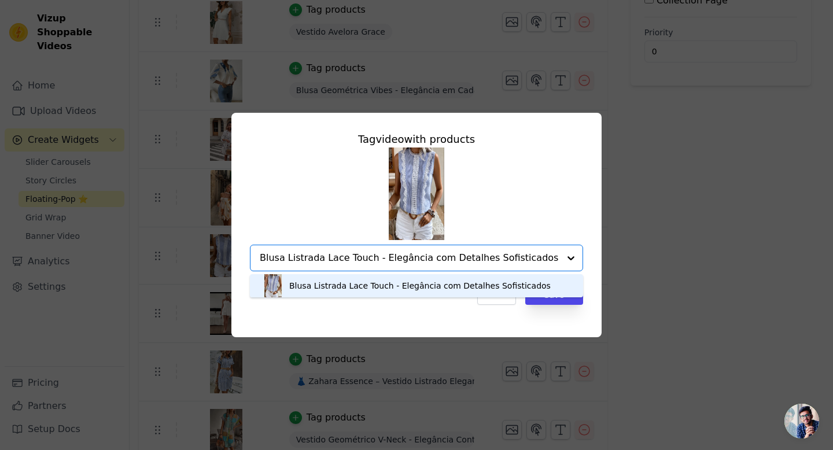
click at [341, 283] on div "Blusa Listrada Lace Touch - Elegância com Detalhes Sofisticados" at bounding box center [419, 286] width 261 height 12
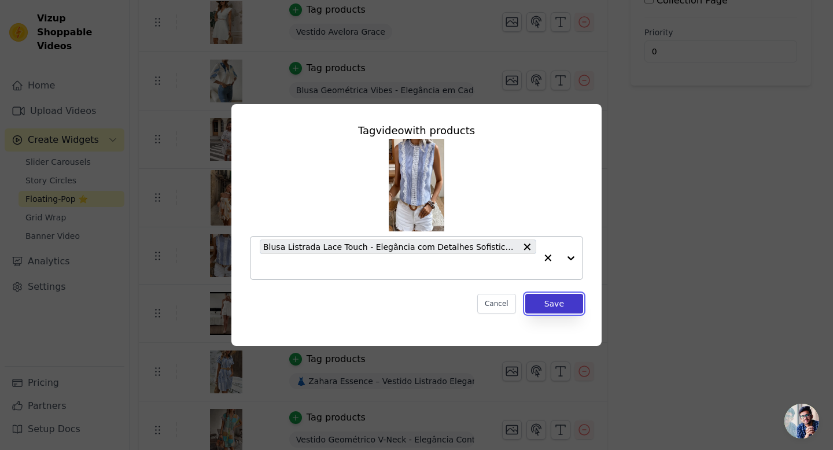
click at [547, 308] on button "Save" at bounding box center [554, 304] width 58 height 20
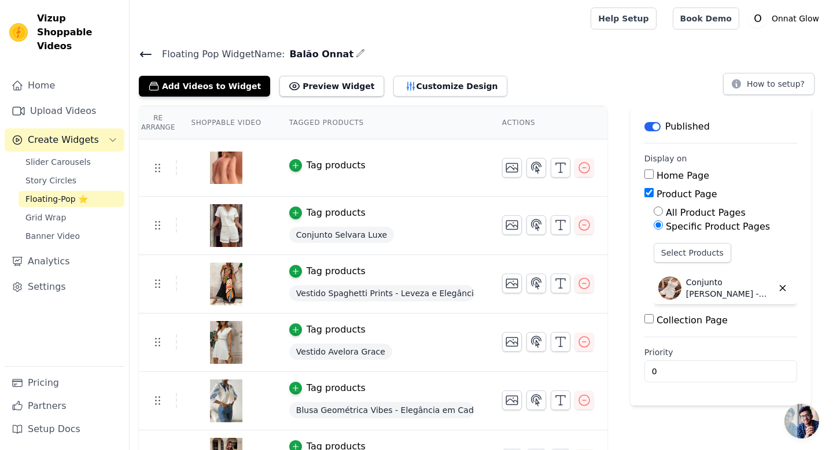
click at [335, 163] on div "Tag products" at bounding box center [336, 165] width 59 height 14
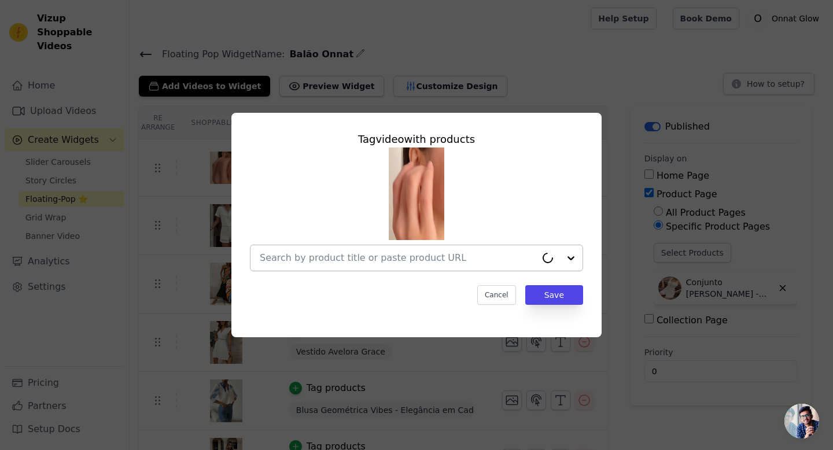
click at [342, 259] on input "text" at bounding box center [398, 258] width 276 height 14
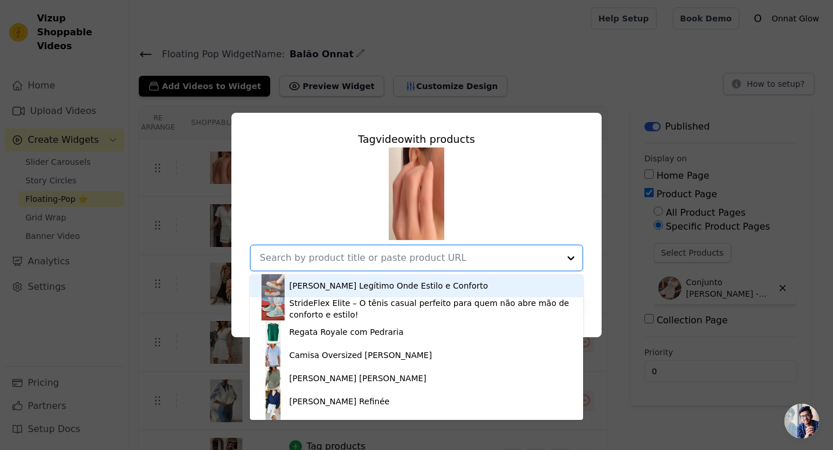
paste input "Brincos Flores de Ouro - Elegância Vintage com Toque Floral"
type input "Brincos Flores de Ouro - Elegância Vintage com Toque Floral"
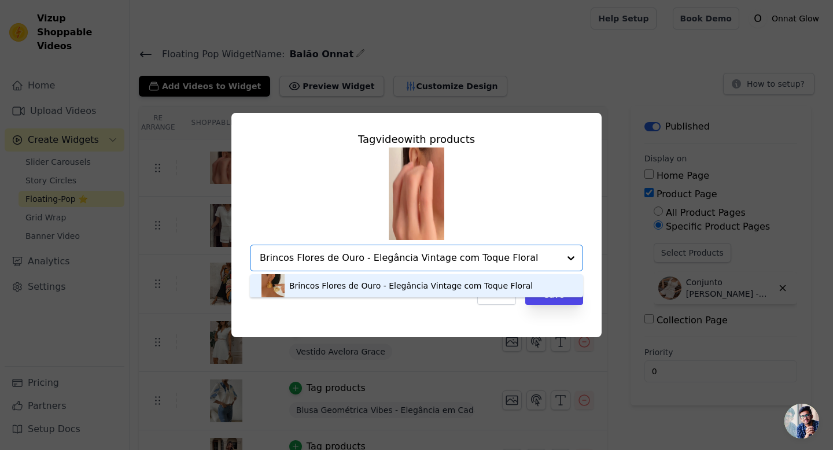
click at [338, 282] on div "Brincos Flores de Ouro - Elegância Vintage com Toque Floral" at bounding box center [410, 286] width 243 height 12
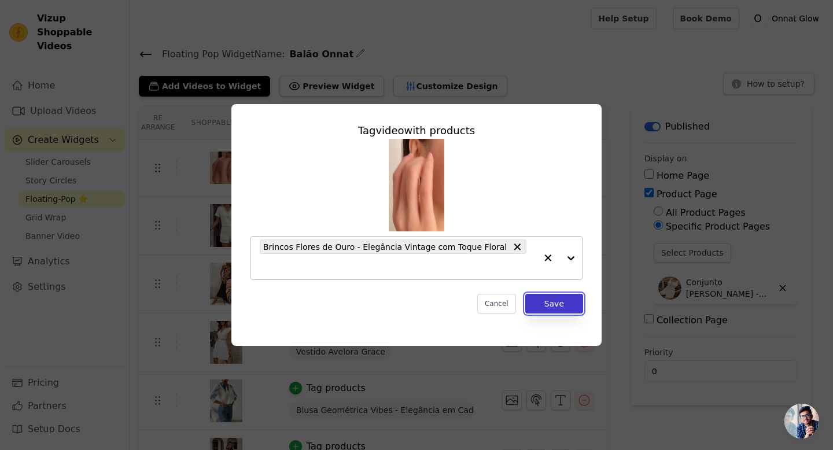
click at [566, 306] on button "Save" at bounding box center [554, 304] width 58 height 20
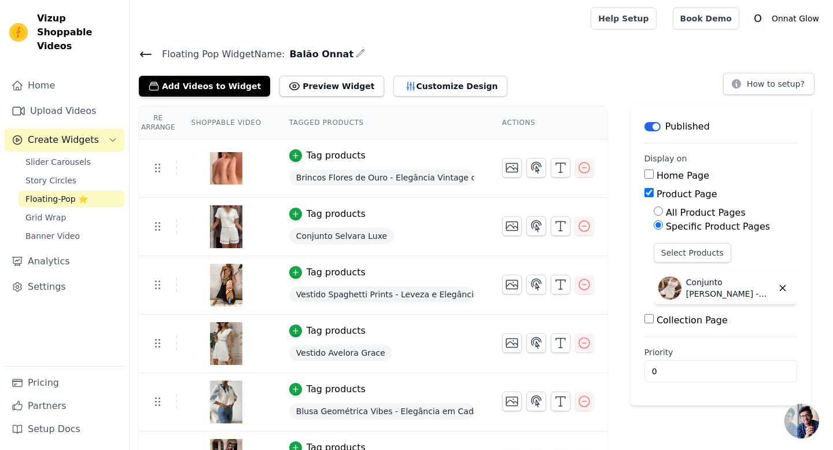
click at [488, 56] on h4 "Floating Pop Widget Name: Balão Onnat" at bounding box center [481, 54] width 685 height 16
click at [563, 170] on icon "button" at bounding box center [560, 168] width 14 height 14
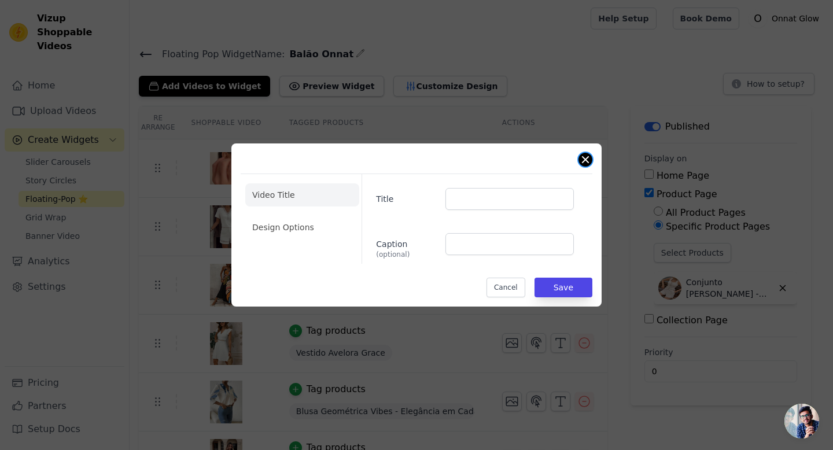
click at [586, 158] on button "Close modal" at bounding box center [585, 160] width 14 height 14
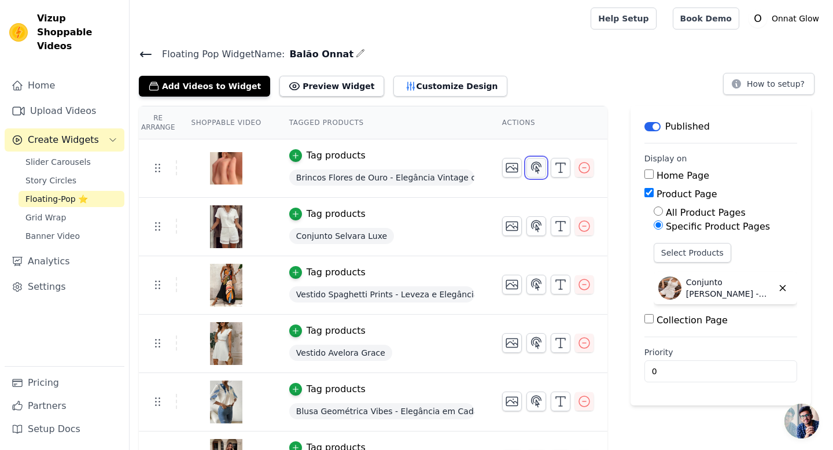
click at [536, 169] on icon "button" at bounding box center [536, 168] width 14 height 14
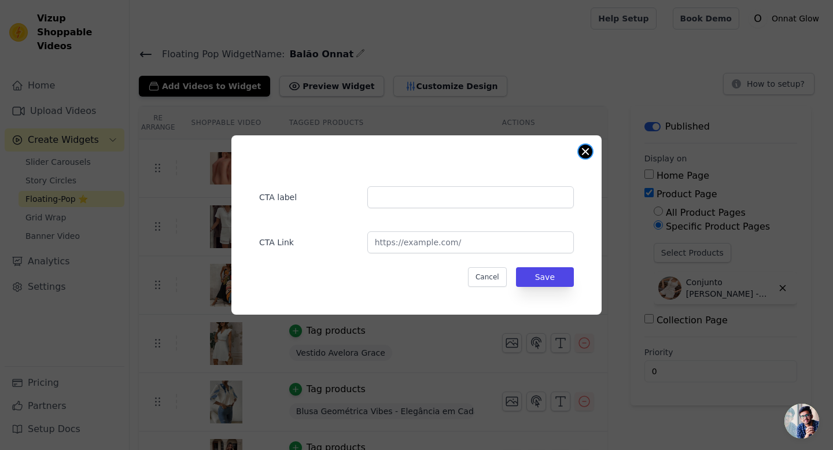
click at [582, 152] on button "Close modal" at bounding box center [585, 152] width 14 height 14
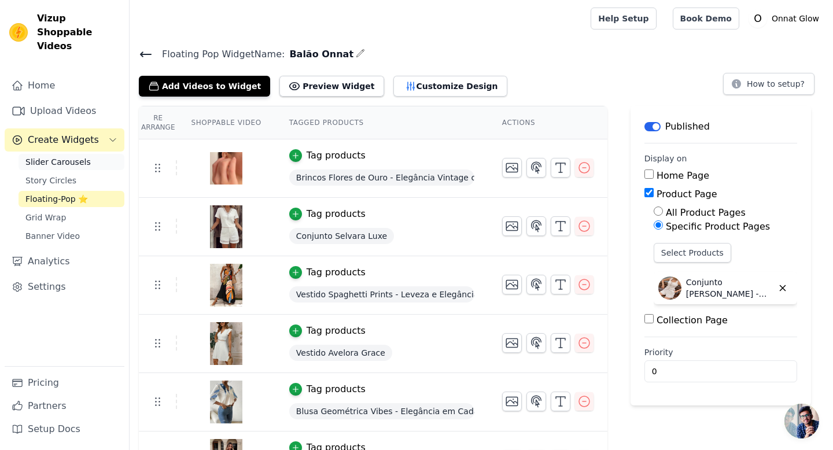
click at [46, 156] on span "Slider Carousels" at bounding box center [57, 162] width 65 height 12
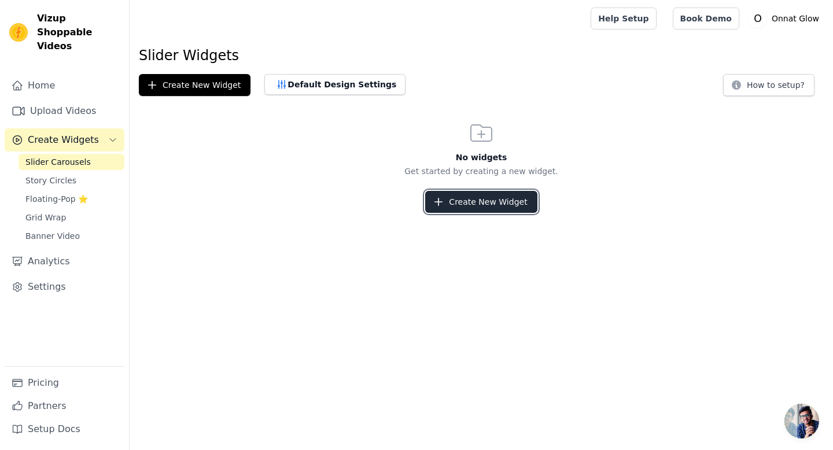
click at [462, 200] on button "Create New Widget" at bounding box center [481, 202] width 112 height 22
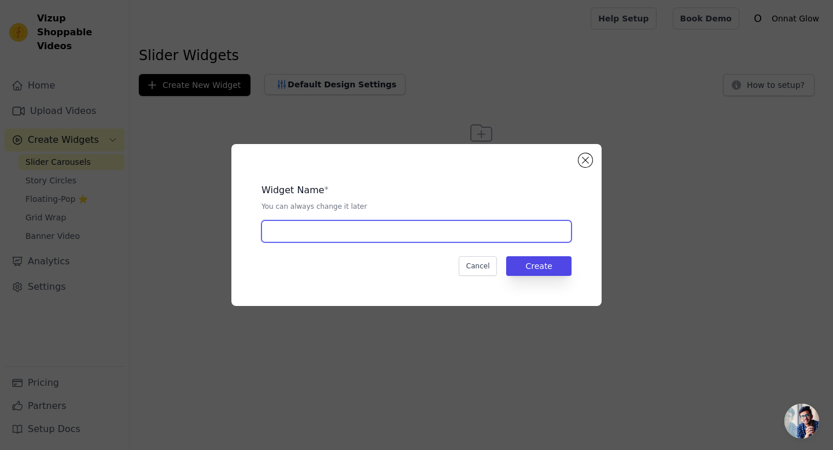
click at [468, 231] on input "text" at bounding box center [416, 231] width 310 height 22
click at [289, 231] on input "Story Onnat" at bounding box center [416, 231] width 310 height 22
type input "Slider Onnat"
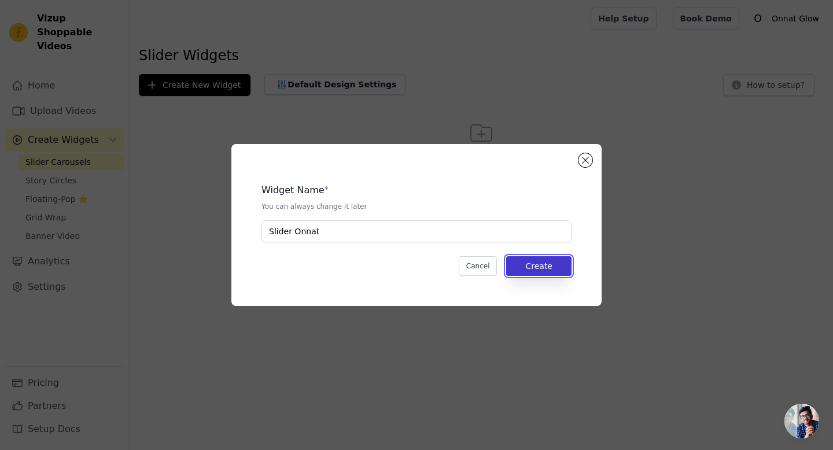
click at [548, 267] on button "Create" at bounding box center [538, 266] width 65 height 20
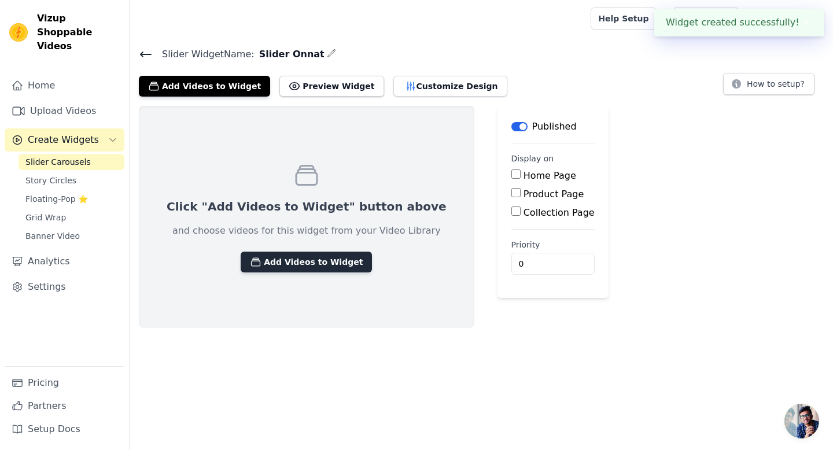
click at [311, 263] on button "Add Videos to Widget" at bounding box center [306, 262] width 131 height 21
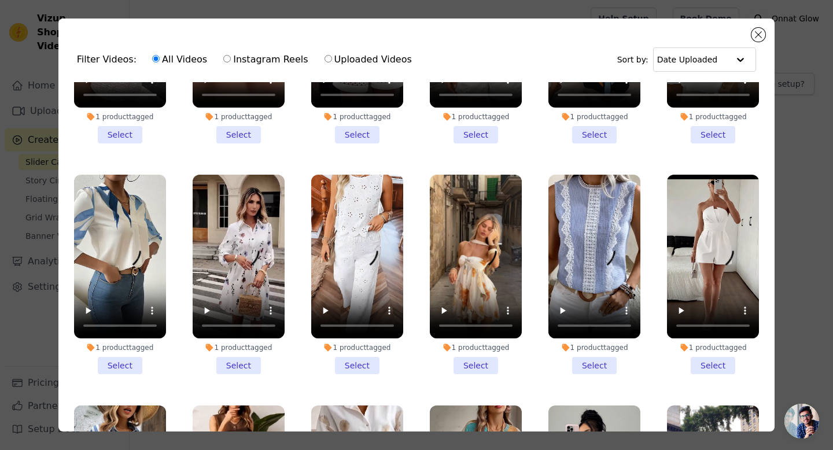
scroll to position [146, 0]
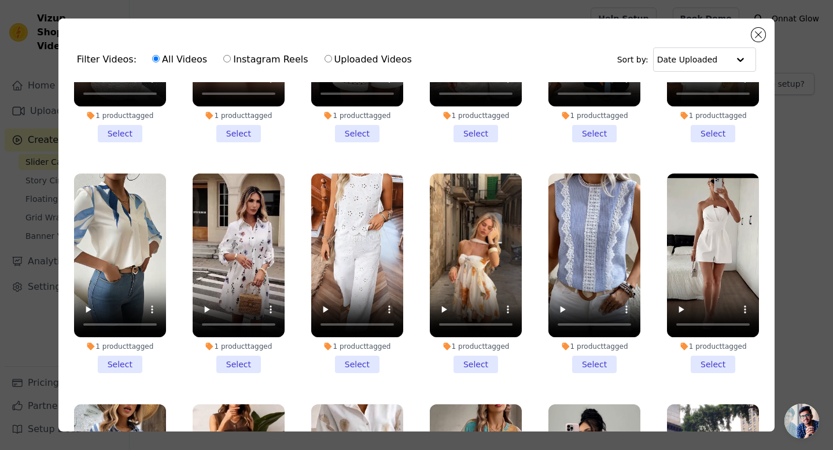
click at [482, 368] on li "1 product tagged Select" at bounding box center [476, 274] width 92 height 200
click at [0, 0] on input "1 product tagged Select" at bounding box center [0, 0] width 0 height 0
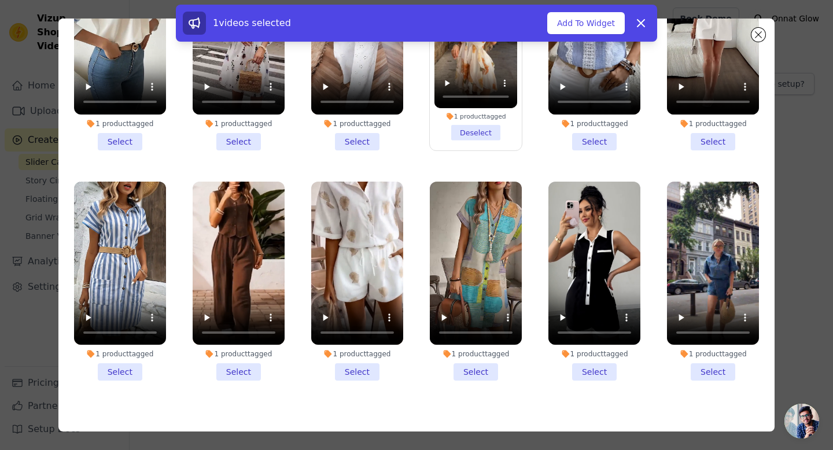
scroll to position [101, 0]
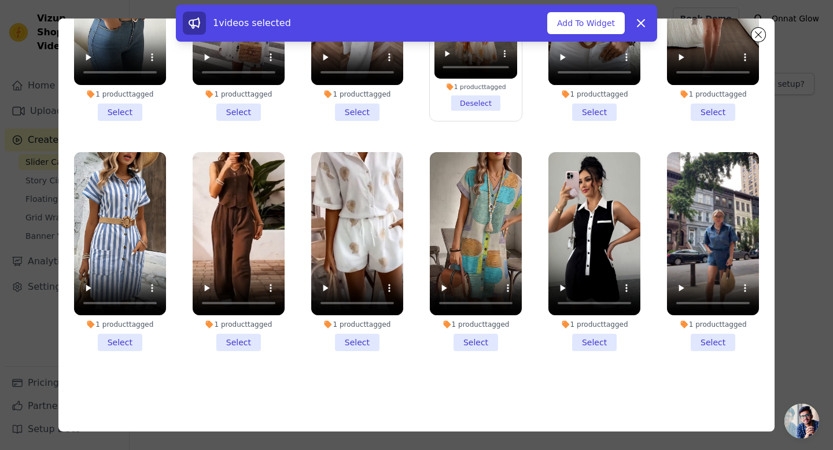
click at [114, 340] on li "1 product tagged Select" at bounding box center [120, 252] width 92 height 200
click at [0, 0] on input "1 product tagged Select" at bounding box center [0, 0] width 0 height 0
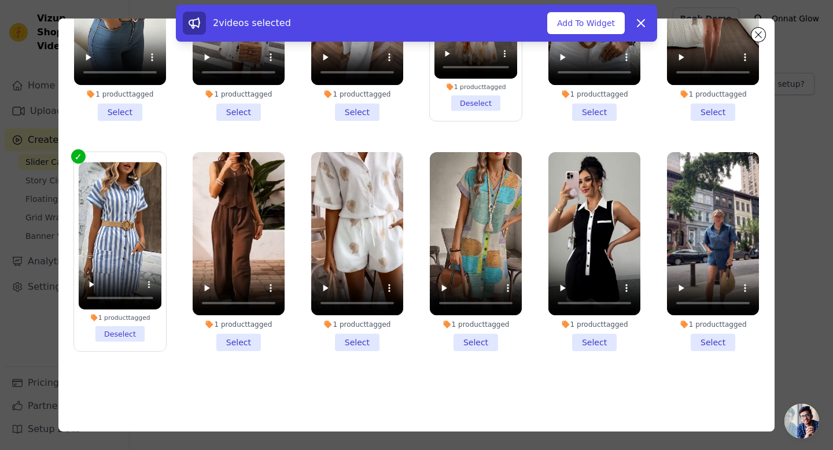
click at [356, 339] on li "1 product tagged Select" at bounding box center [357, 252] width 92 height 200
click at [0, 0] on input "1 product tagged Select" at bounding box center [0, 0] width 0 height 0
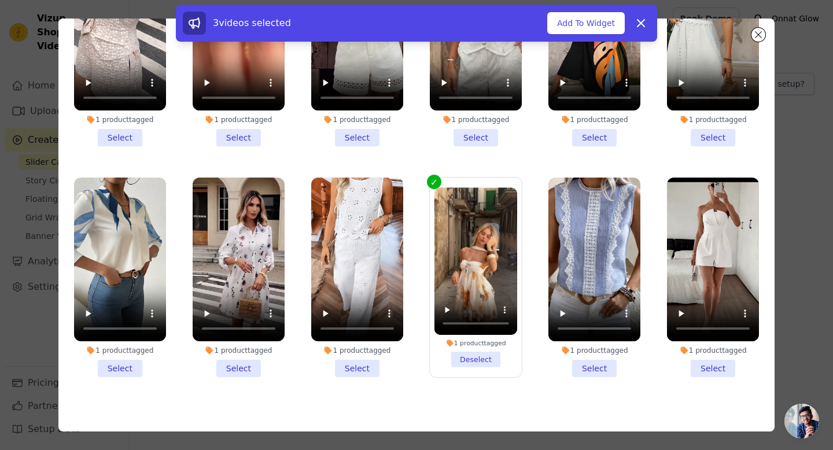
scroll to position [39, 0]
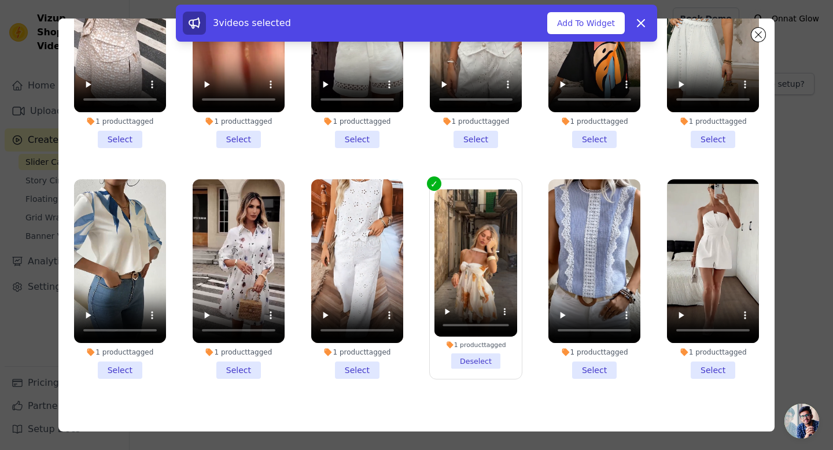
click at [352, 370] on li "1 product tagged Select" at bounding box center [357, 279] width 92 height 200
click at [0, 0] on input "1 product tagged Select" at bounding box center [0, 0] width 0 height 0
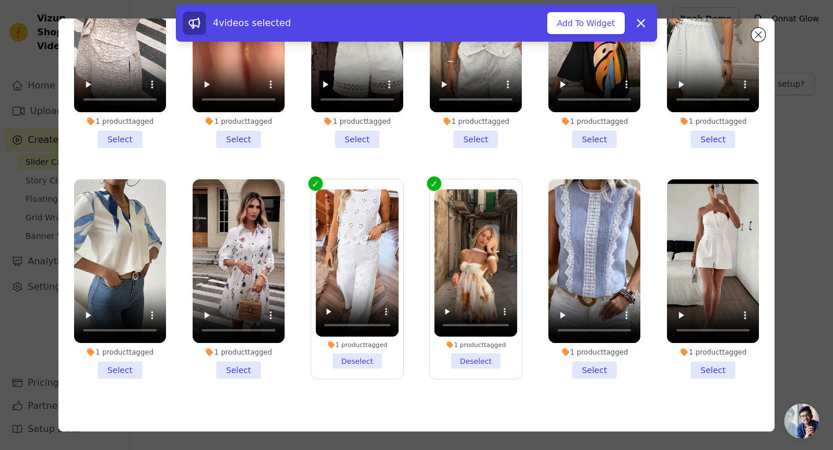
scroll to position [0, 0]
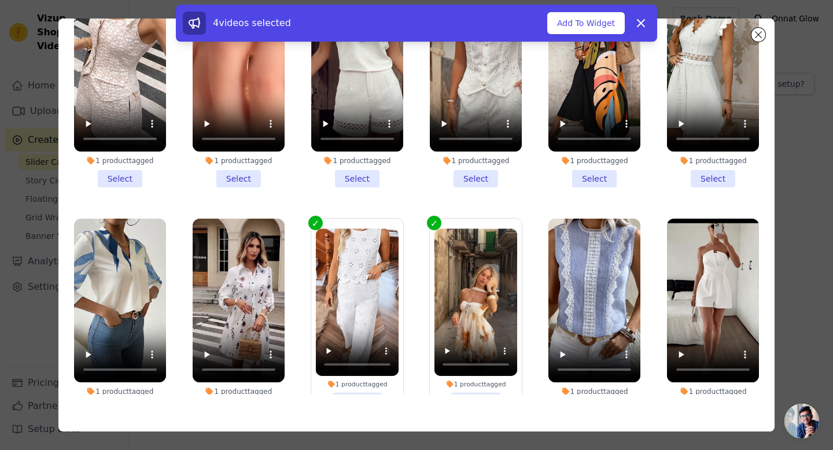
click at [592, 178] on li "1 product tagged Select" at bounding box center [594, 88] width 92 height 200
click at [0, 0] on input "1 product tagged Select" at bounding box center [0, 0] width 0 height 0
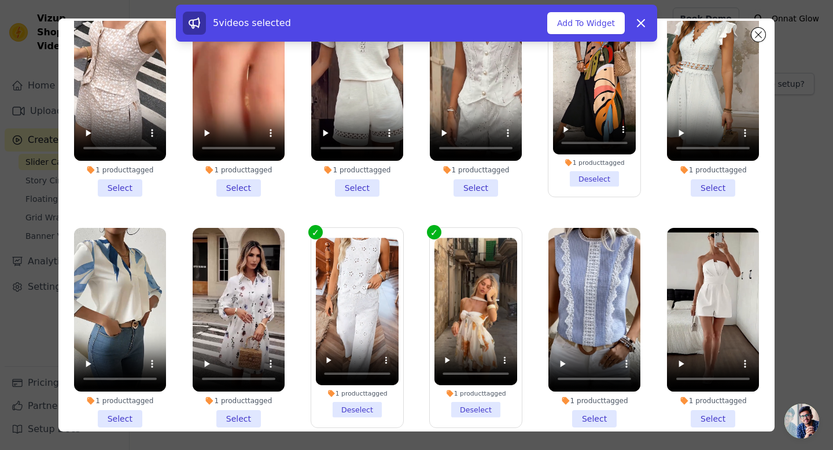
scroll to position [32, 0]
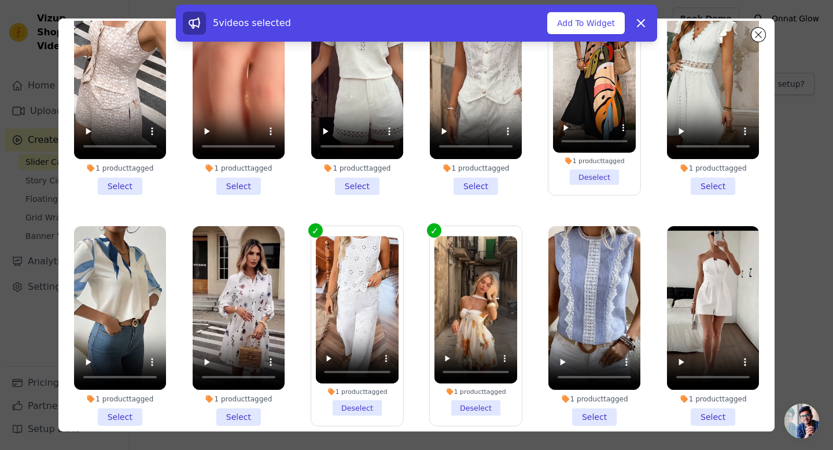
click at [360, 186] on li "1 product tagged Select" at bounding box center [357, 95] width 92 height 200
click at [0, 0] on input "1 product tagged Select" at bounding box center [0, 0] width 0 height 0
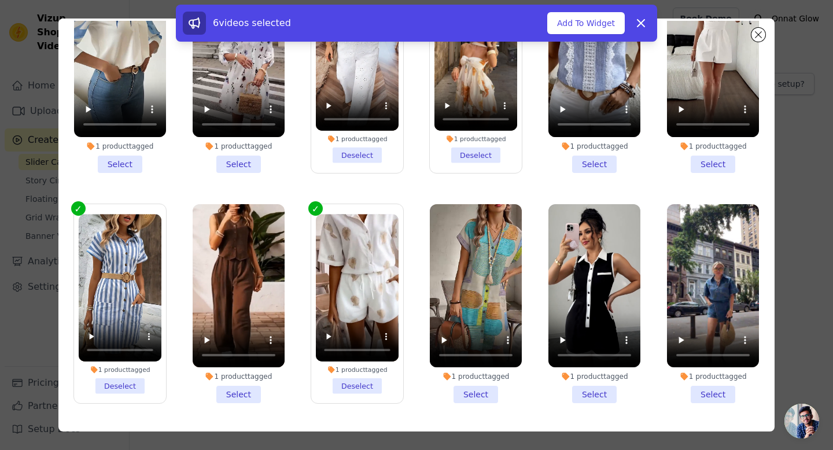
scroll to position [297, 0]
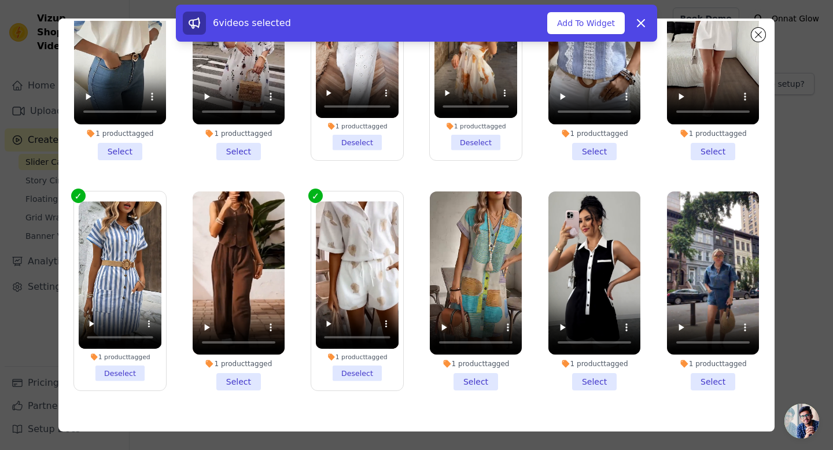
click at [710, 382] on li "1 product tagged Select" at bounding box center [713, 291] width 92 height 200
click at [0, 0] on input "1 product tagged Select" at bounding box center [0, 0] width 0 height 0
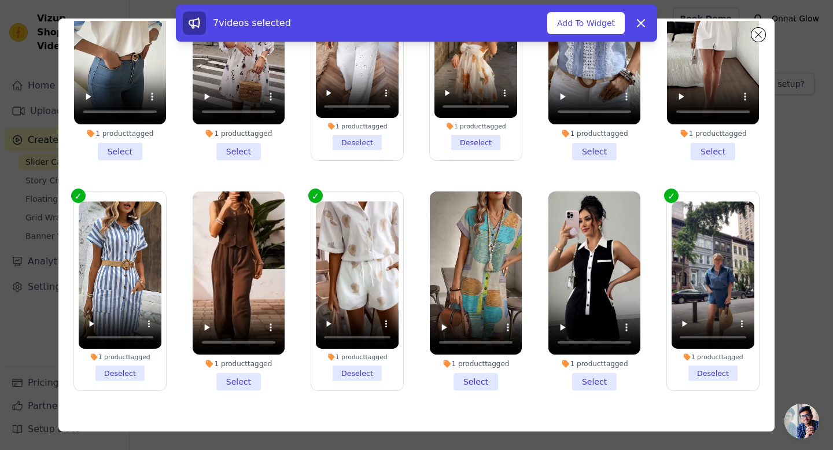
click at [478, 379] on li "1 product tagged Select" at bounding box center [476, 291] width 92 height 200
click at [0, 0] on input "1 product tagged Select" at bounding box center [0, 0] width 0 height 0
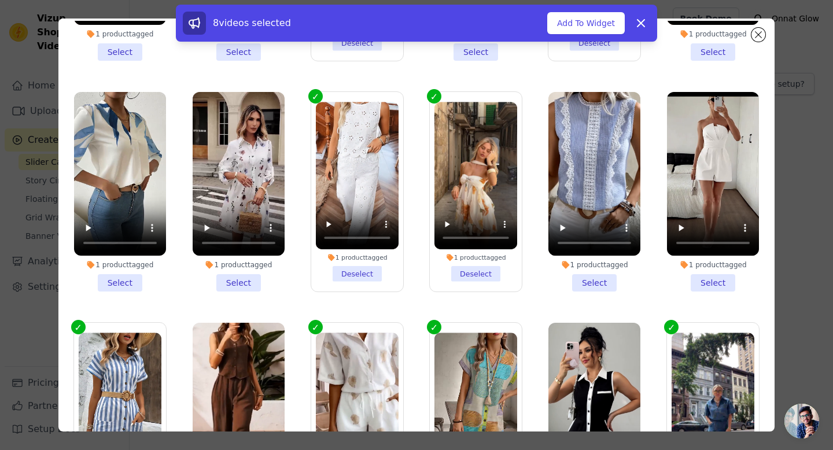
scroll to position [150, 0]
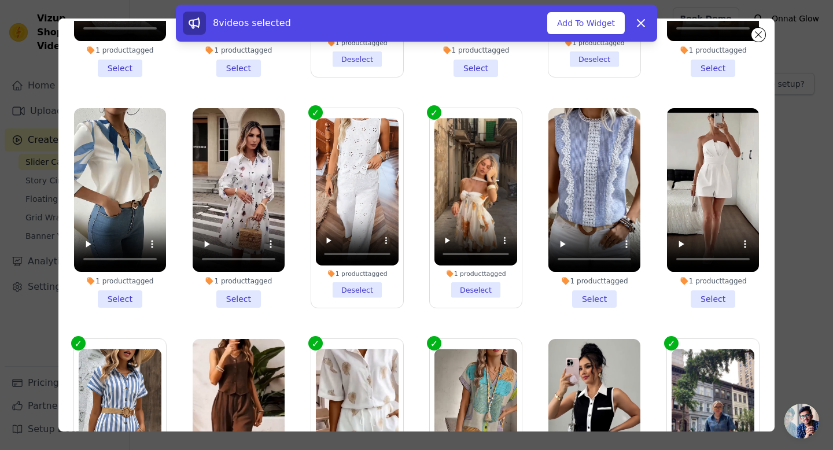
click at [714, 290] on li "1 product tagged Select" at bounding box center [713, 208] width 92 height 200
click at [0, 0] on input "1 product tagged Select" at bounding box center [0, 0] width 0 height 0
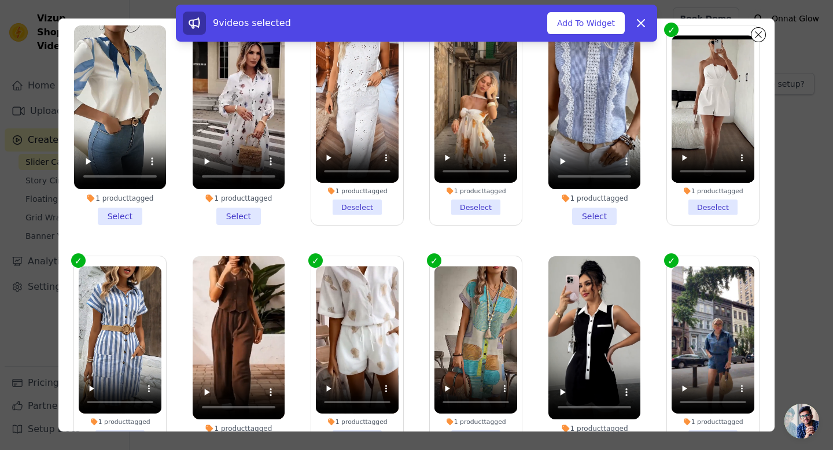
scroll to position [297, 0]
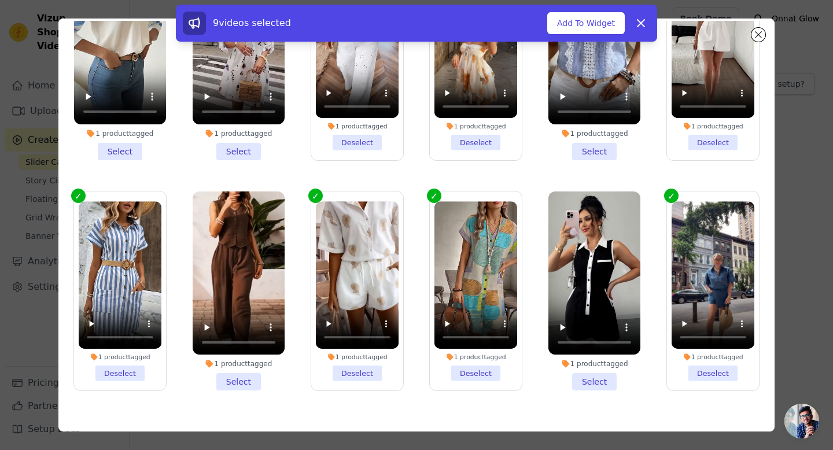
click at [250, 382] on li "1 product tagged Select" at bounding box center [239, 291] width 92 height 200
click at [0, 0] on input "1 product tagged Select" at bounding box center [0, 0] width 0 height 0
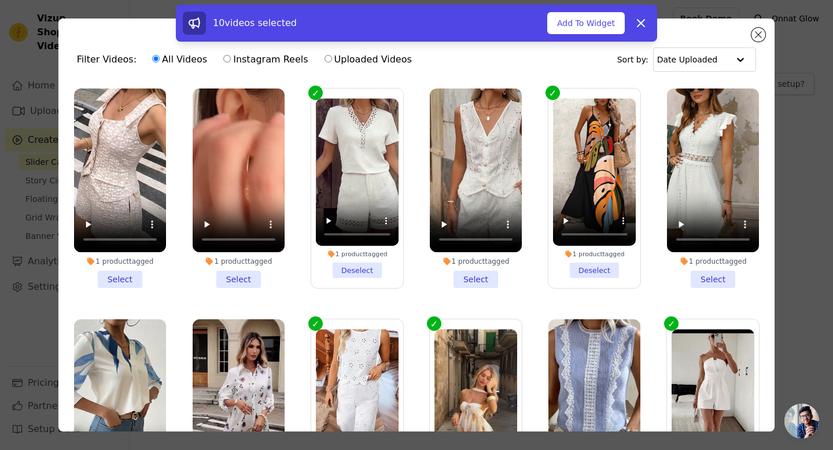
scroll to position [1, 0]
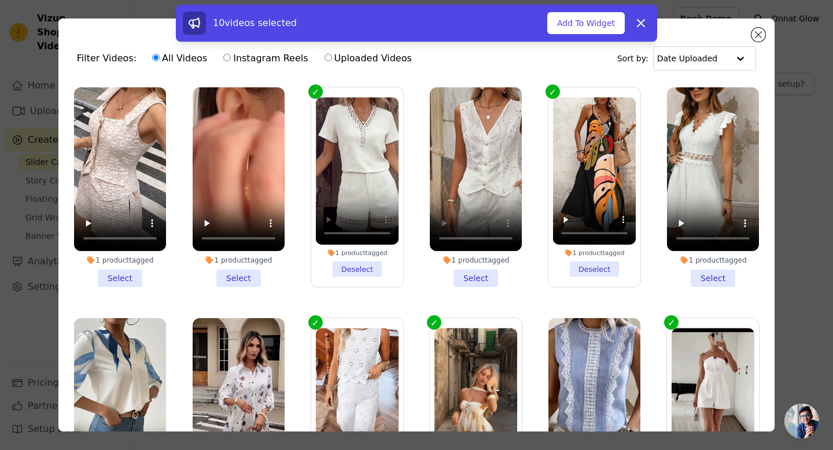
click at [465, 283] on li "1 product tagged Select" at bounding box center [476, 187] width 92 height 200
click at [0, 0] on input "1 product tagged Select" at bounding box center [0, 0] width 0 height 0
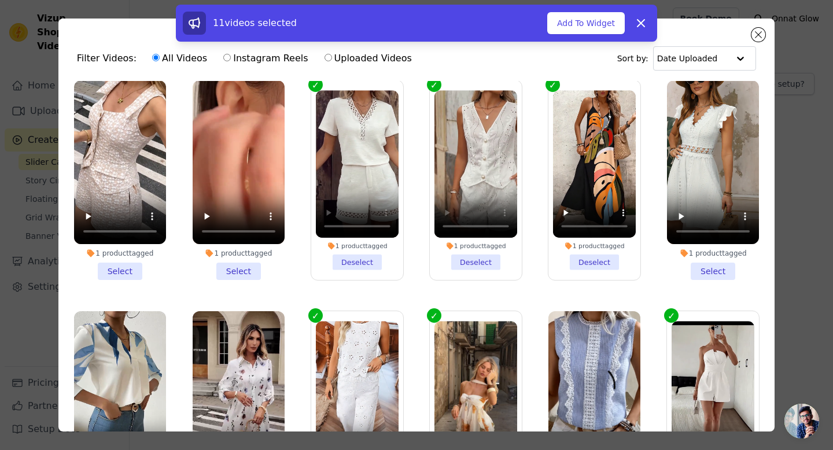
scroll to position [5, 0]
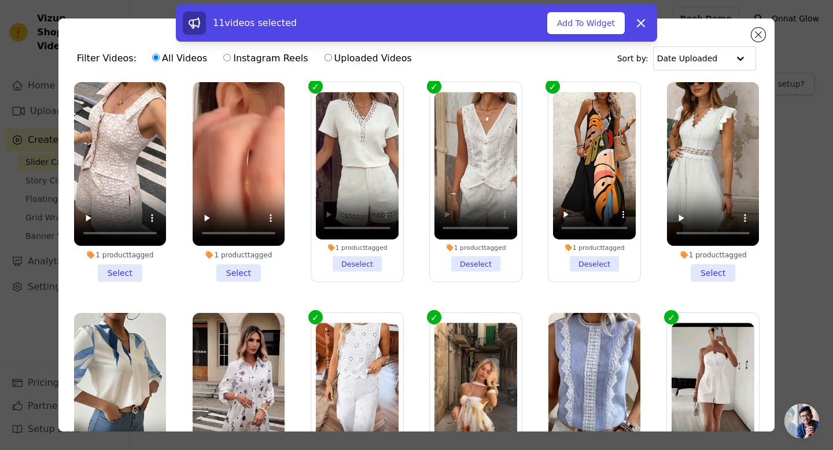
click at [122, 278] on li "1 product tagged Select" at bounding box center [120, 182] width 92 height 200
click at [0, 0] on input "1 product tagged Select" at bounding box center [0, 0] width 0 height 0
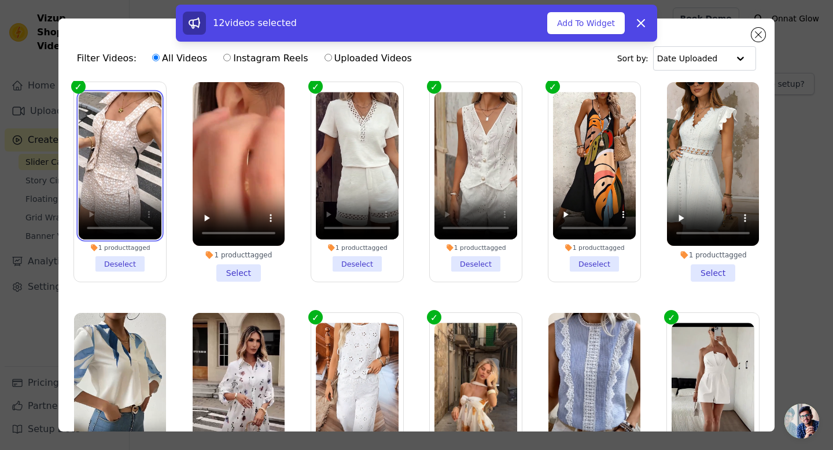
scroll to position [0, 0]
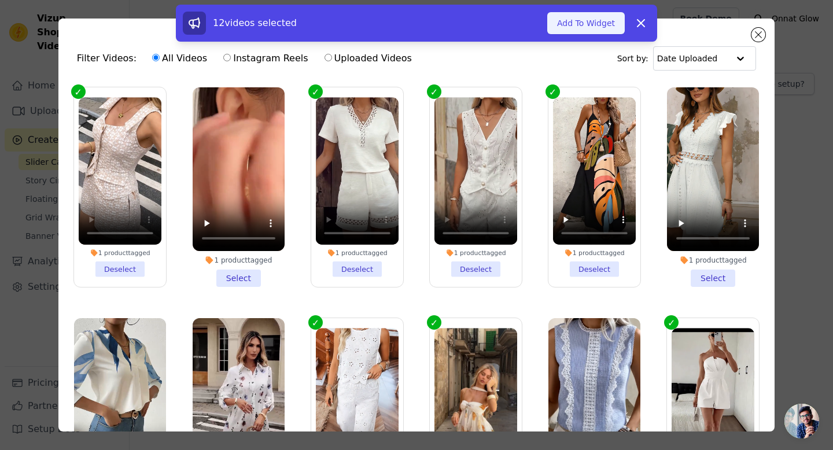
click at [587, 19] on button "Add To Widget" at bounding box center [586, 23] width 78 height 22
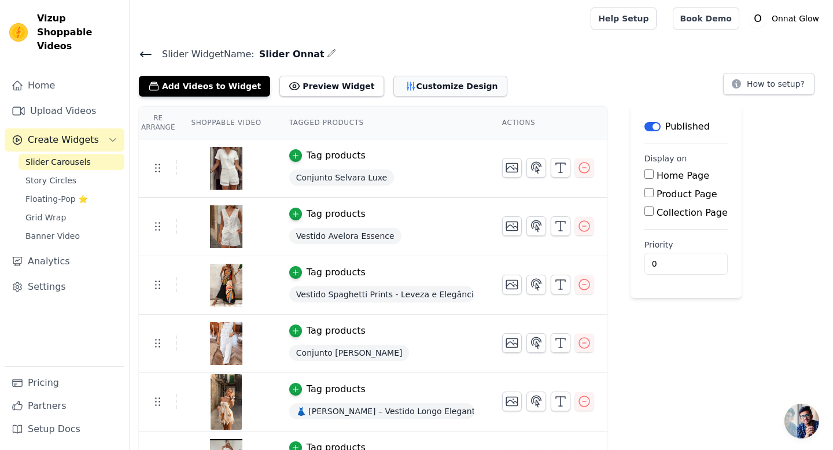
click at [415, 89] on button "Customize Design" at bounding box center [450, 86] width 114 height 21
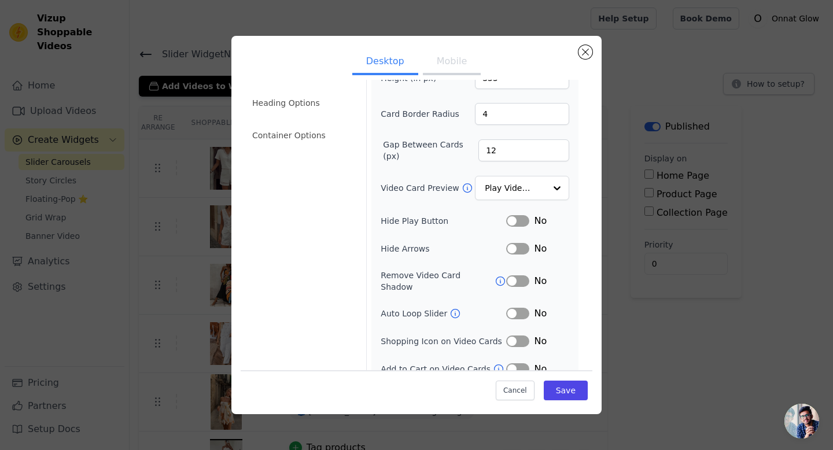
scroll to position [71, 0]
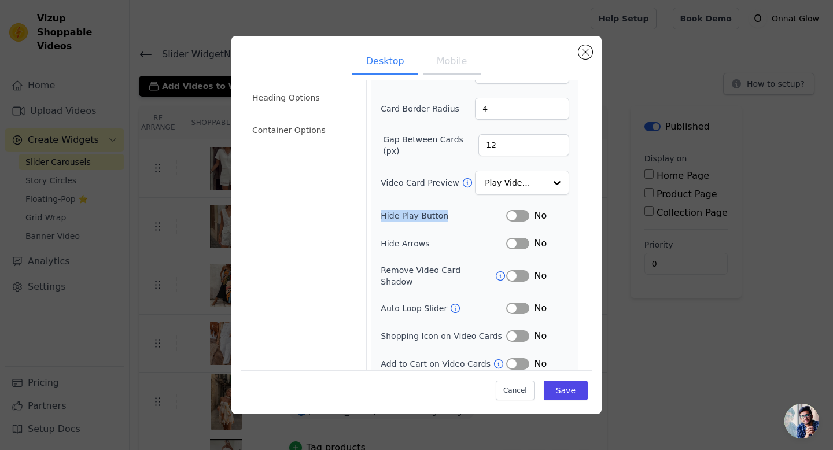
drag, startPoint x: 381, startPoint y: 216, endPoint x: 448, endPoint y: 216, distance: 67.1
click at [448, 216] on label "Hide Play Button" at bounding box center [444, 216] width 126 height 12
click at [441, 220] on div at bounding box center [441, 220] width 0 height 0
click at [447, 211] on label "Hide Play Button" at bounding box center [444, 216] width 126 height 12
click at [512, 216] on button "Label" at bounding box center [517, 216] width 23 height 12
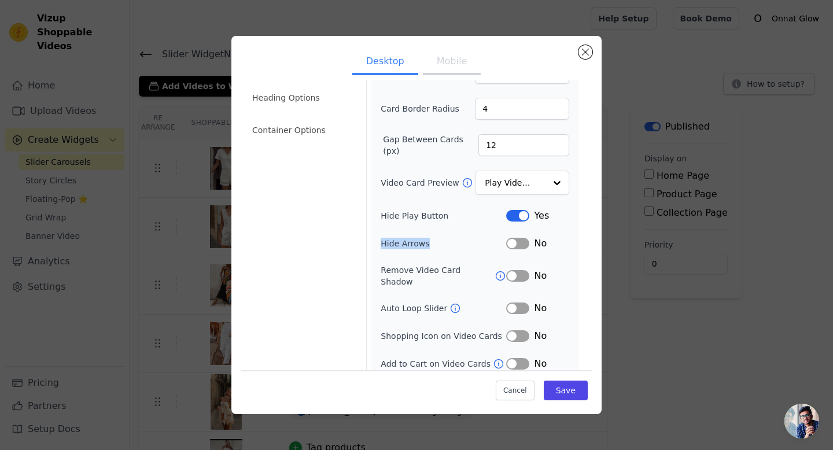
drag, startPoint x: 376, startPoint y: 242, endPoint x: 438, endPoint y: 242, distance: 62.5
click at [438, 242] on div "Width (in px) 200 Height (in px) 355 Card Border Radius 4 Gap Between Cards (px…" at bounding box center [474, 198] width 207 height 354
click at [431, 222] on div at bounding box center [431, 222] width 0 height 0
click at [441, 252] on div "Width (in px) 200 Height (in px) 355 Card Border Radius 4 Gap Between Cards (px…" at bounding box center [475, 198] width 189 height 345
drag, startPoint x: 383, startPoint y: 269, endPoint x: 498, endPoint y: 269, distance: 115.1
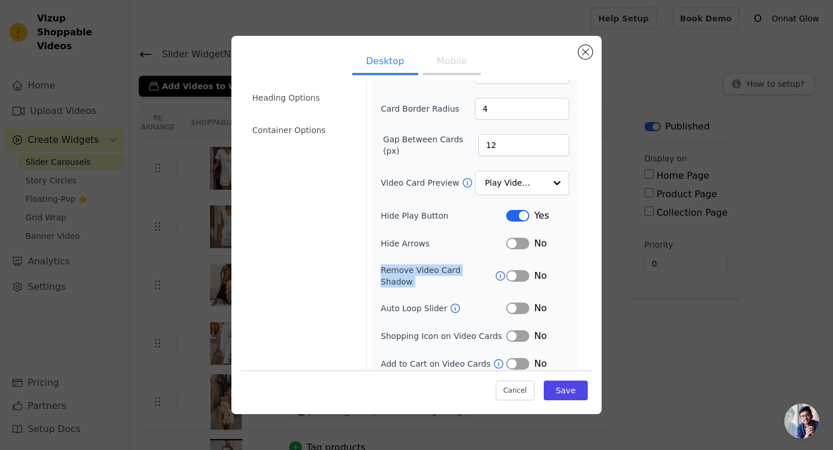
click at [498, 269] on div "Remove Video Card Shadow" at bounding box center [444, 275] width 126 height 23
click at [490, 249] on div at bounding box center [490, 249] width 0 height 0
click at [578, 236] on div "Width (in px) 200 Height (in px) 355 Card Border Radius 4 Gap Between Cards (px…" at bounding box center [474, 198] width 207 height 354
click at [496, 270] on icon at bounding box center [501, 276] width 12 height 12
drag, startPoint x: 381, startPoint y: 298, endPoint x: 440, endPoint y: 298, distance: 59.0
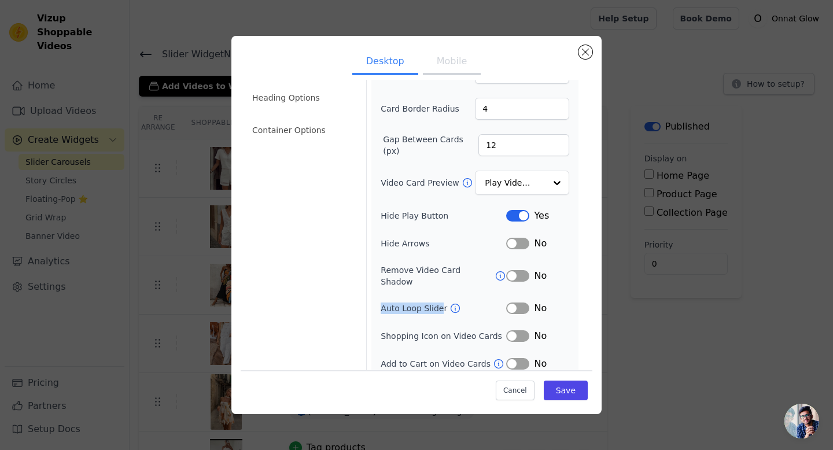
click at [440, 302] on label "Auto Loop Slider" at bounding box center [415, 308] width 69 height 12
click at [433, 278] on div at bounding box center [433, 278] width 0 height 0
click at [551, 275] on div "No" at bounding box center [537, 276] width 63 height 14
drag, startPoint x: 381, startPoint y: 326, endPoint x: 508, endPoint y: 327, distance: 127.8
click at [508, 329] on div "Shopping Icon on Video Cards Label No" at bounding box center [475, 336] width 189 height 14
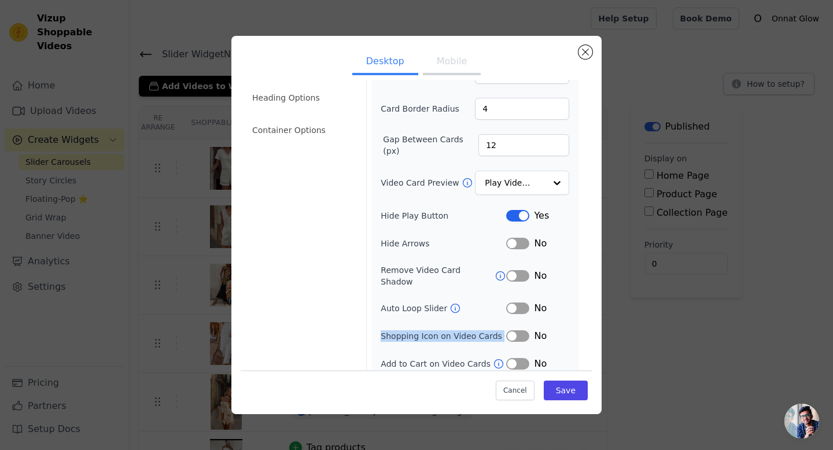
click at [501, 331] on div at bounding box center [501, 331] width 0 height 0
click at [571, 338] on div "Width (in px) 200 Height (in px) 355 Card Border Radius 4 Gap Between Cards (px…" at bounding box center [474, 198] width 207 height 354
drag, startPoint x: 381, startPoint y: 356, endPoint x: 485, endPoint y: 356, distance: 104.1
click at [485, 358] on label "Add to Cart on Video Cards" at bounding box center [437, 364] width 112 height 12
click at [478, 359] on div at bounding box center [478, 359] width 0 height 0
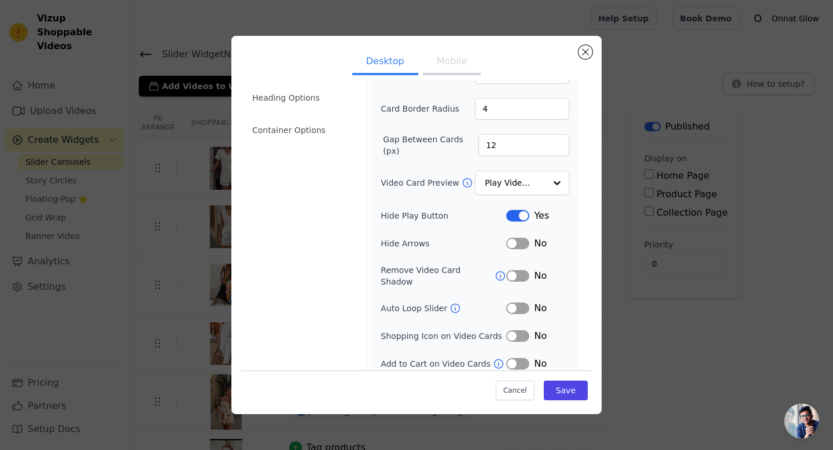
click at [562, 329] on div "No" at bounding box center [537, 336] width 63 height 14
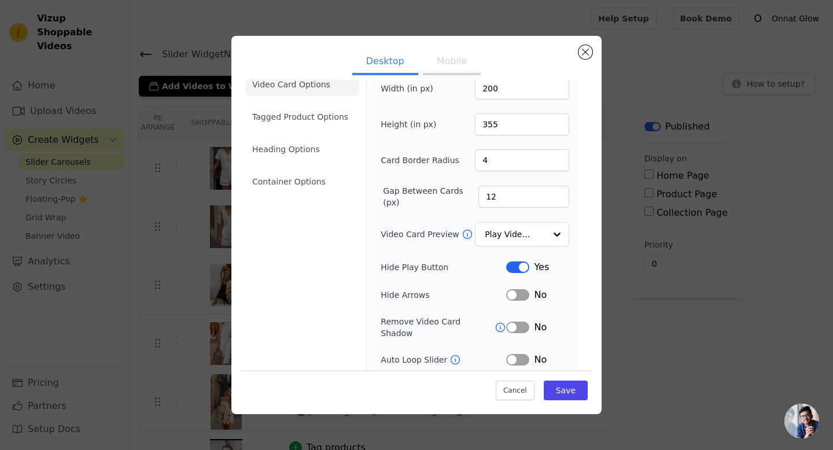
scroll to position [0, 0]
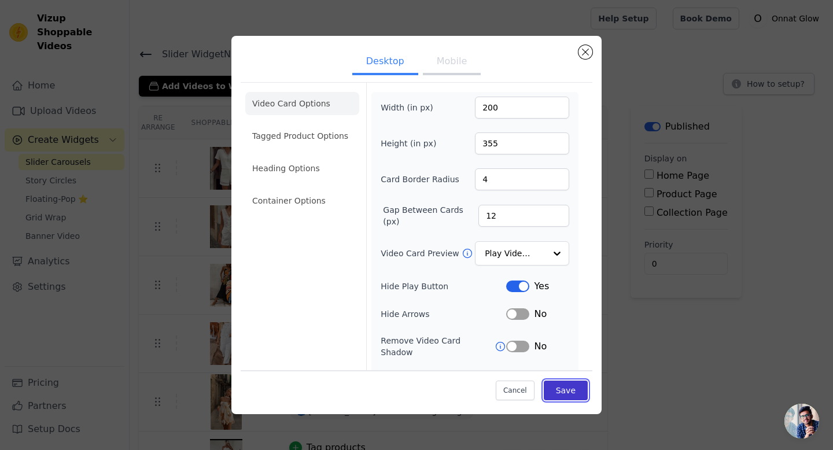
click at [568, 392] on button "Save" at bounding box center [566, 391] width 44 height 20
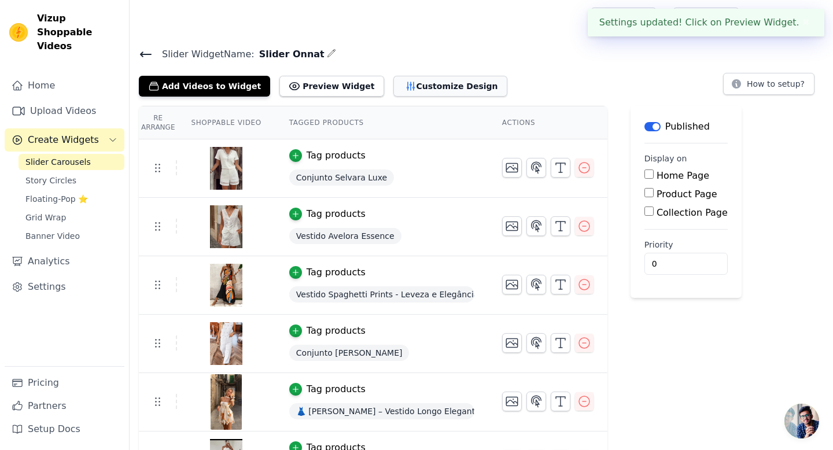
click at [395, 87] on button "Customize Design" at bounding box center [450, 86] width 114 height 21
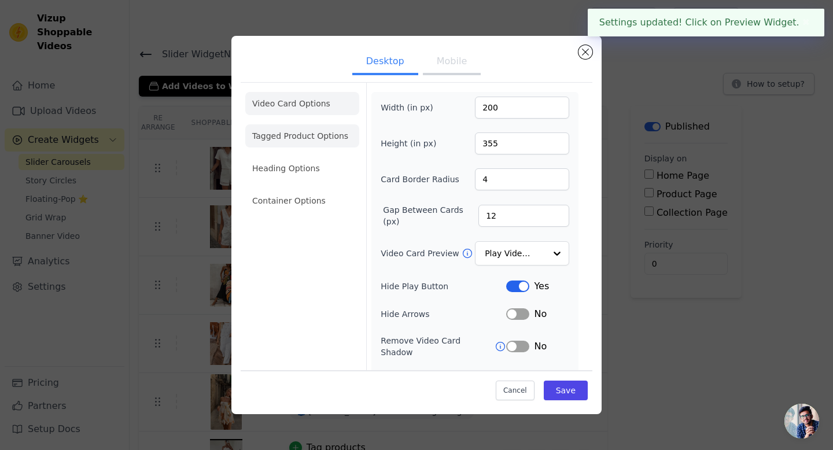
click at [311, 133] on li "Tagged Product Options" at bounding box center [302, 135] width 114 height 23
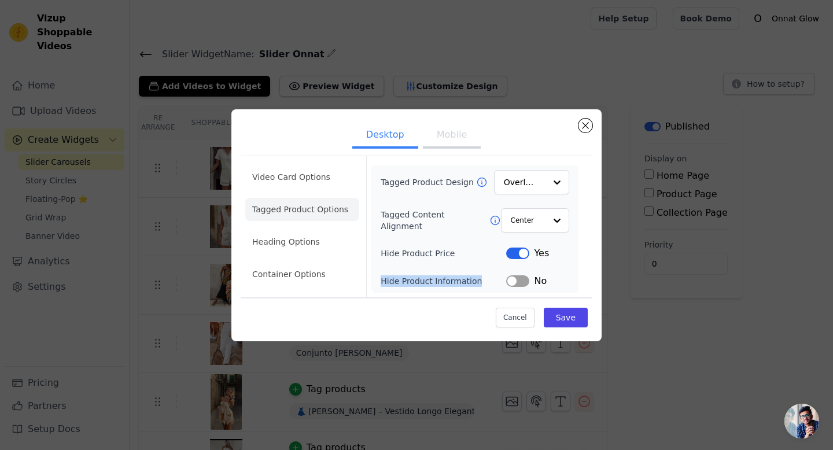
drag, startPoint x: 378, startPoint y: 281, endPoint x: 481, endPoint y: 281, distance: 102.4
click at [481, 281] on div "Tagged Product Design Overlay Tagged Content Alignment Center Hide Product Pric…" at bounding box center [474, 228] width 207 height 127
click at [473, 260] on div at bounding box center [473, 260] width 0 height 0
click at [350, 296] on div "Video Card Options Tagged Product Options Heading Options Container Options" at bounding box center [302, 226] width 114 height 141
click at [300, 246] on li "Heading Options" at bounding box center [302, 241] width 114 height 23
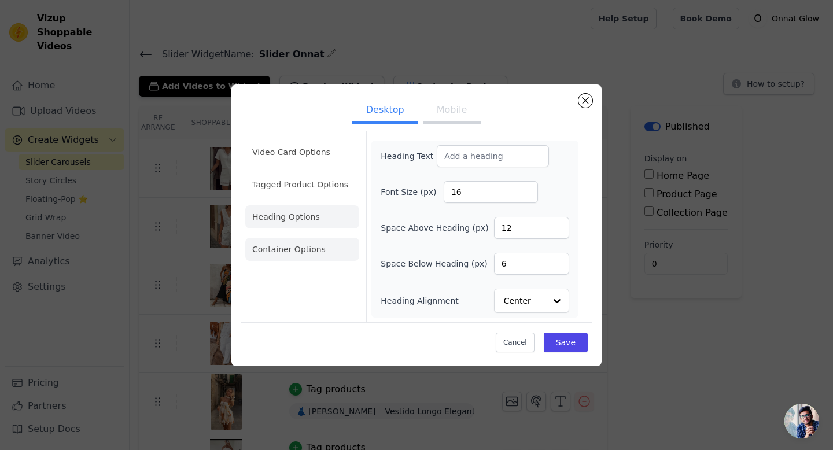
click at [312, 248] on li "Container Options" at bounding box center [302, 249] width 114 height 23
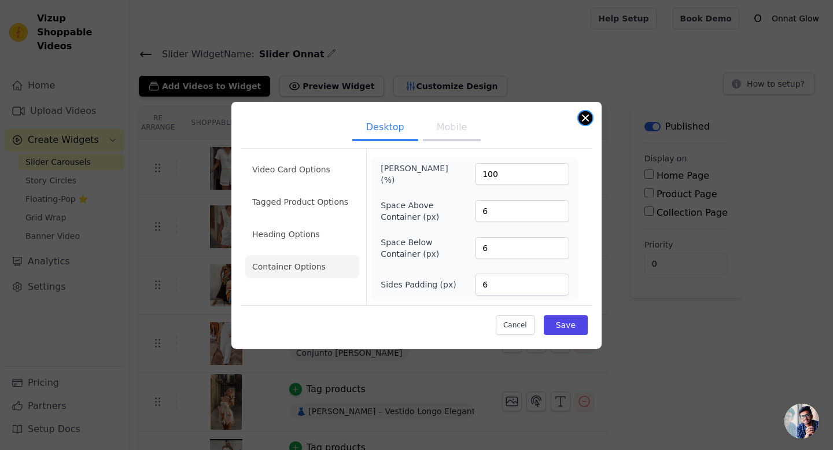
click at [584, 115] on button "Close modal" at bounding box center [585, 118] width 14 height 14
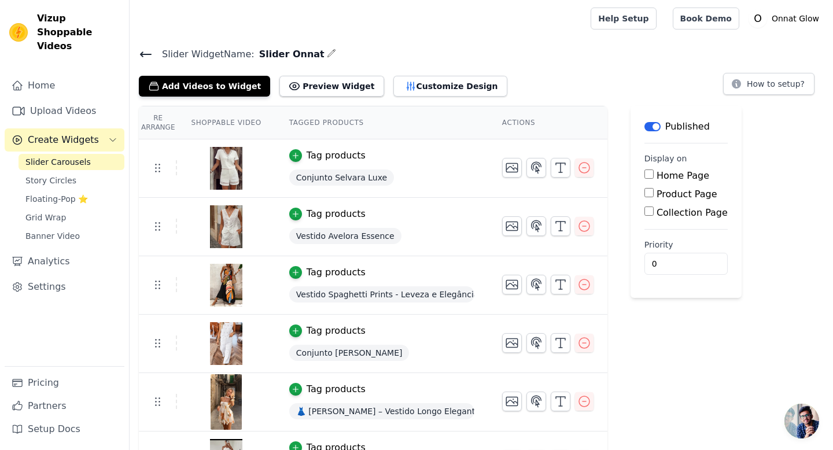
click at [649, 175] on input "Home Page" at bounding box center [648, 173] width 9 height 9
checkbox input "true"
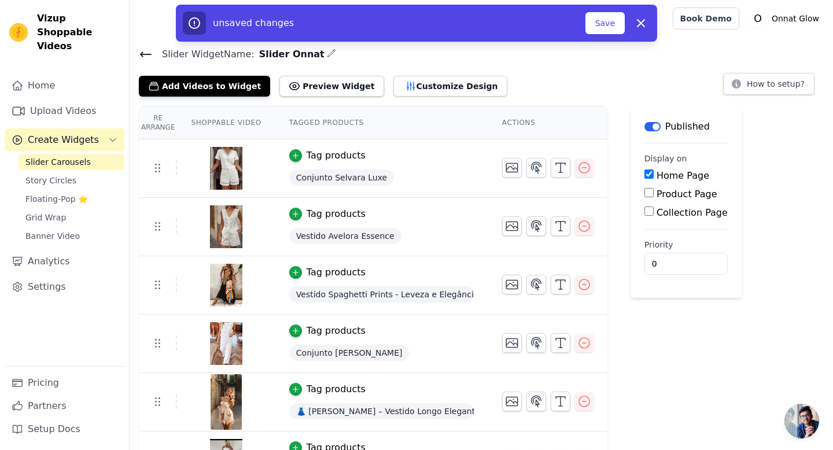
click at [647, 193] on input "Product Page" at bounding box center [648, 192] width 9 height 9
checkbox input "true"
click at [597, 23] on button "Save" at bounding box center [604, 23] width 39 height 22
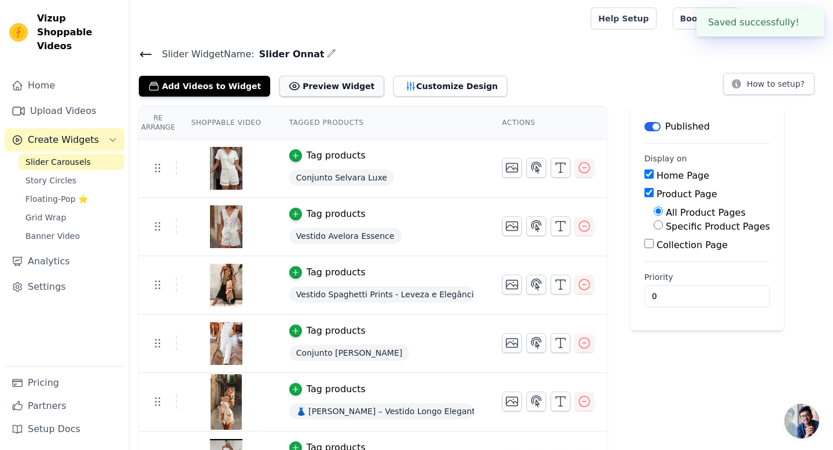
click at [324, 85] on button "Preview Widget" at bounding box center [331, 86] width 104 height 21
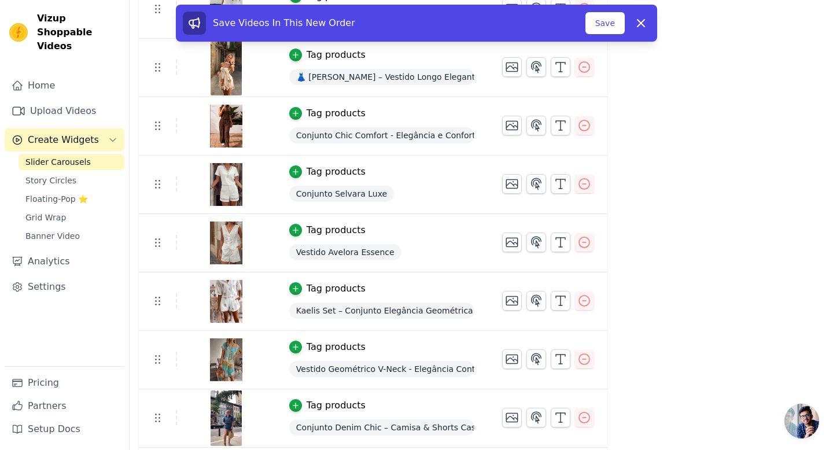
scroll to position [335, 0]
drag, startPoint x: 154, startPoint y: 301, endPoint x: 164, endPoint y: 118, distance: 183.6
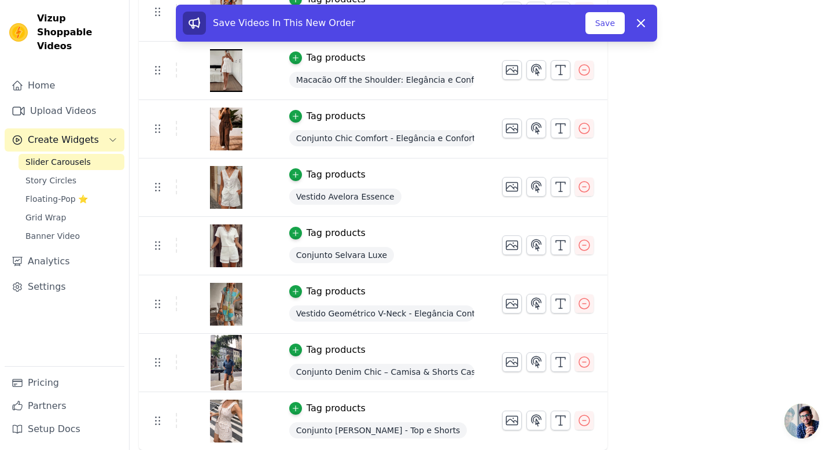
scroll to position [390, 0]
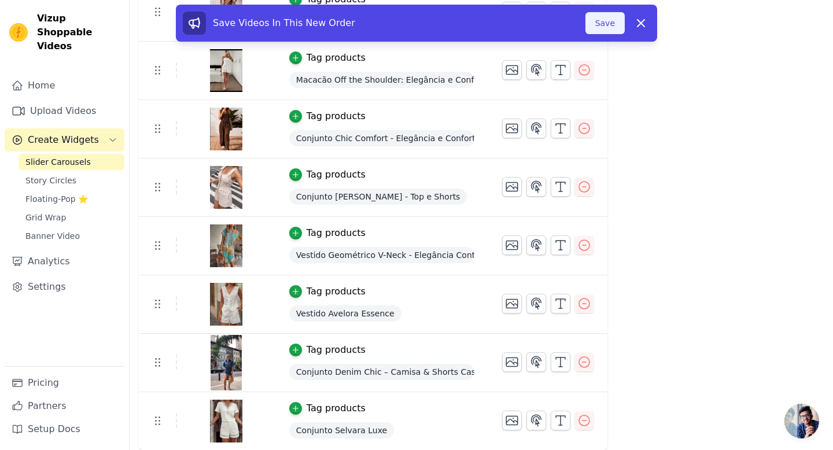
click at [603, 20] on button "Save" at bounding box center [604, 23] width 39 height 22
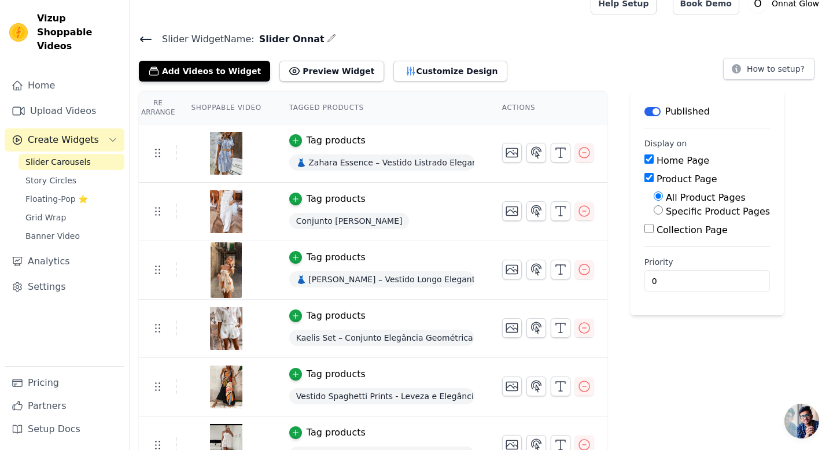
scroll to position [0, 0]
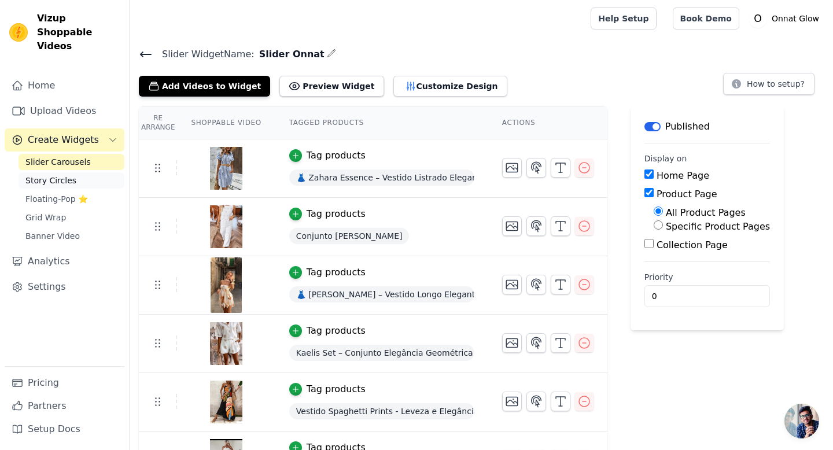
click at [65, 175] on span "Story Circles" at bounding box center [50, 181] width 51 height 12
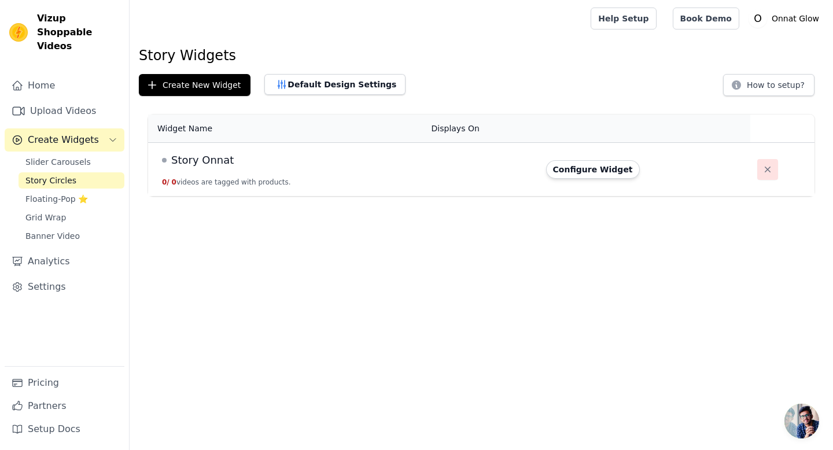
click at [765, 169] on icon "button" at bounding box center [768, 170] width 6 height 6
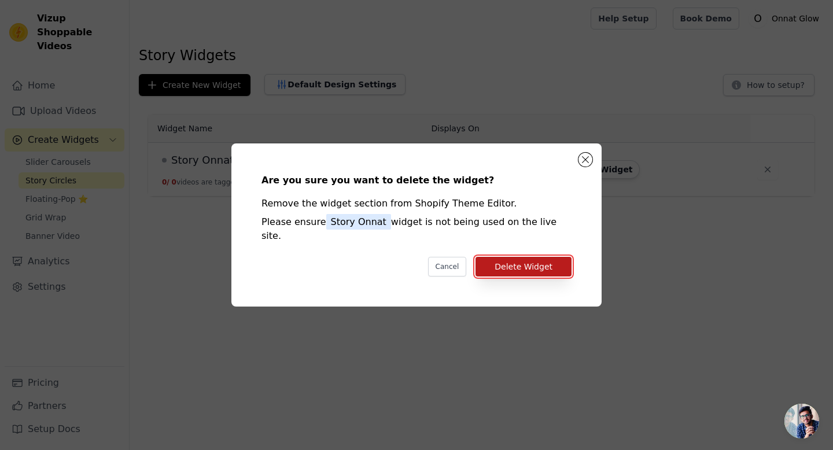
click at [533, 264] on button "Delete Widget" at bounding box center [523, 267] width 96 height 20
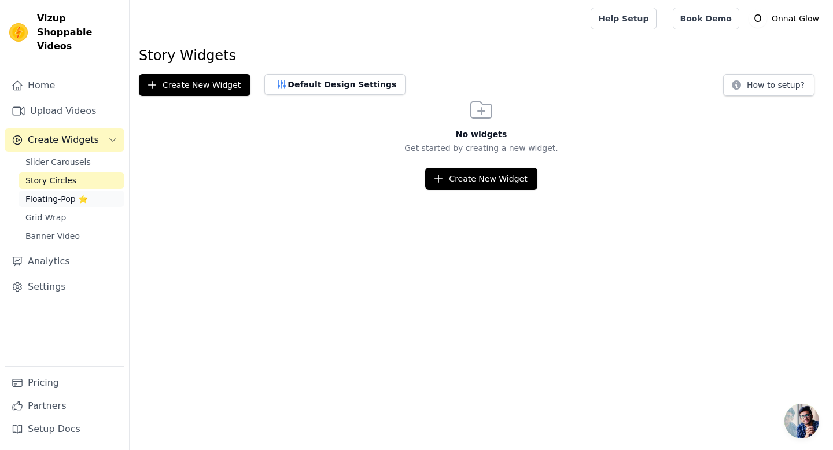
click at [58, 193] on span "Floating-Pop ⭐" at bounding box center [56, 199] width 62 height 12
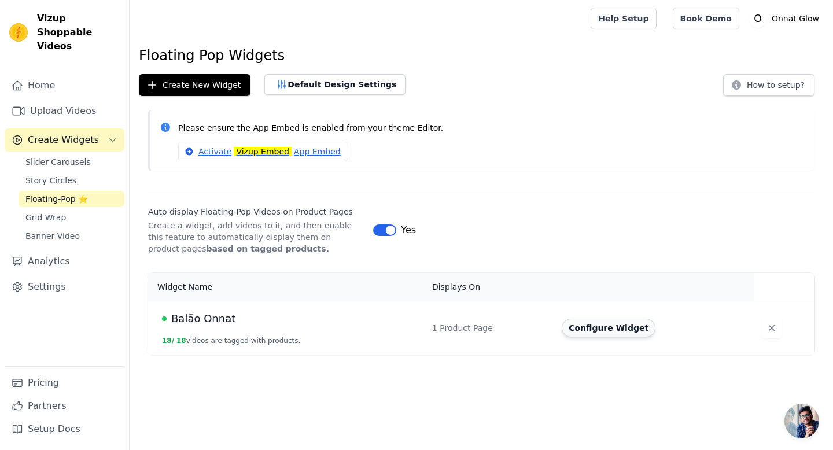
click at [616, 330] on button "Configure Widget" at bounding box center [609, 328] width 94 height 19
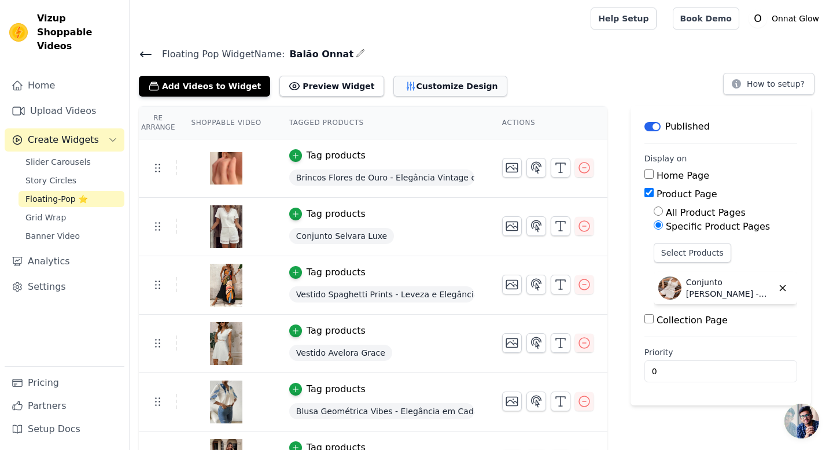
click at [419, 85] on button "Customize Design" at bounding box center [450, 86] width 114 height 21
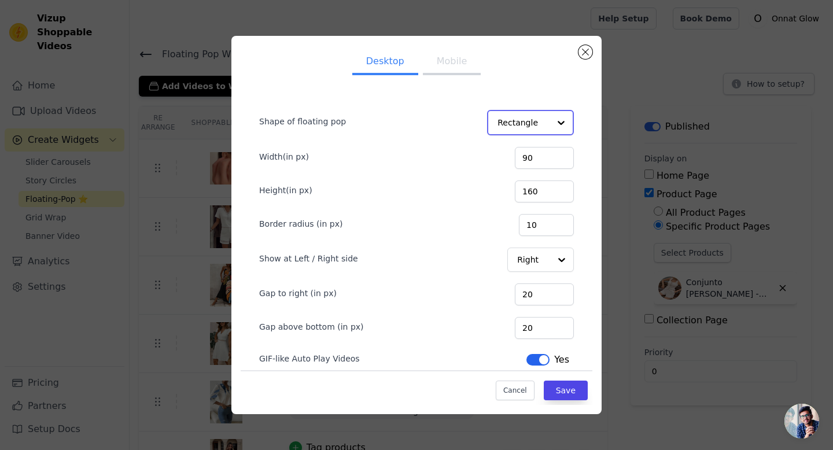
click at [563, 119] on div at bounding box center [560, 122] width 23 height 23
click at [558, 120] on div at bounding box center [560, 122] width 23 height 23
click at [551, 83] on div "Shape of floating pop Rectangle Circle Option Rectangle, selected. You are curr…" at bounding box center [417, 250] width 352 height 341
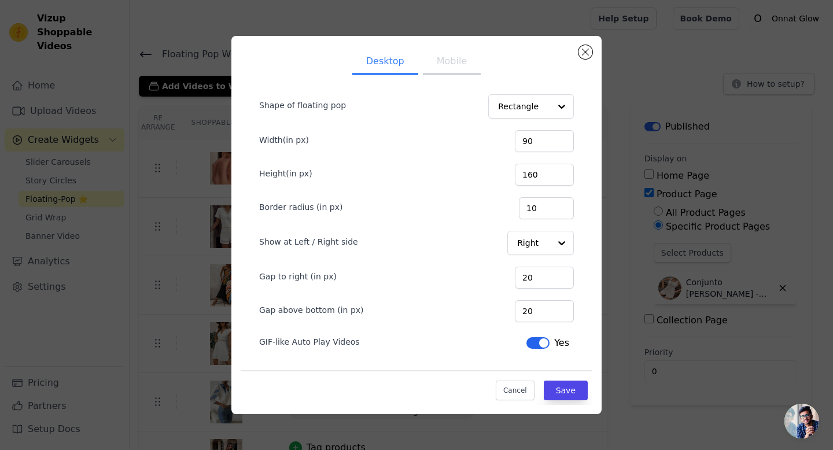
click at [454, 70] on button "Mobile" at bounding box center [452, 62] width 58 height 25
click at [581, 54] on button "Close modal" at bounding box center [585, 52] width 14 height 14
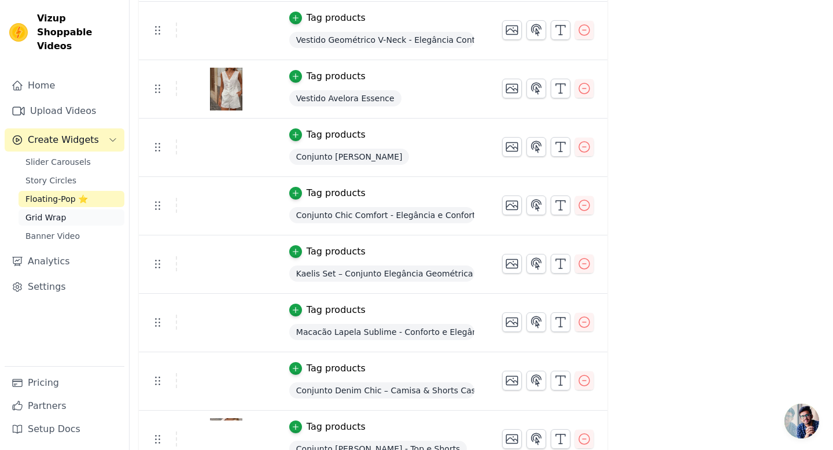
scroll to position [740, 0]
